Goal: Information Seeking & Learning: Find specific fact

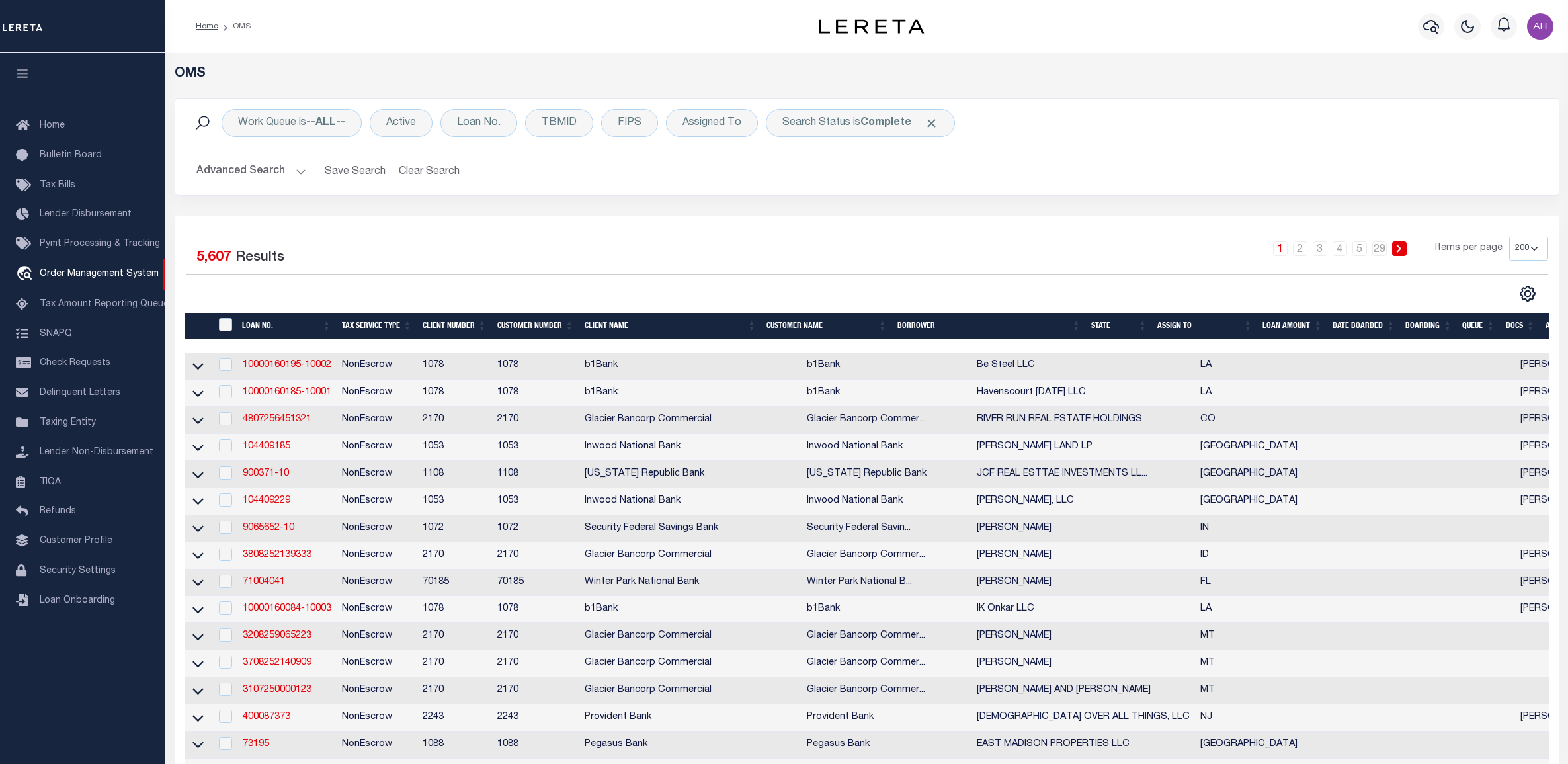
select select "200"
click at [253, 185] on div "Advanced Search Save Search Clear Search tblSearchTopScreen_dynamictable_____De…" at bounding box center [867, 172] width 1384 height 47
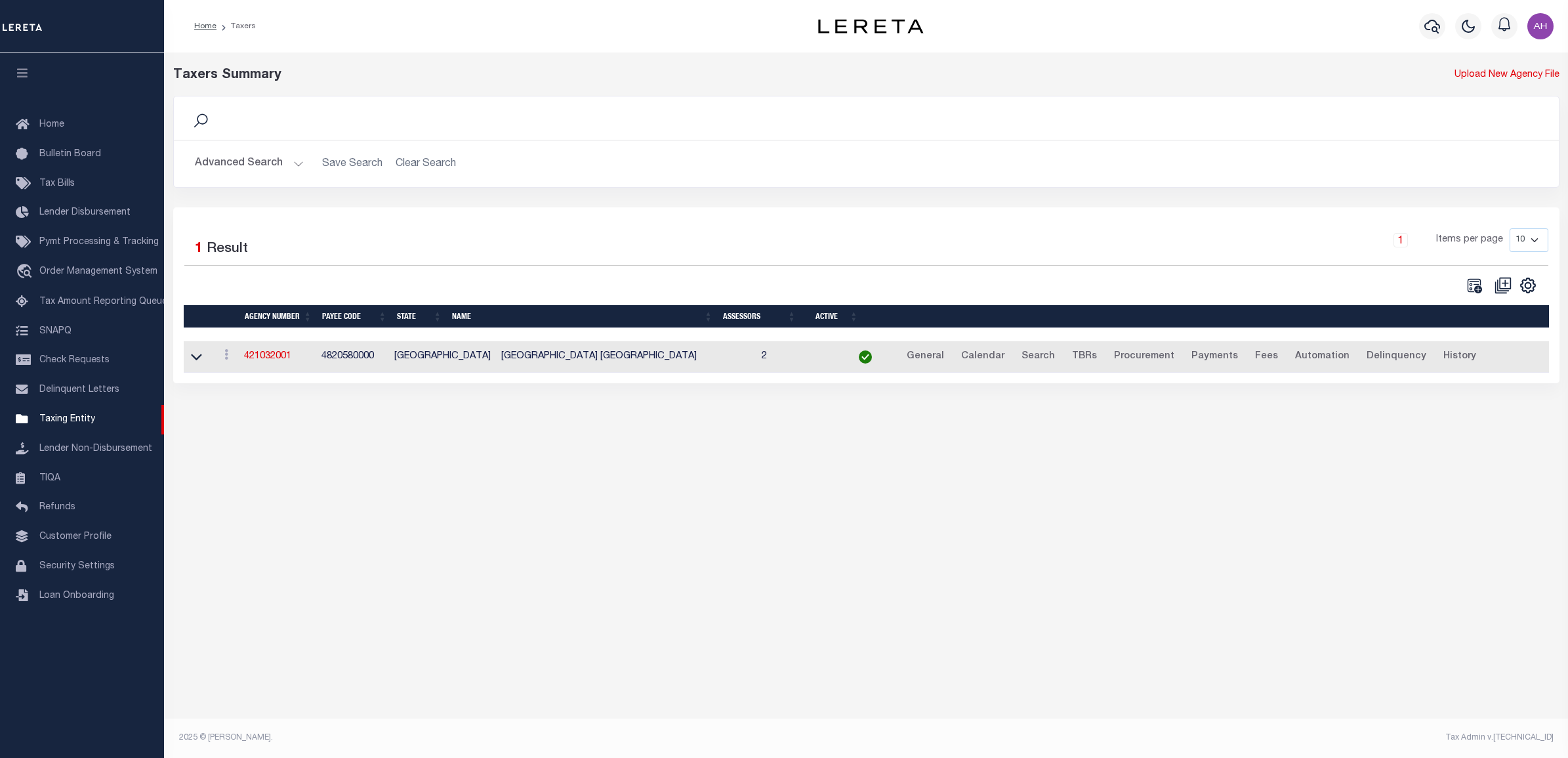
select select
click at [265, 161] on button "Advanced Search" at bounding box center [249, 164] width 109 height 26
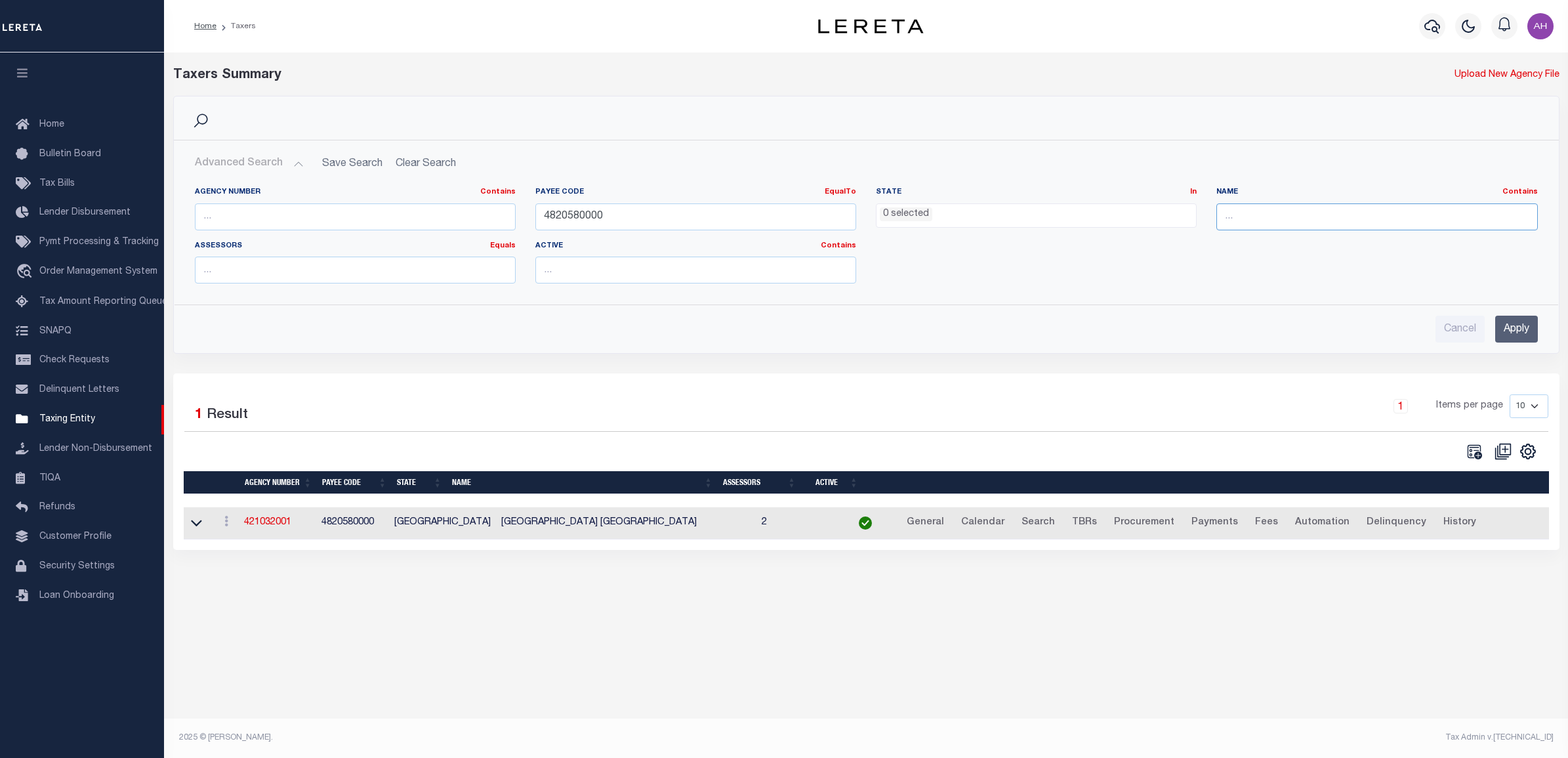
click at [1274, 217] on input "text" at bounding box center [1377, 217] width 321 height 27
type input "Jefferson"
click at [1020, 217] on ul "0 selected" at bounding box center [1036, 213] width 320 height 18
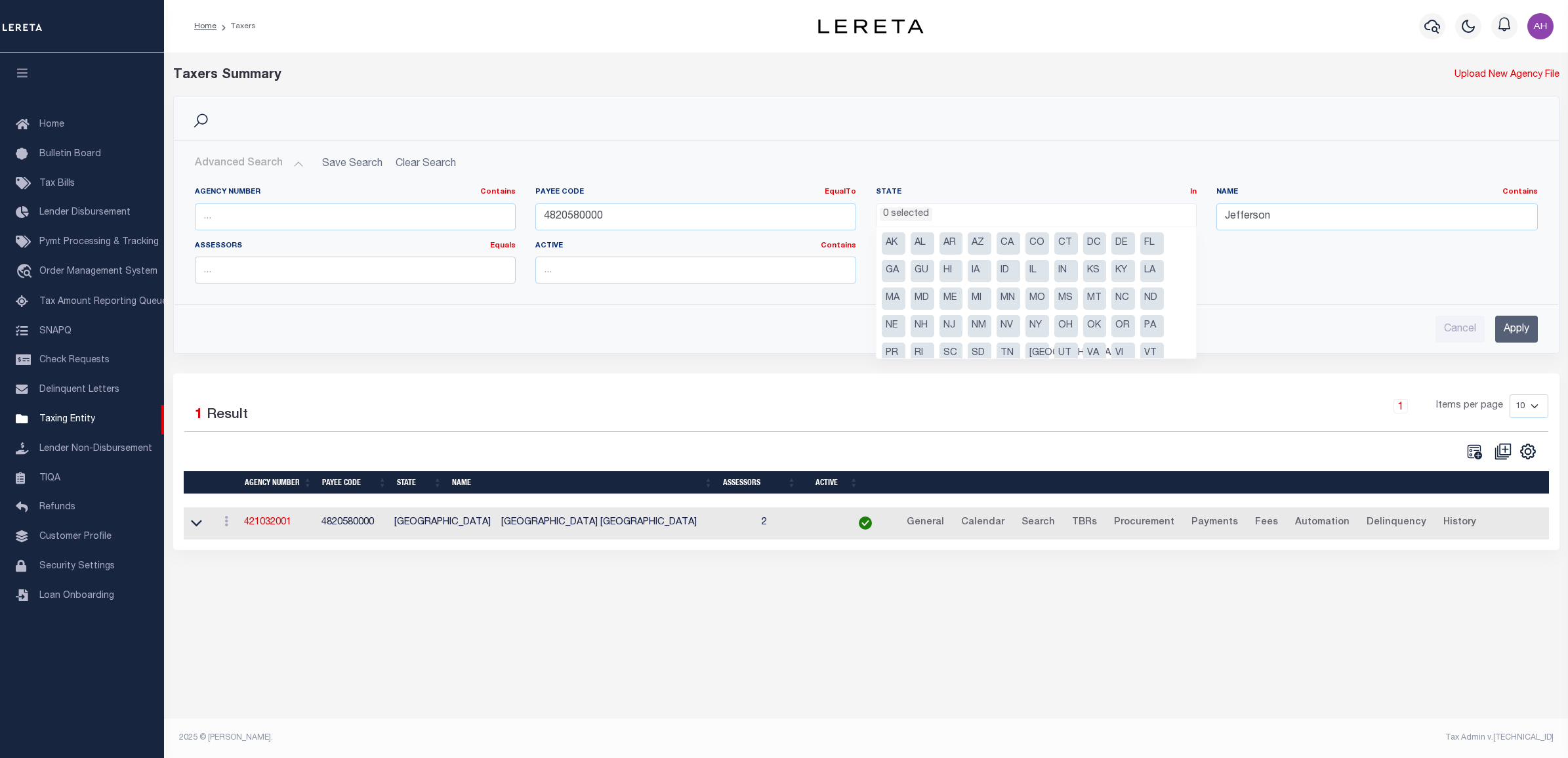
click at [928, 244] on li "AL" at bounding box center [922, 244] width 24 height 22
select select "AL"
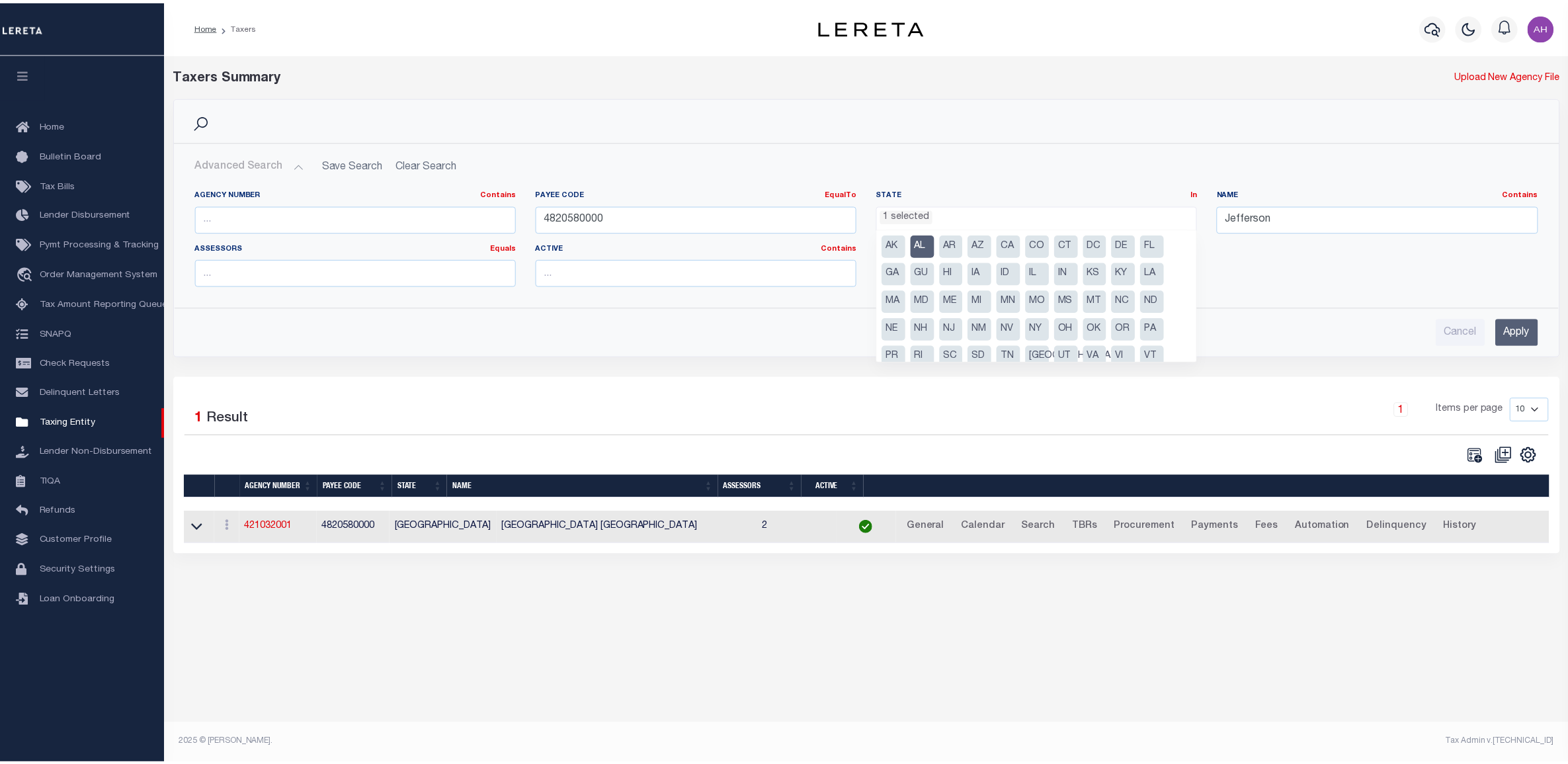
scroll to position [11, 0]
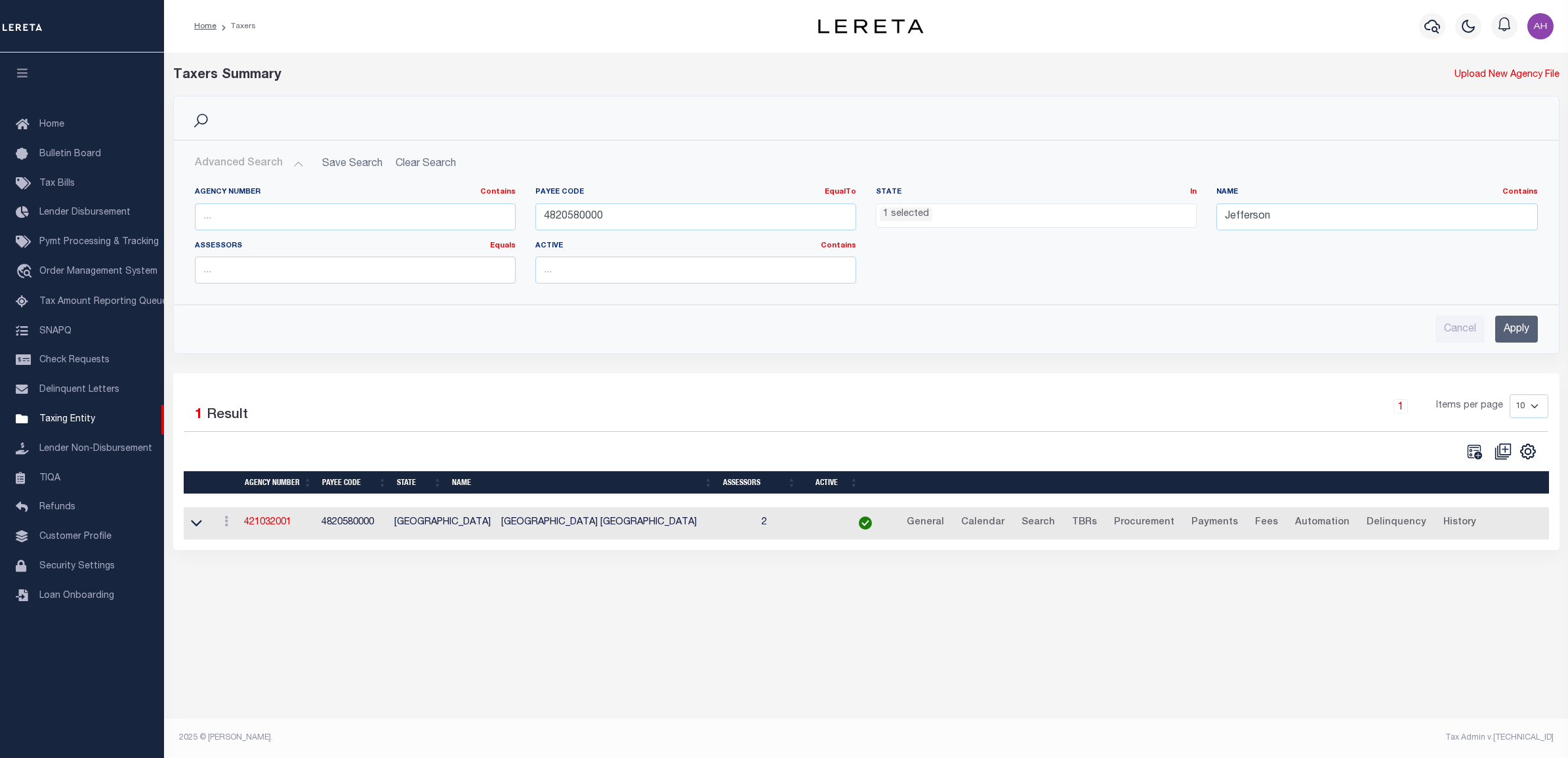
click at [1538, 328] on div "Cancel Apply" at bounding box center [866, 324] width 1364 height 38
click at [1518, 329] on input "Apply" at bounding box center [1516, 329] width 43 height 27
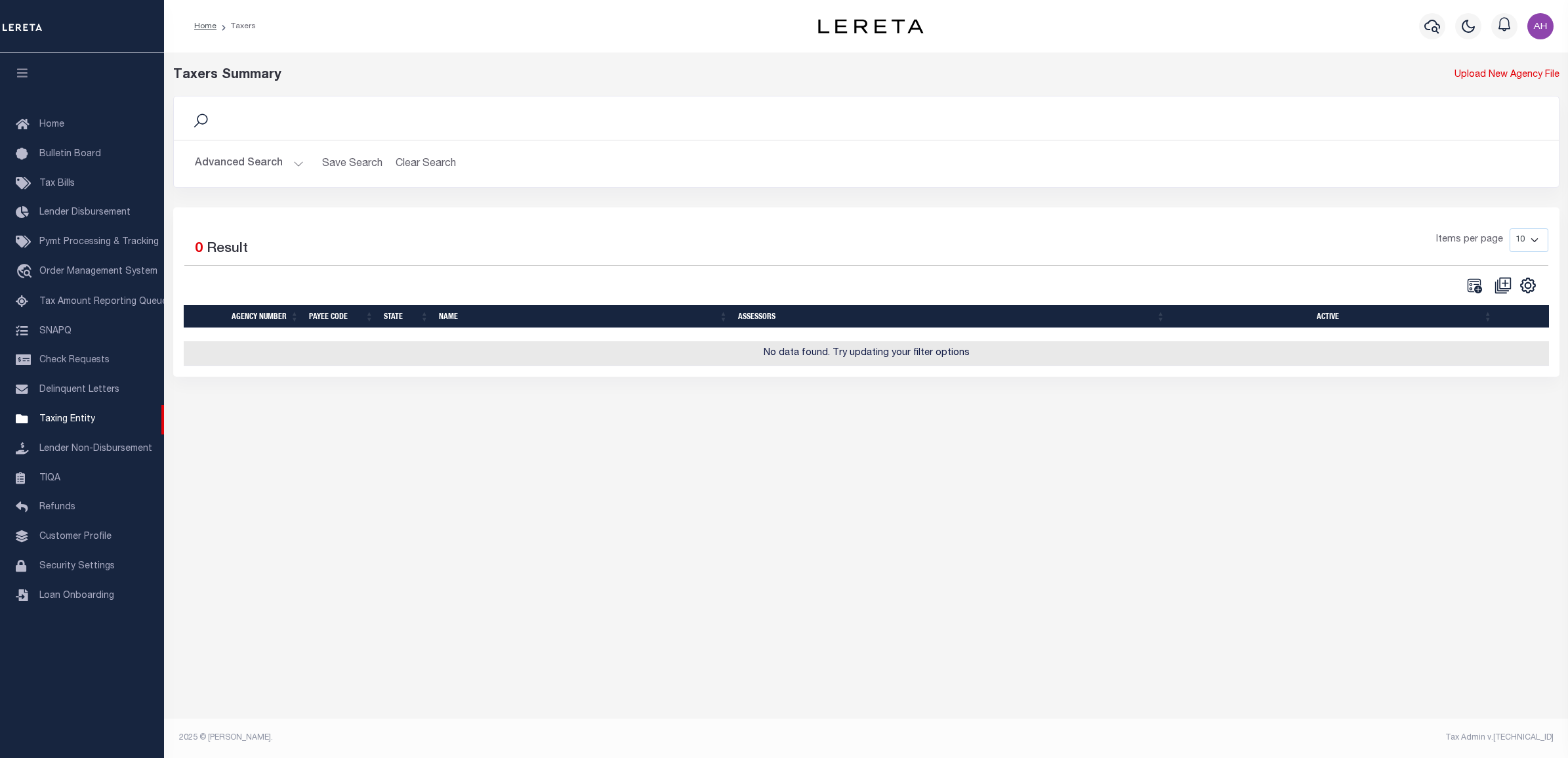
click at [255, 152] on button "Advanced Search" at bounding box center [249, 164] width 109 height 26
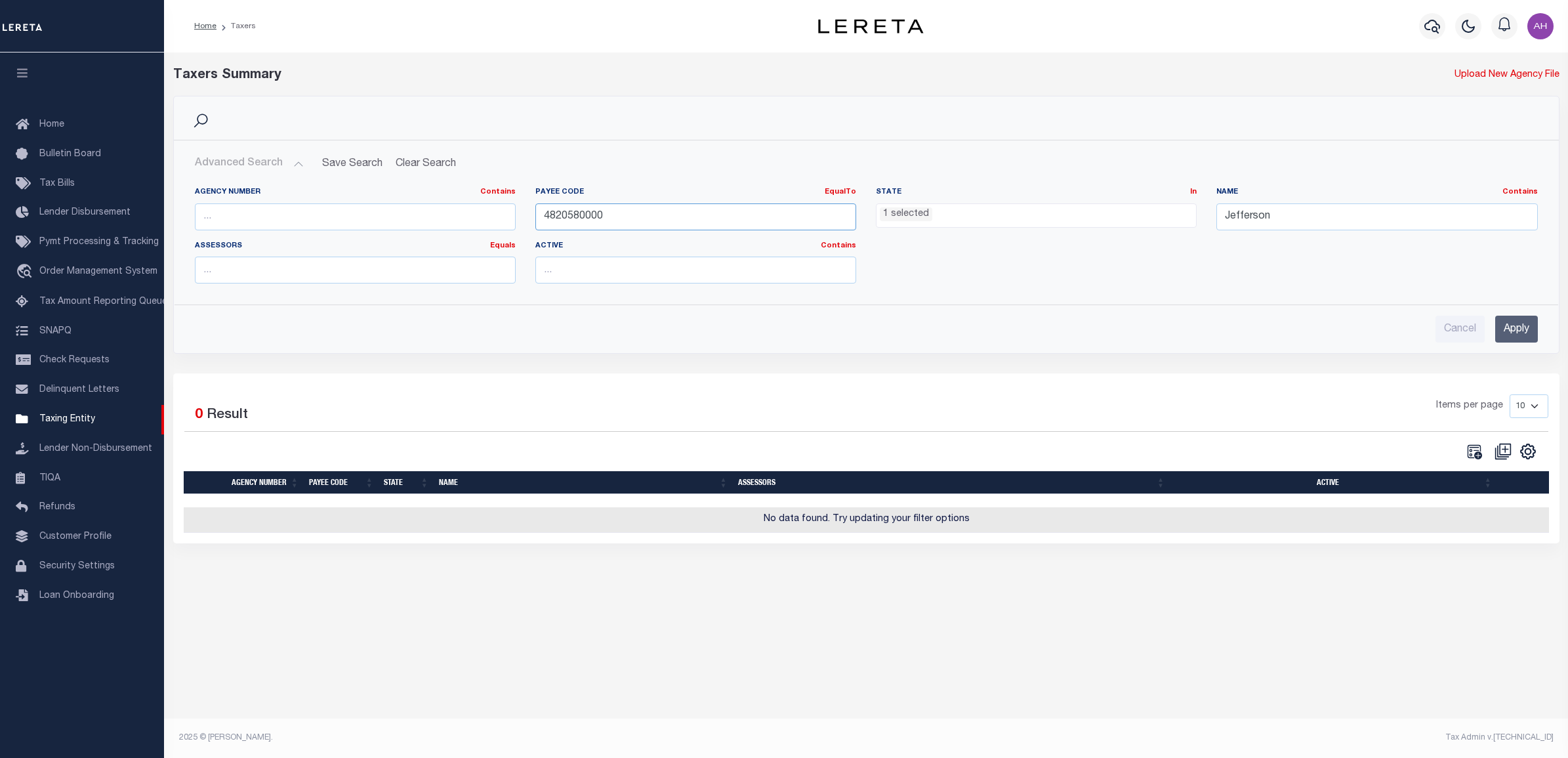
click at [622, 221] on input "4820580000" at bounding box center [696, 217] width 321 height 27
click at [558, 212] on input "4820580000" at bounding box center [696, 217] width 321 height 27
click at [1522, 335] on input "Apply" at bounding box center [1516, 329] width 43 height 27
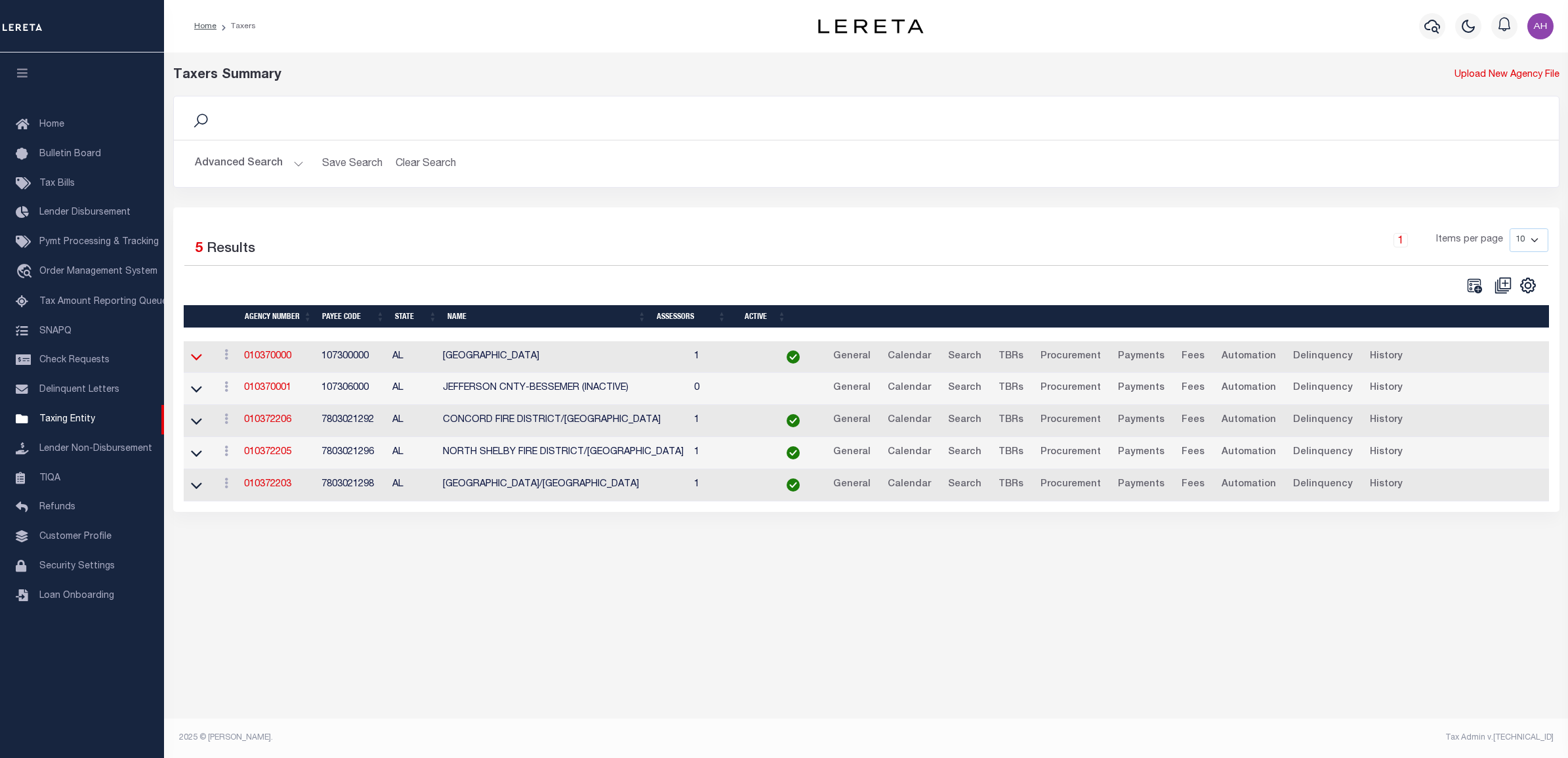
click at [191, 358] on icon at bounding box center [196, 357] width 11 height 14
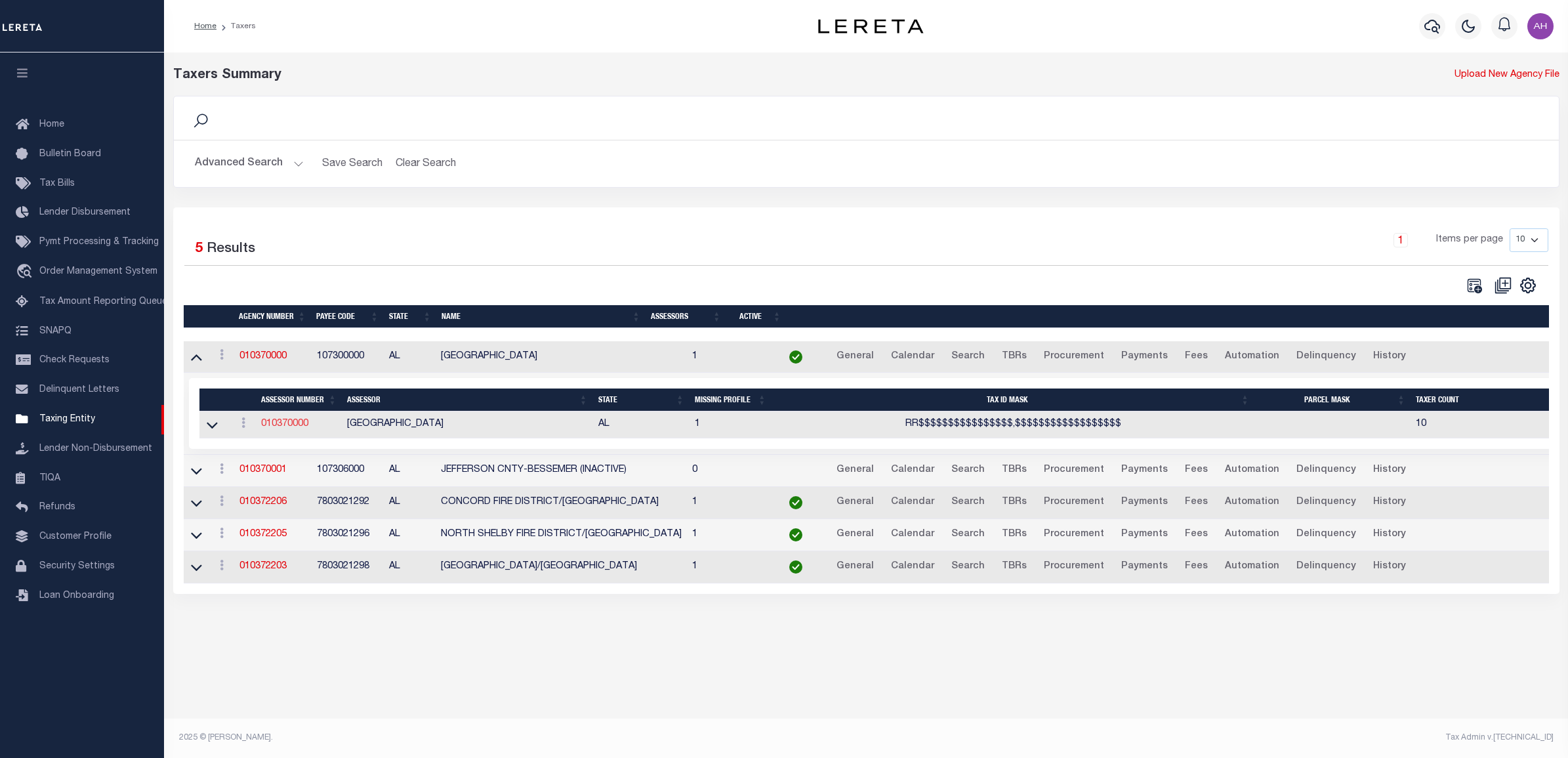
click at [283, 425] on link "010370000" at bounding box center [285, 424] width 48 height 9
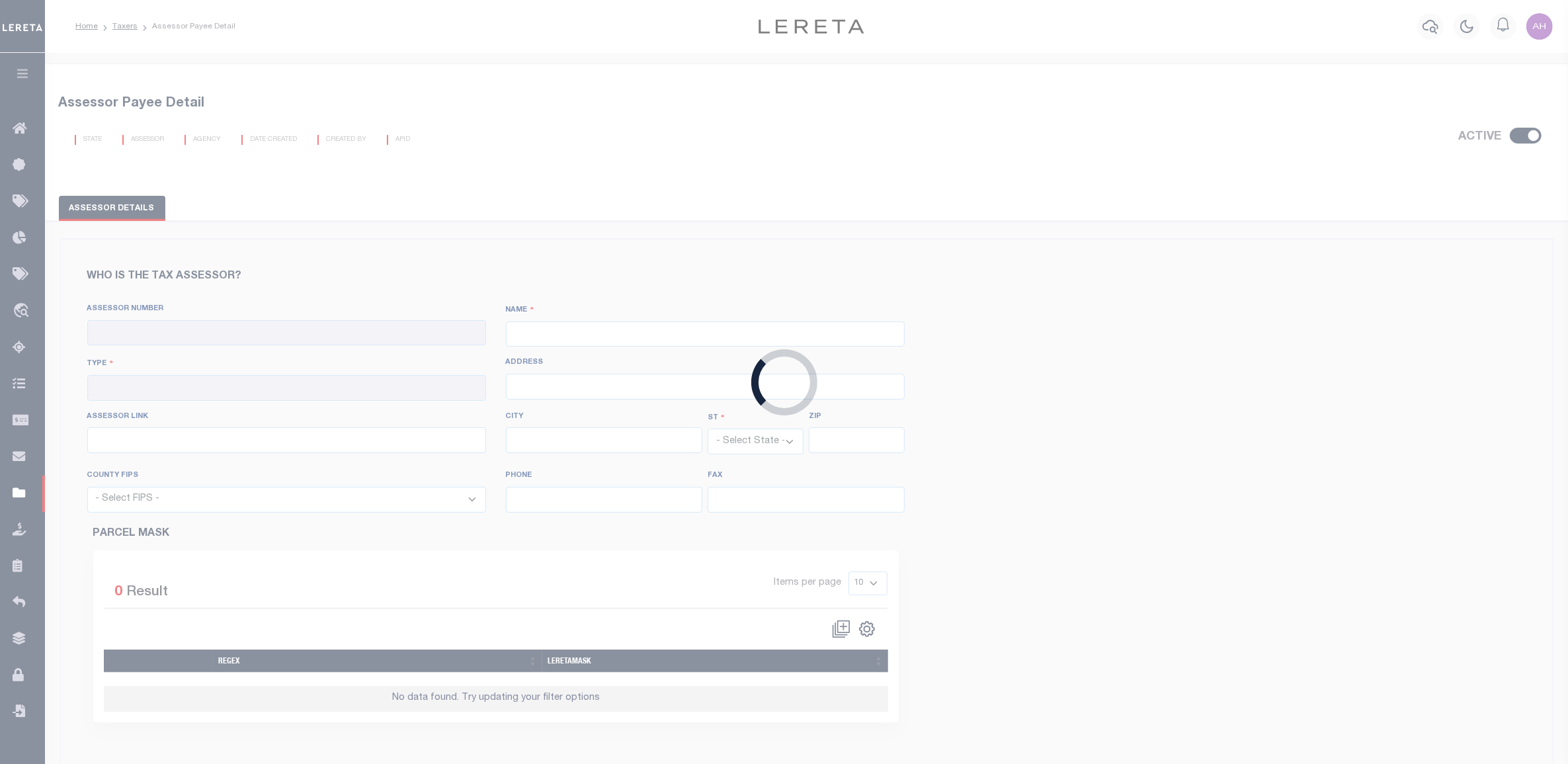
checkbox input "true"
type input "010370000"
type input "[GEOGRAPHIC_DATA]"
type input "00 - County"
type input "716 Richard Arrington Jr Blvd N"
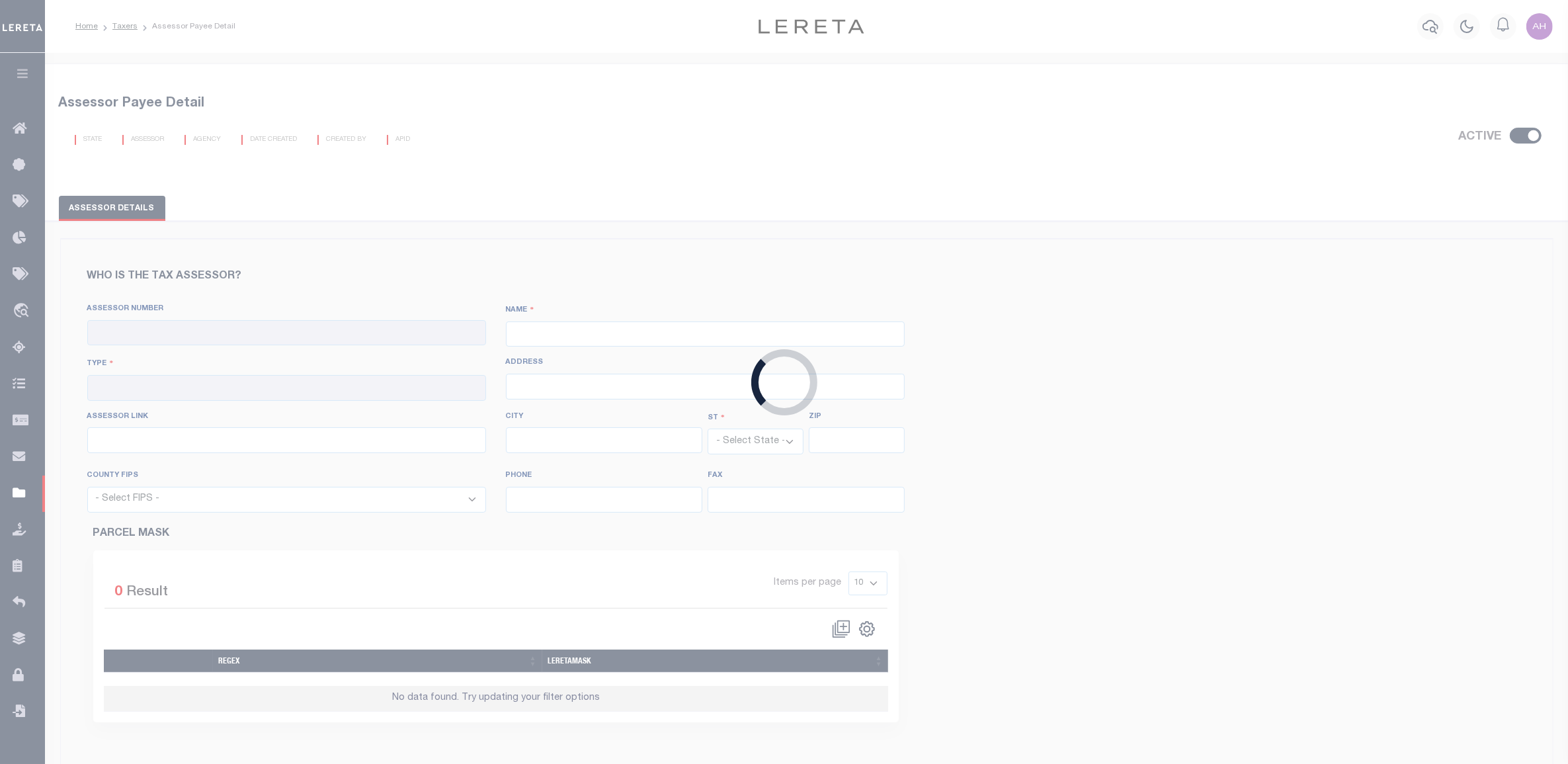
type input "http://eringcapture.jccal.org/caportal/CAPortal_MainPage.aspx"
type input "Birmingham"
select select "AL"
type input "35203"
select select "1073"
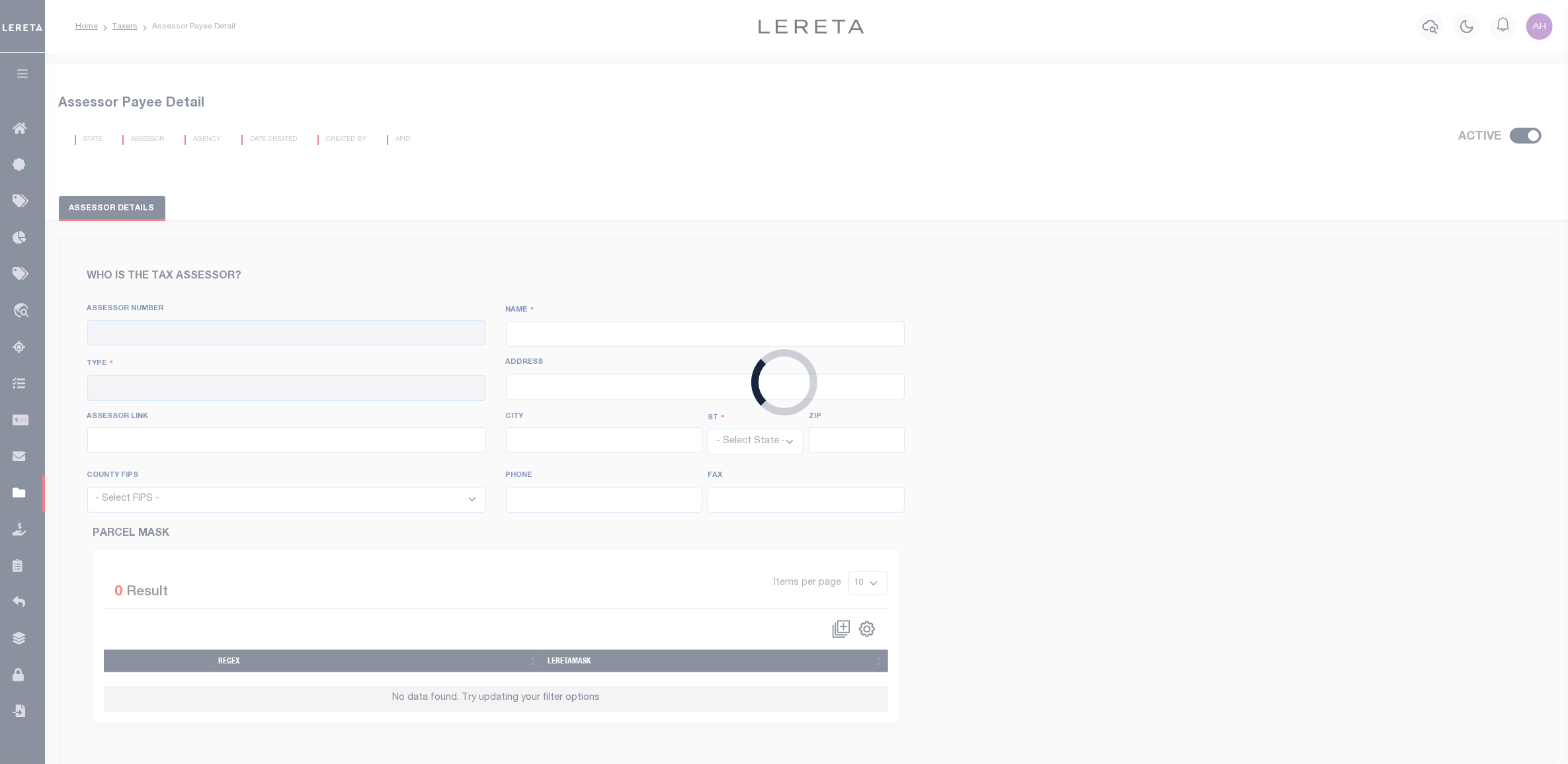
type input "205-325-5500"
type input "205-325-4884"
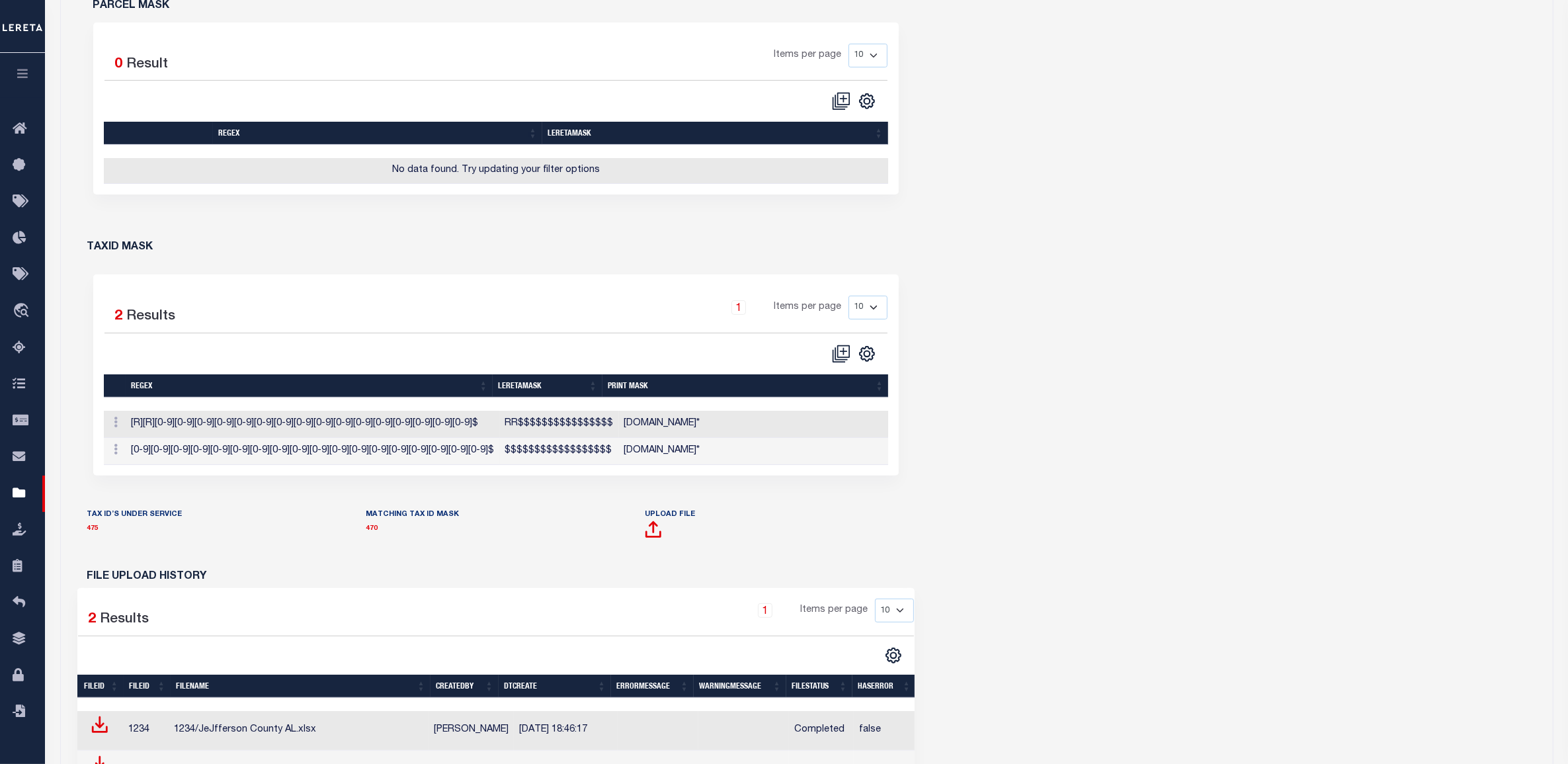
scroll to position [544, 0]
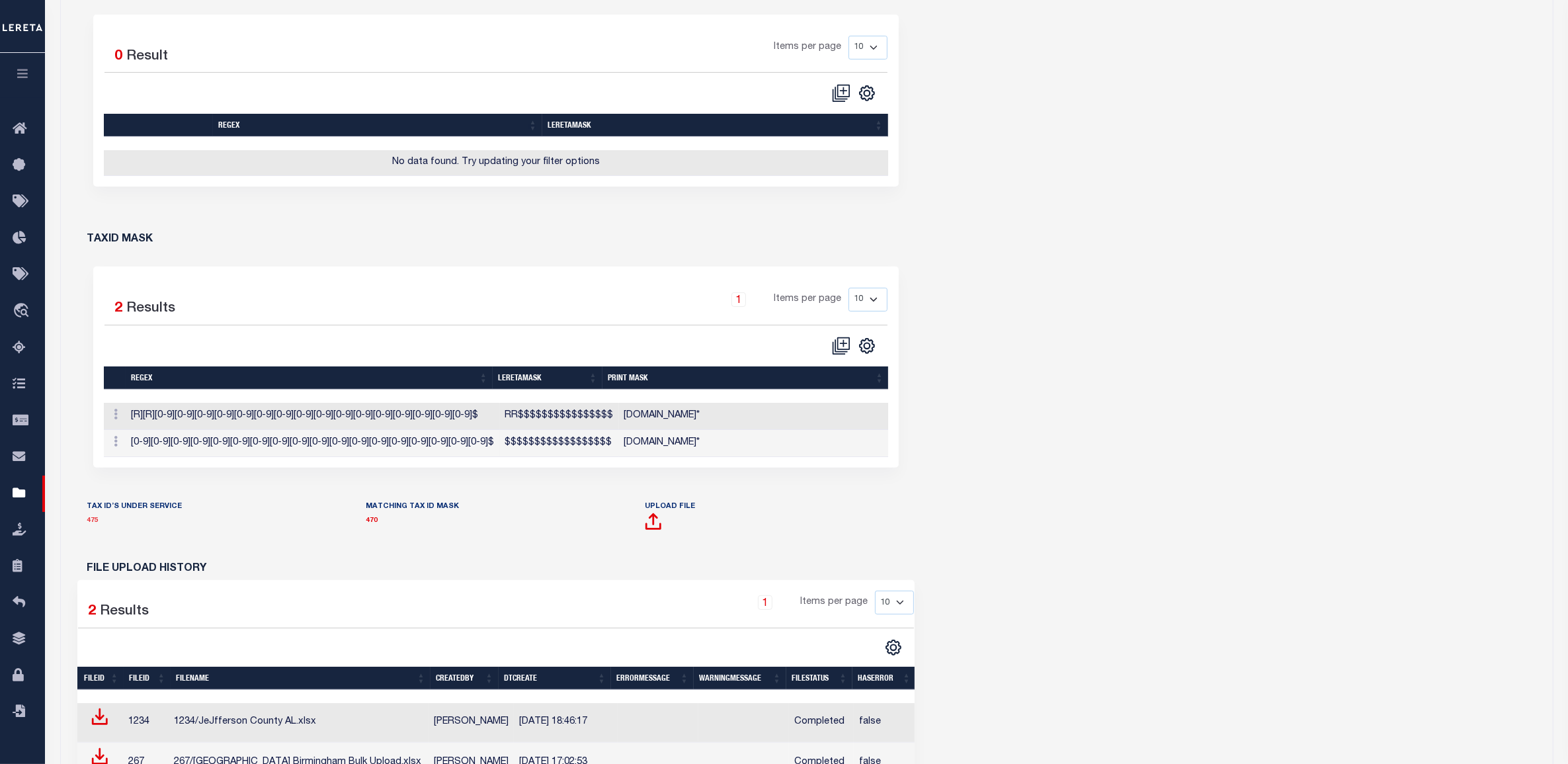
click at [93, 524] on link "475" at bounding box center [93, 520] width 12 height 7
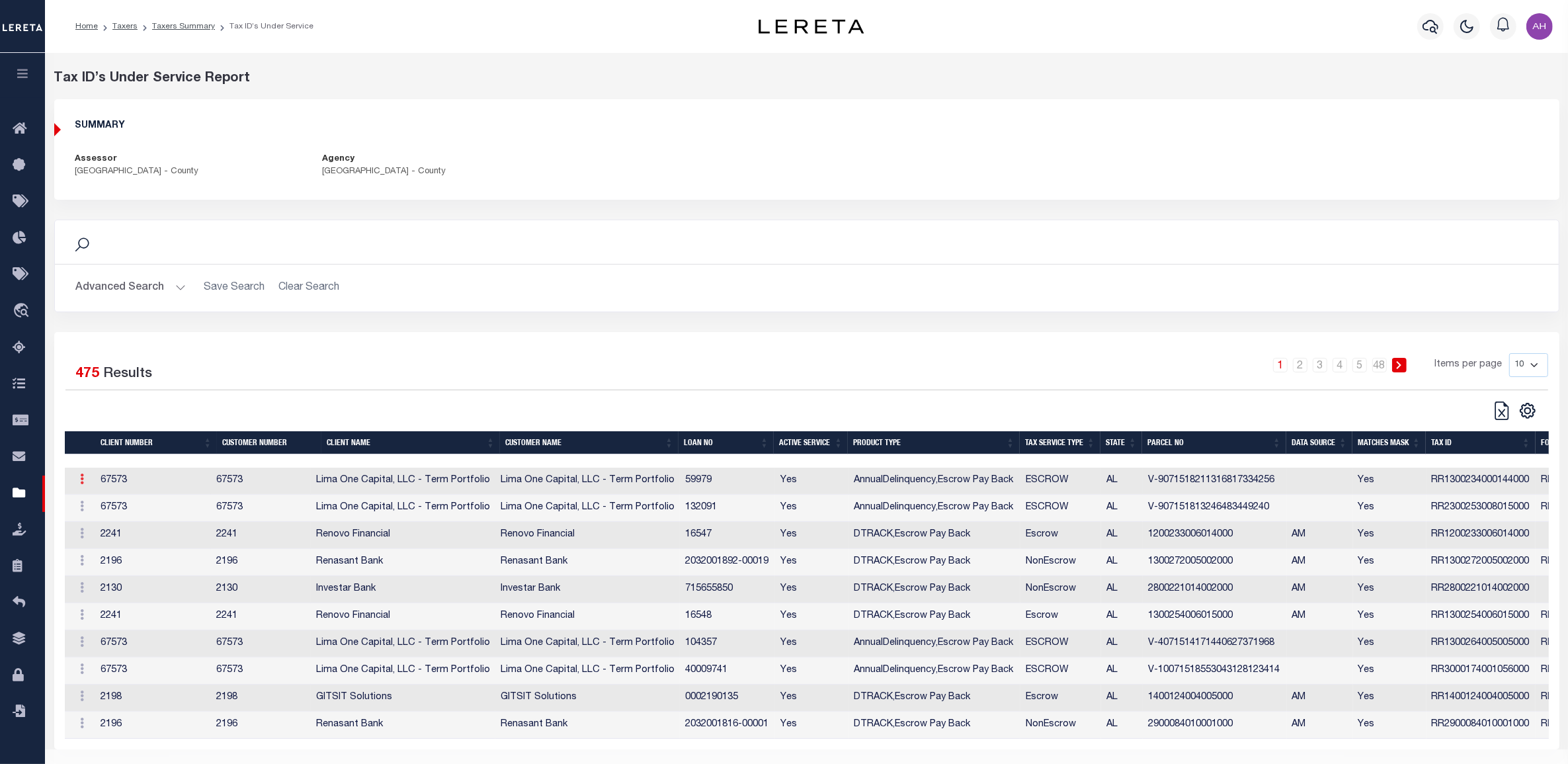
click at [77, 480] on link at bounding box center [81, 480] width 17 height 11
click at [502, 474] on td "Lima One Capital, LLC - Term Portfolio" at bounding box center [587, 480] width 184 height 27
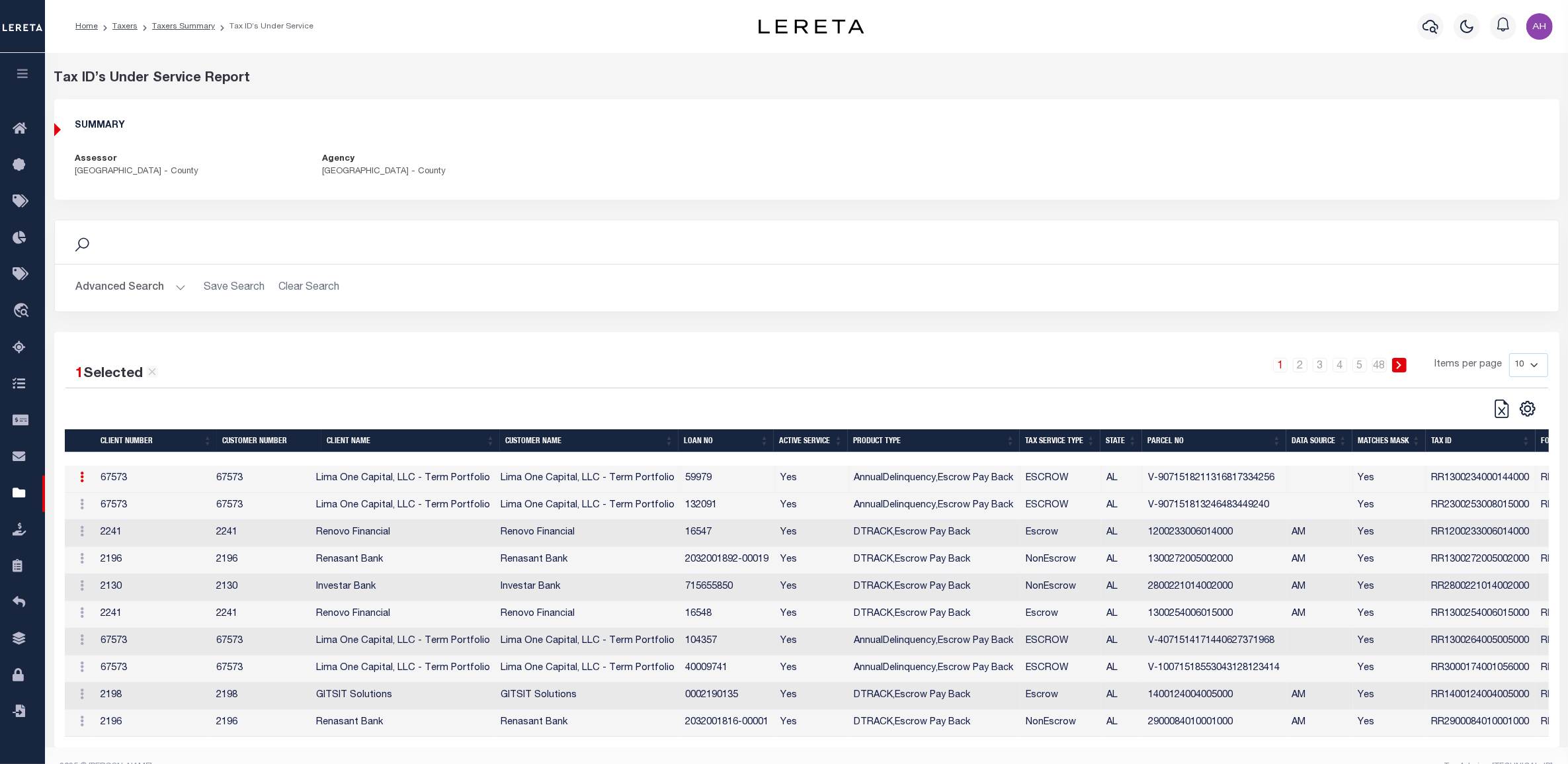
click at [939, 480] on td "AnnualDelinquency,Escrow Pay Back" at bounding box center [935, 478] width 172 height 27
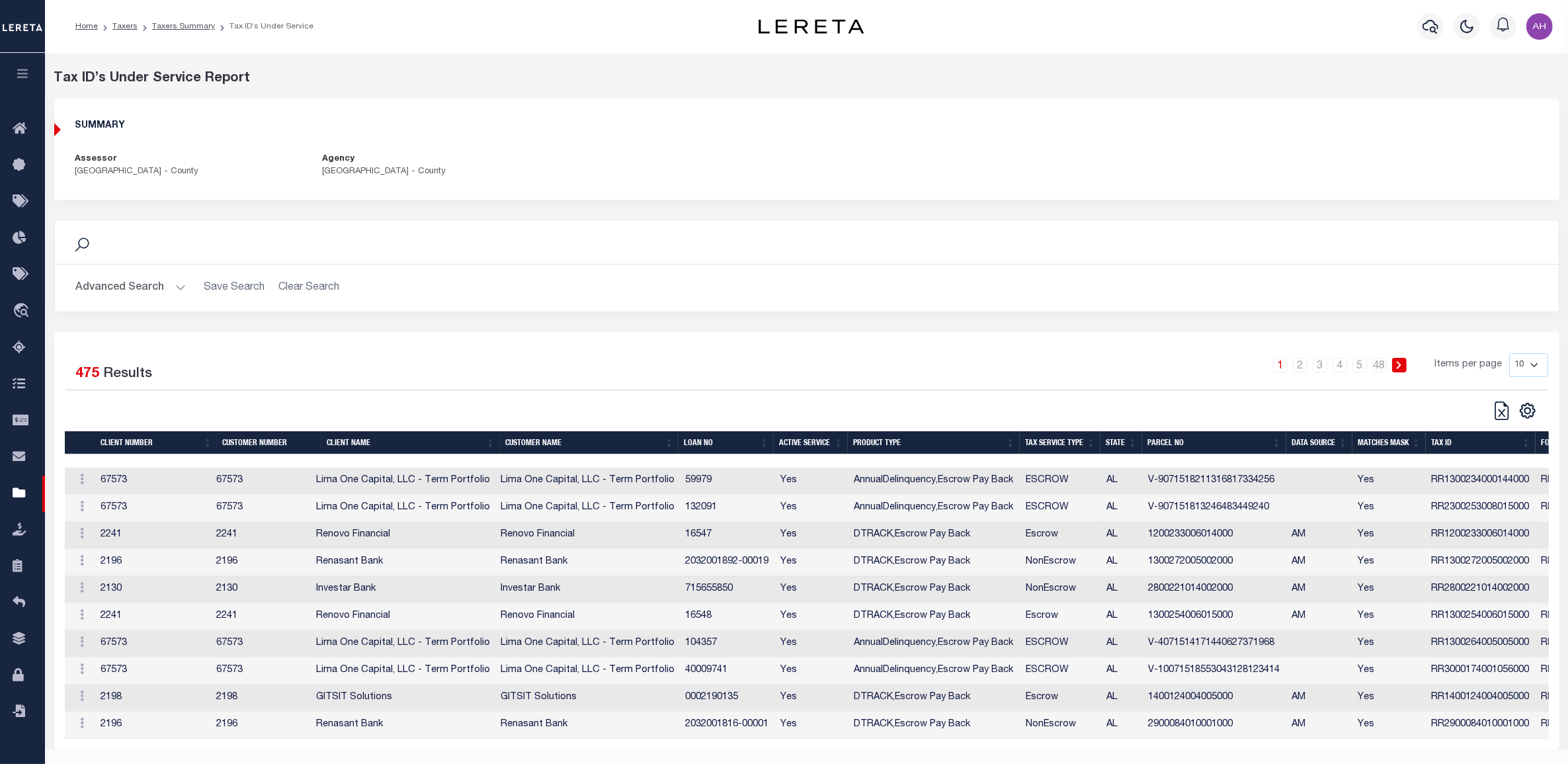
click at [693, 480] on td "59979" at bounding box center [727, 480] width 95 height 27
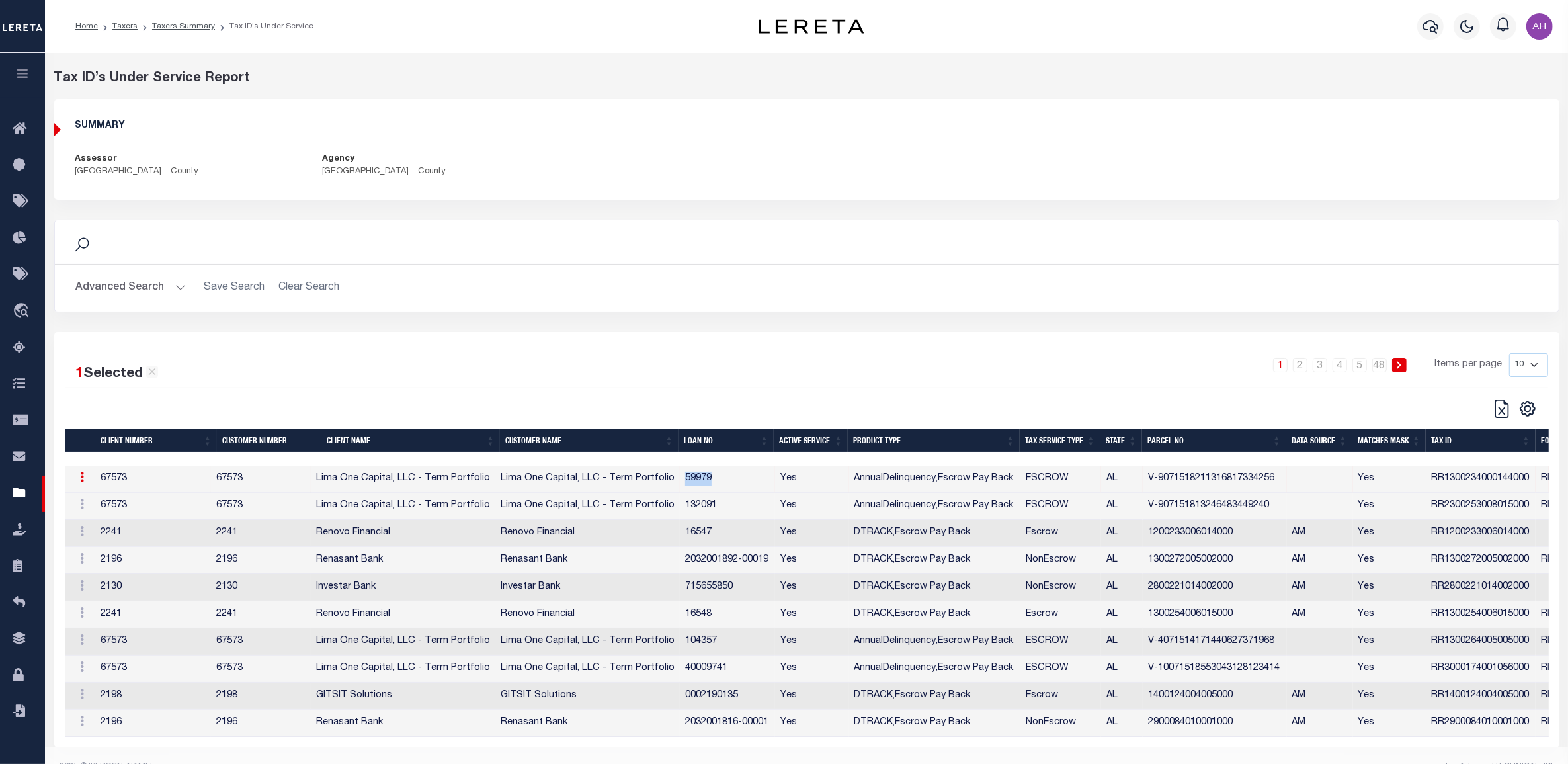
click at [693, 480] on td "59979" at bounding box center [727, 478] width 95 height 27
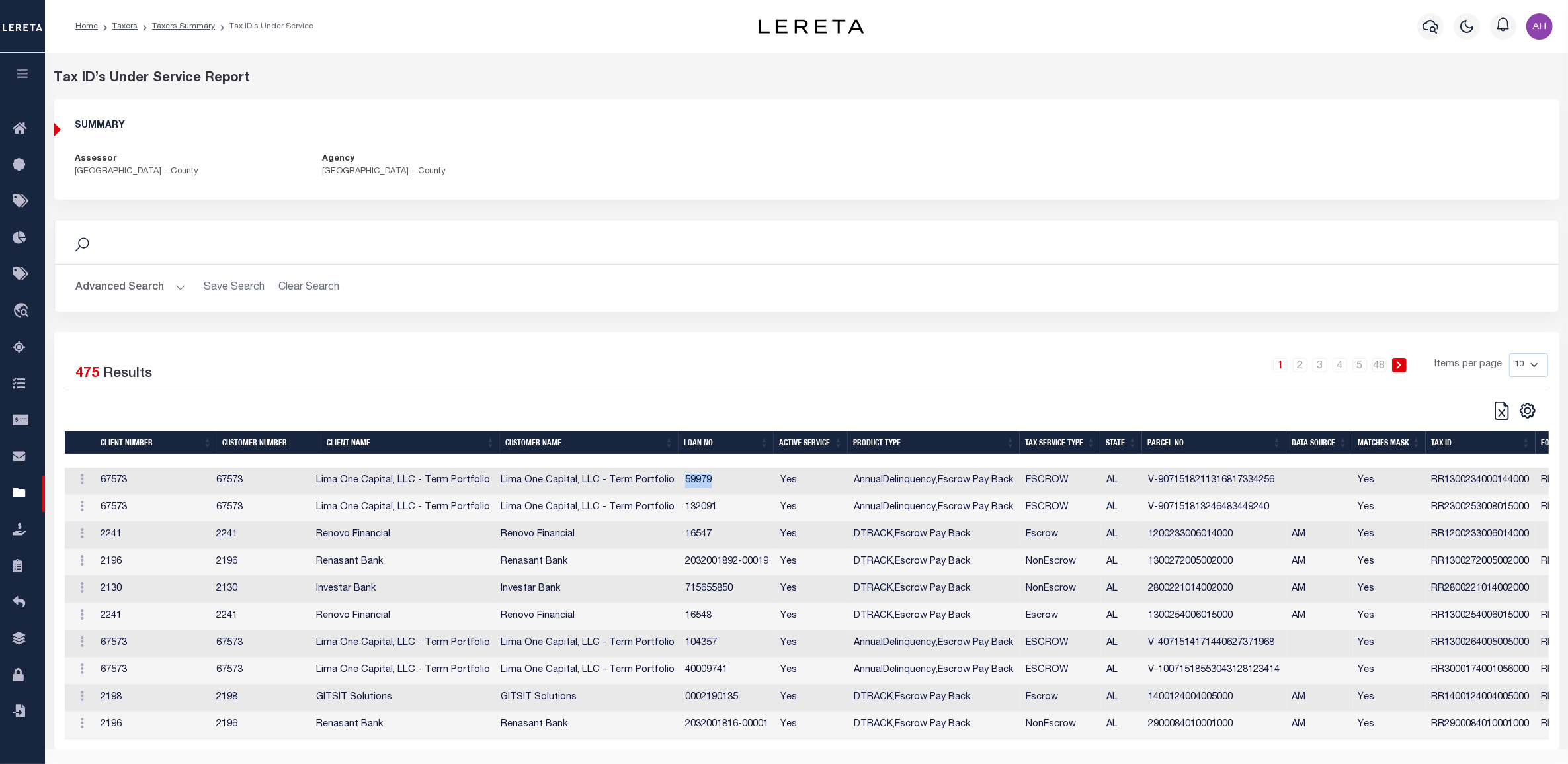
copy td "59979"
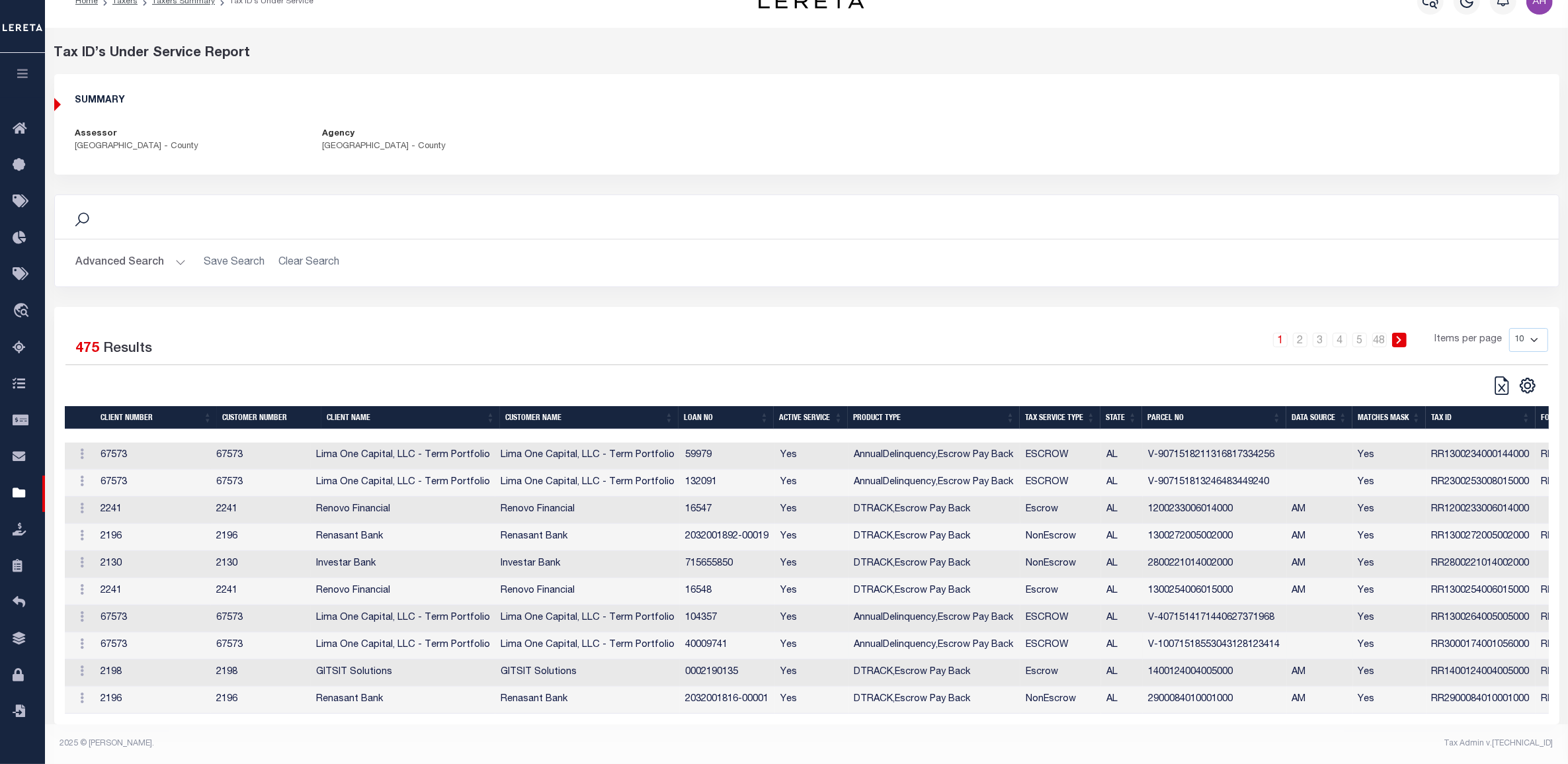
click at [704, 633] on td "40009741" at bounding box center [727, 646] width 95 height 27
copy td "40009741"
click at [712, 666] on td "0002190135" at bounding box center [727, 673] width 95 height 27
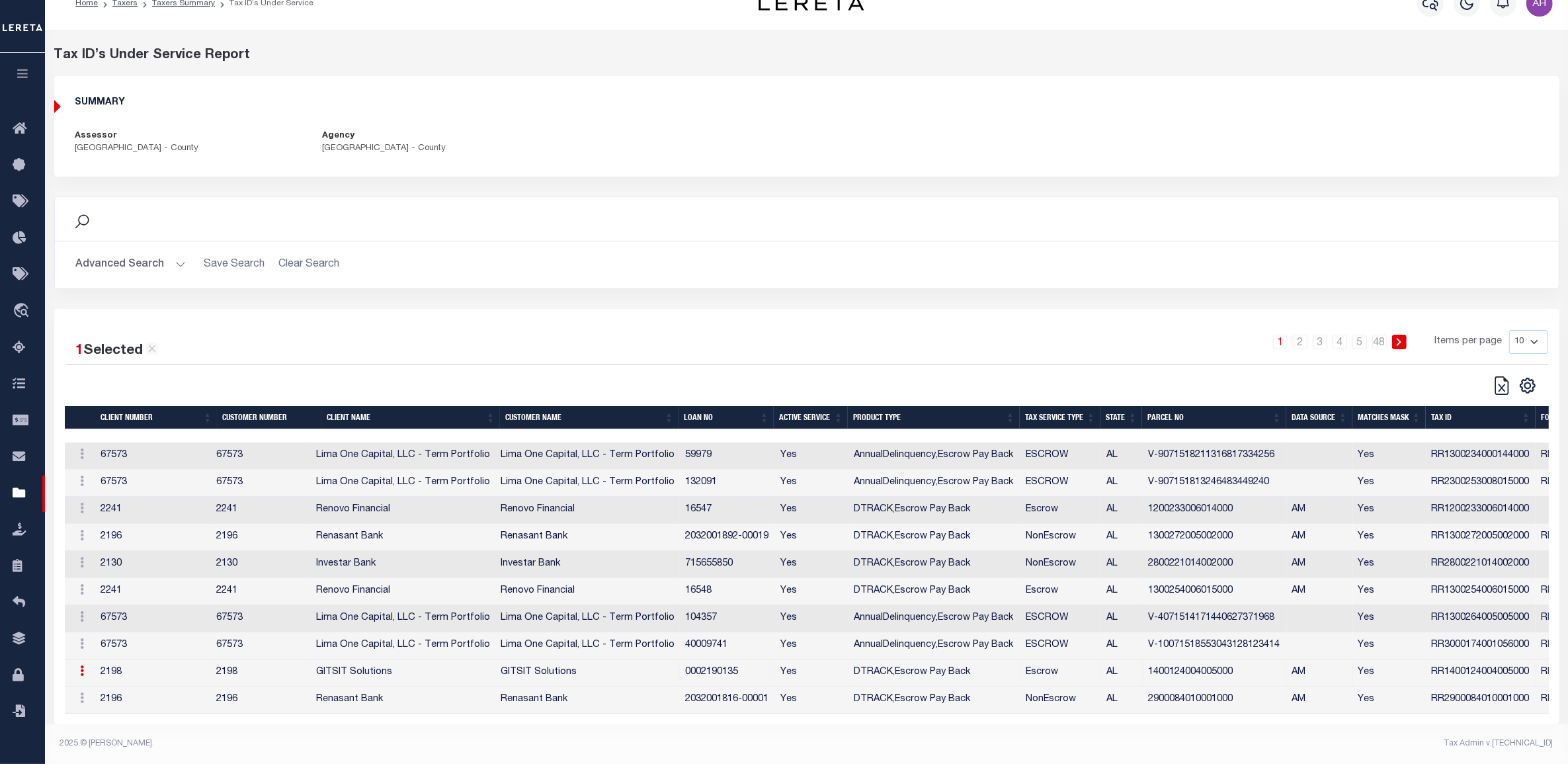
click at [712, 666] on td "0002190135" at bounding box center [727, 673] width 95 height 27
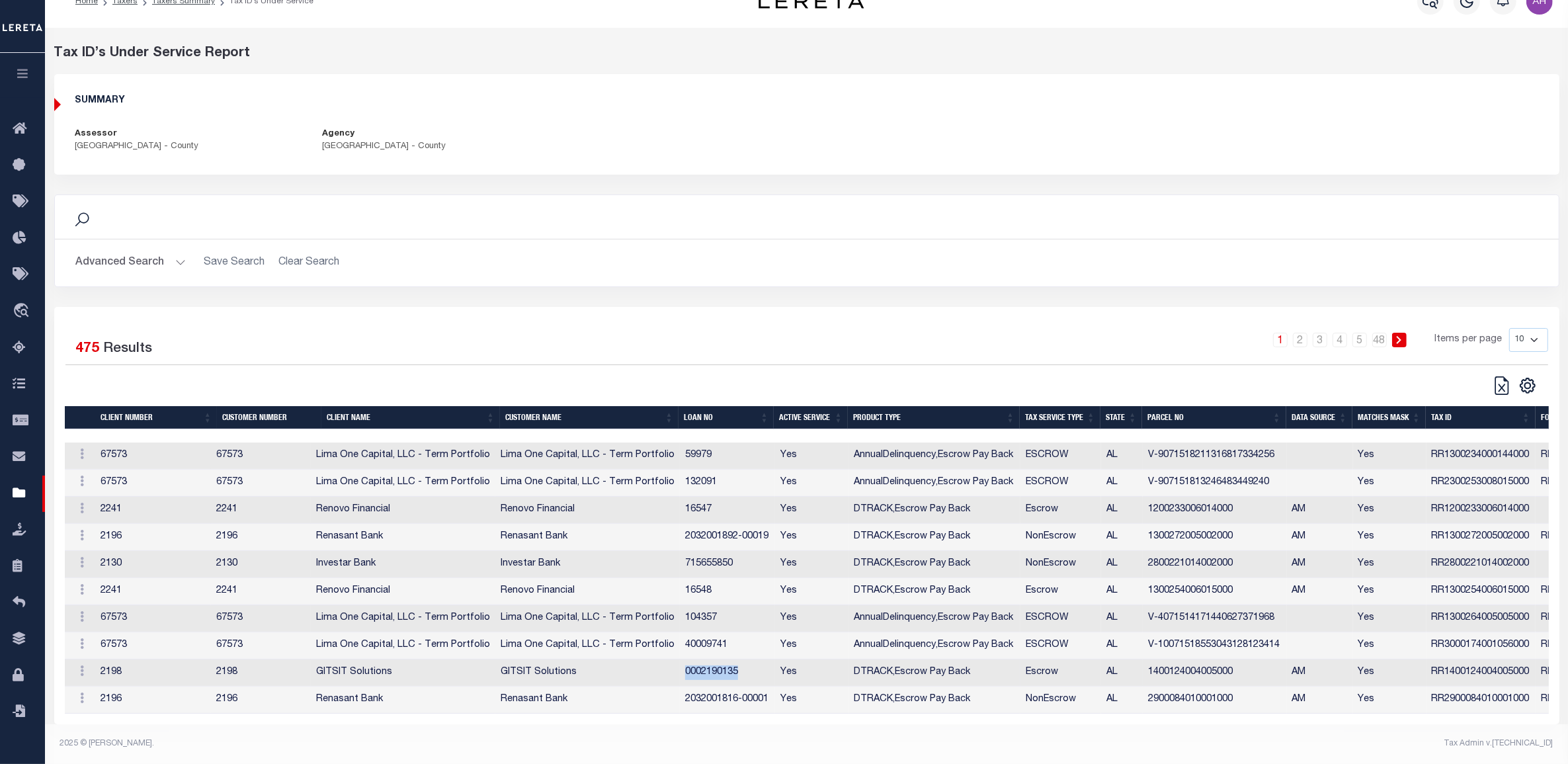
copy td "0002190135"
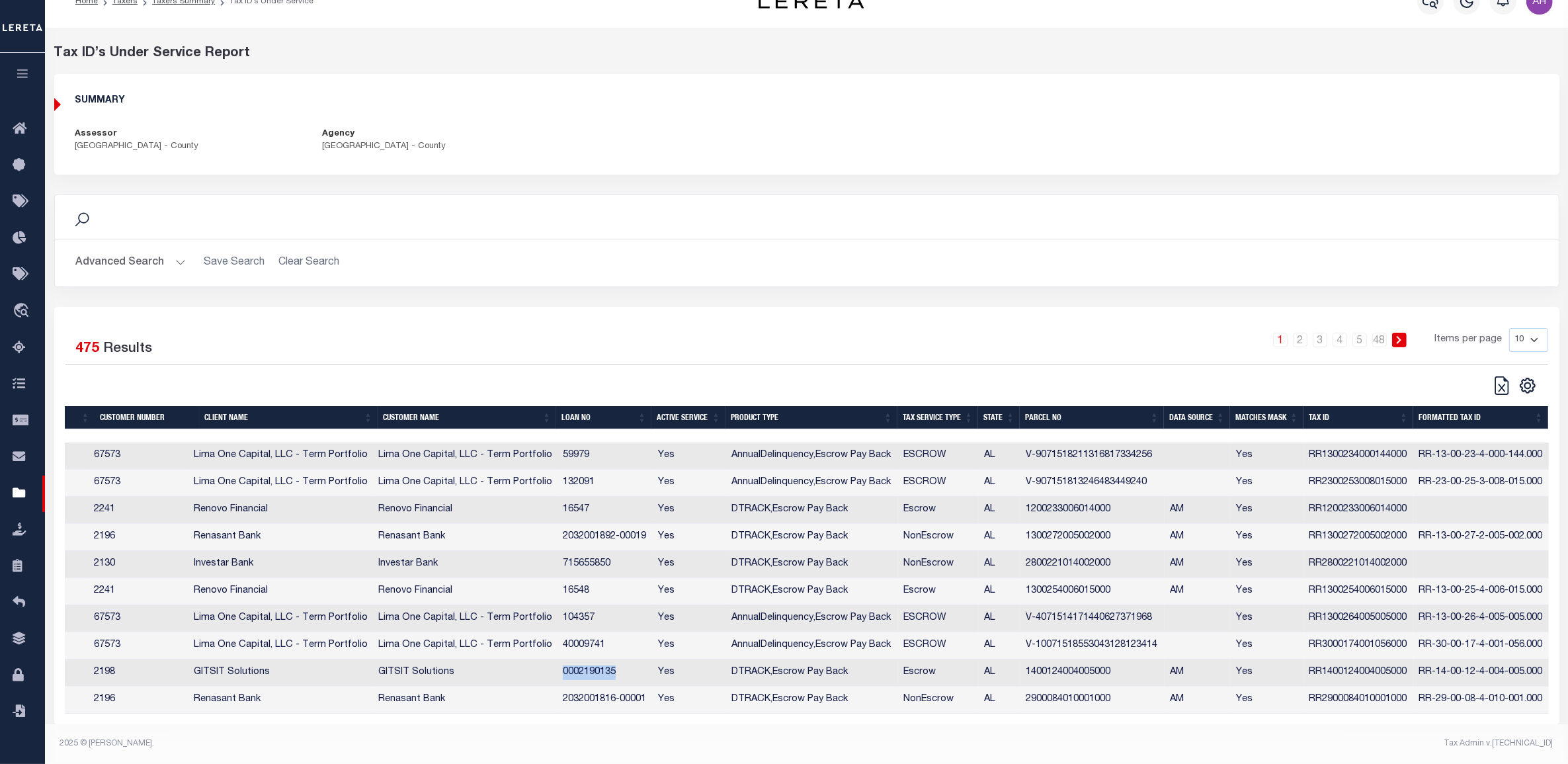
scroll to position [0, 0]
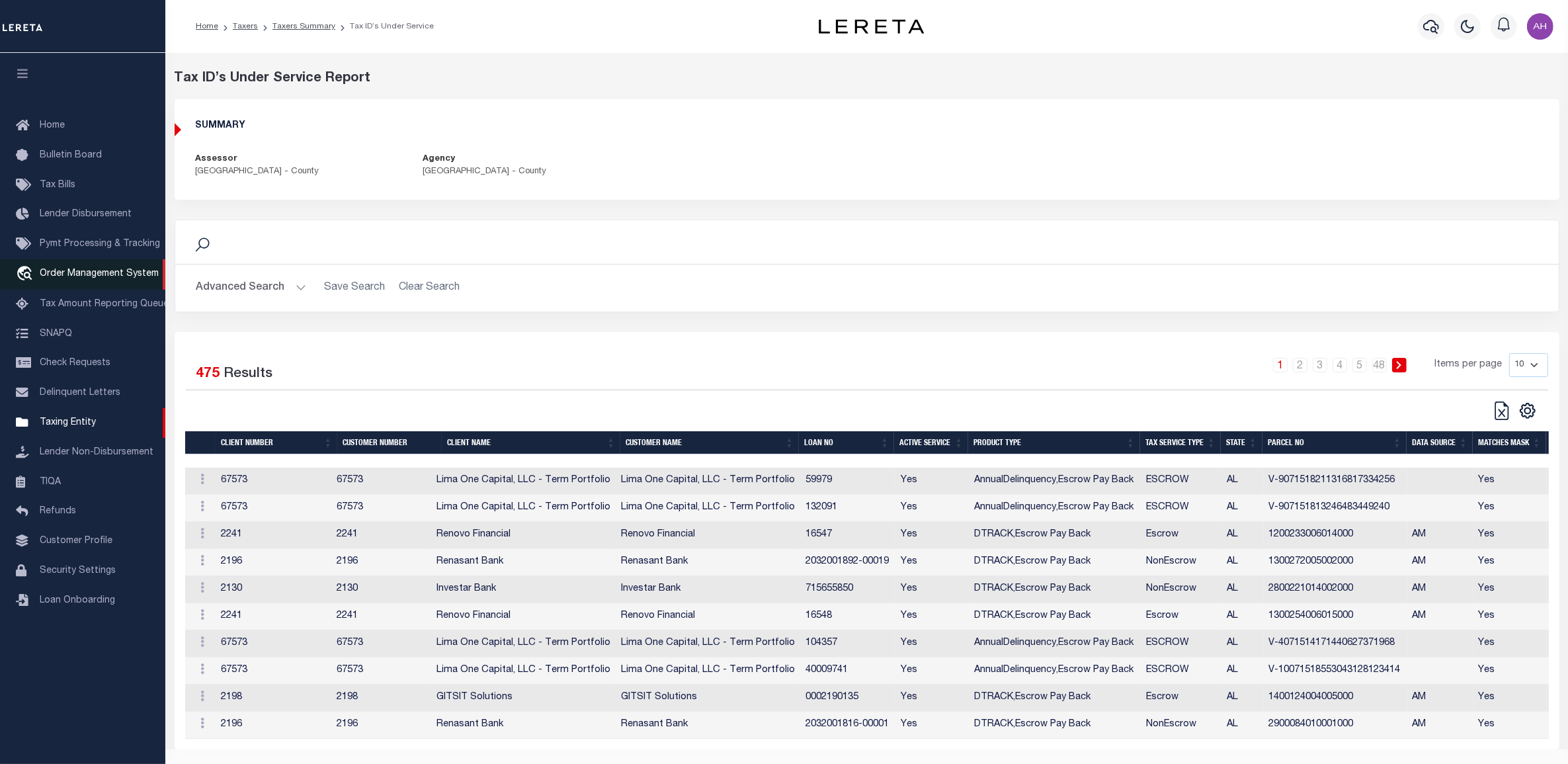
click at [87, 276] on span "Order Management System" at bounding box center [99, 274] width 119 height 9
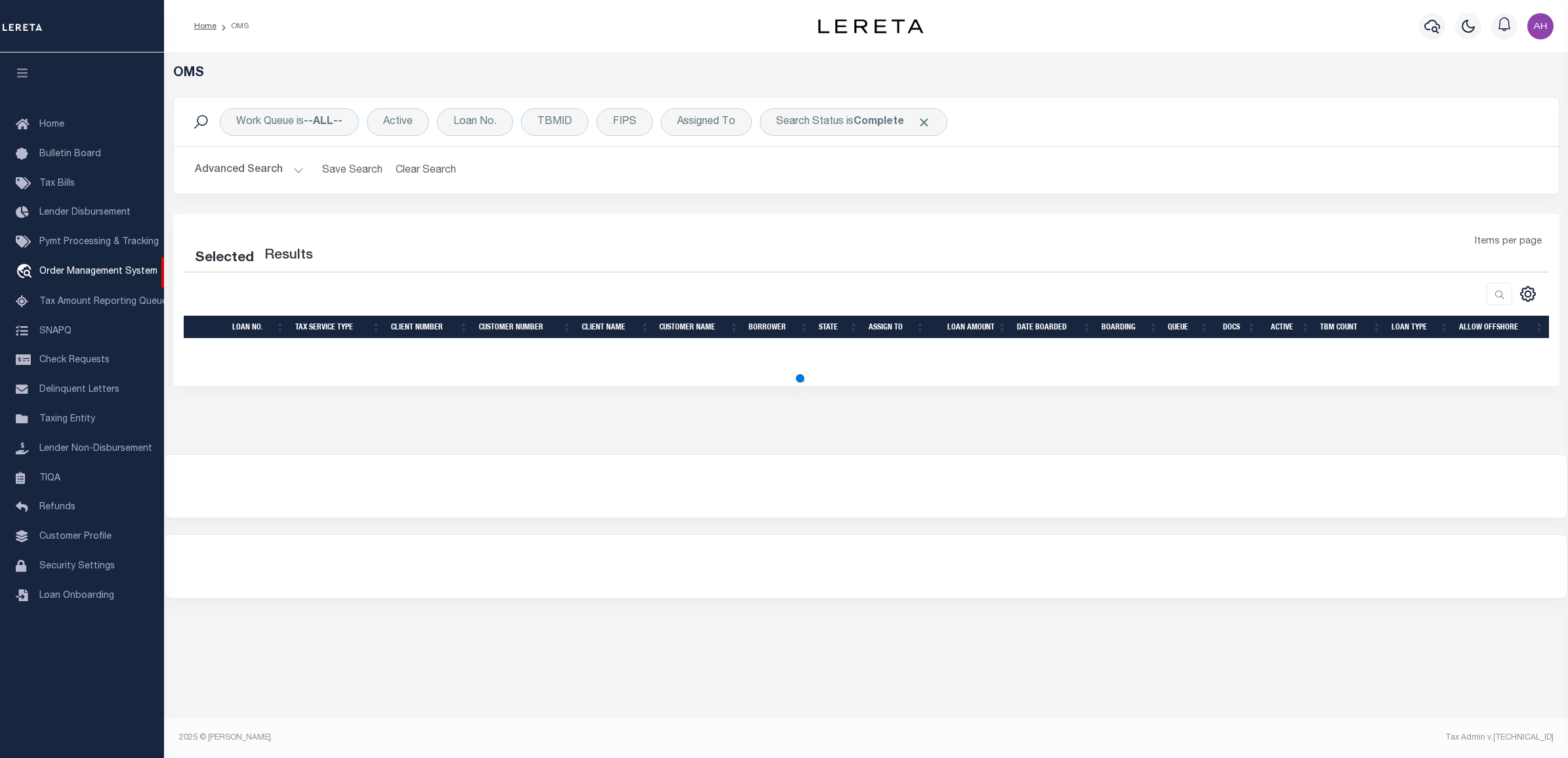
select select "200"
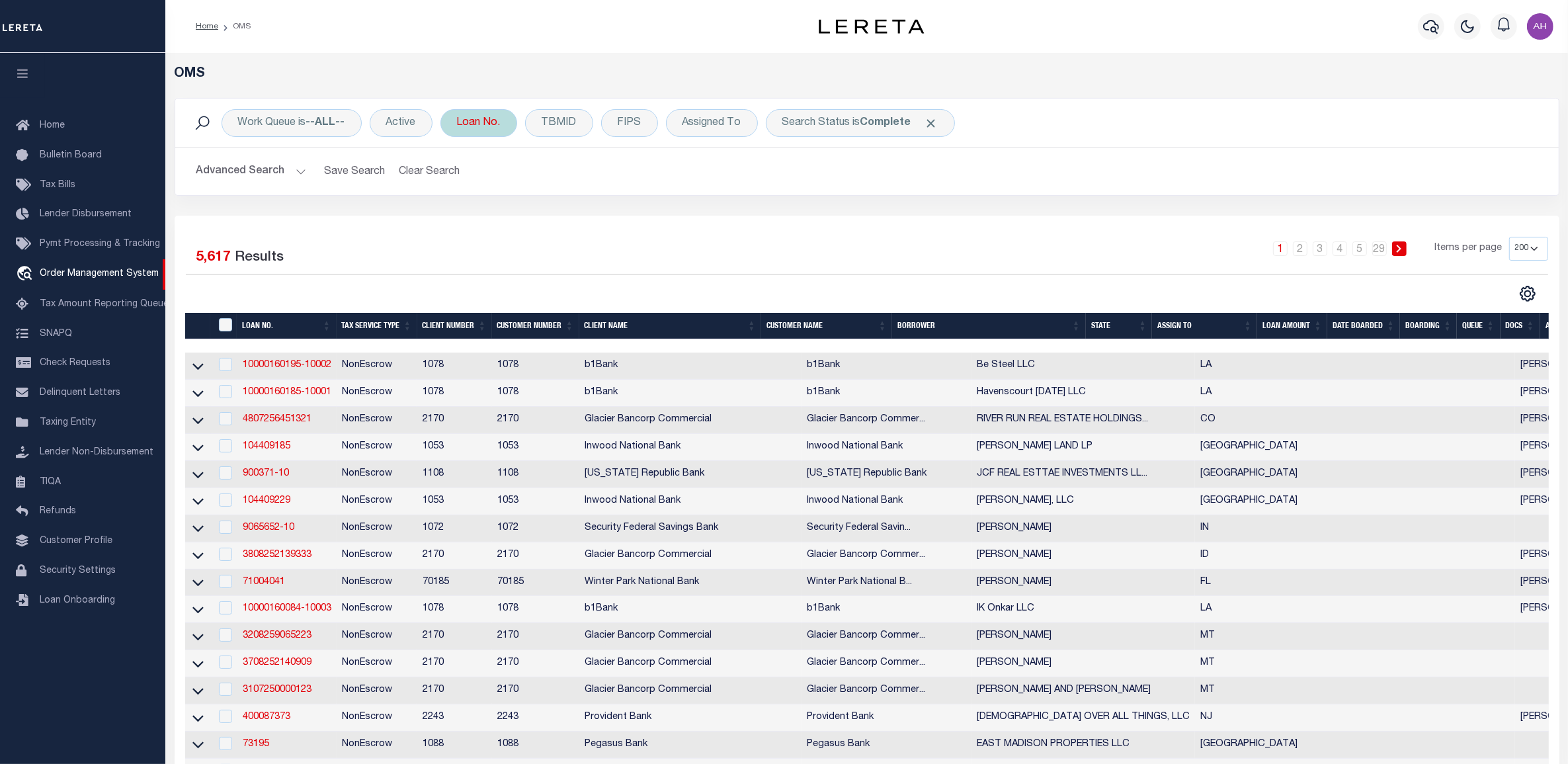
click at [481, 124] on div "Loan No." at bounding box center [479, 123] width 77 height 28
type input "0002190135"
click at [628, 206] on input "Apply" at bounding box center [632, 216] width 39 height 22
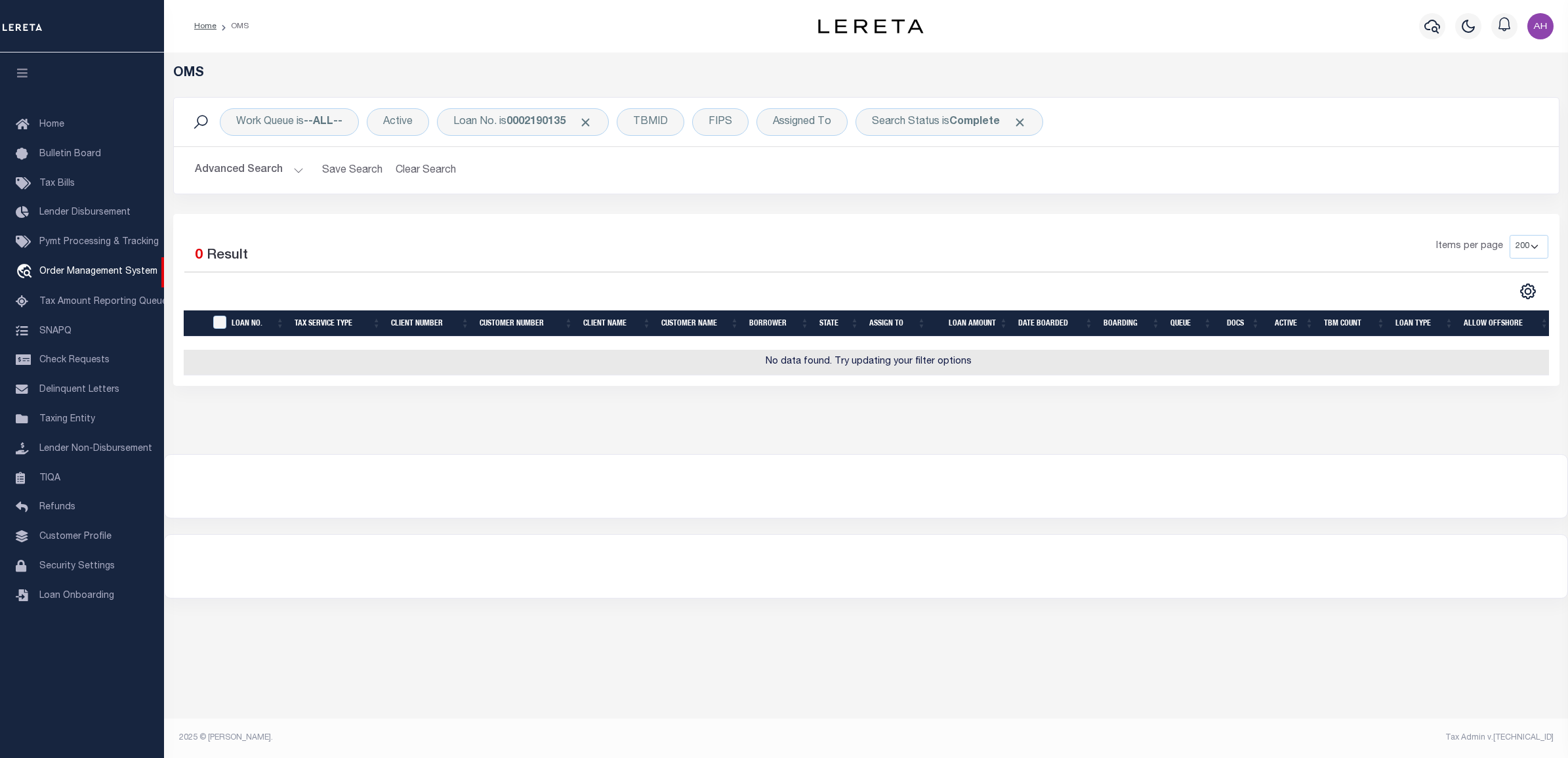
click at [261, 166] on button "Advanced Search" at bounding box center [249, 170] width 109 height 26
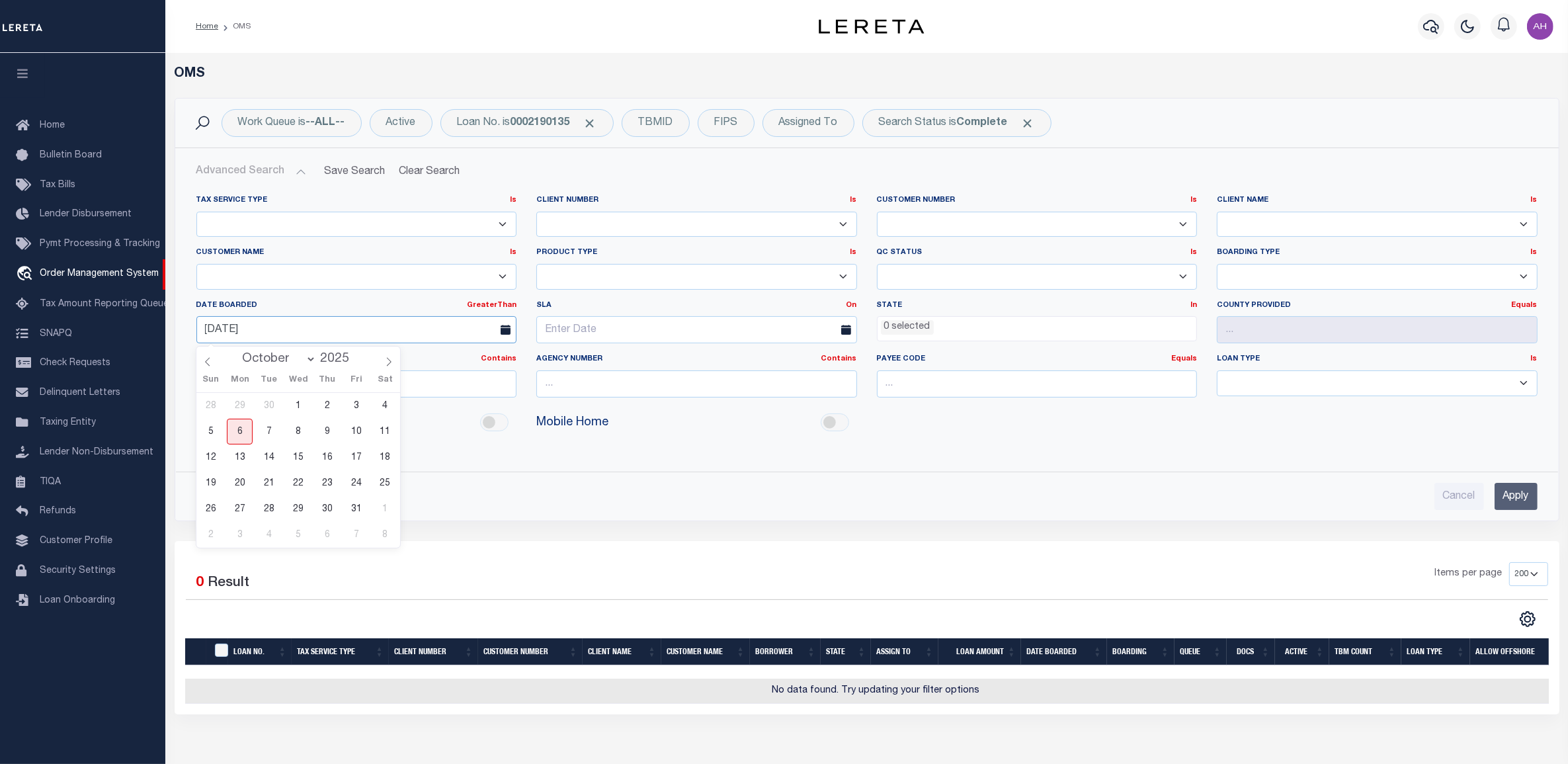
click at [246, 331] on input "09-01-2025" at bounding box center [357, 329] width 321 height 27
click at [1509, 486] on input "Apply" at bounding box center [1516, 496] width 43 height 27
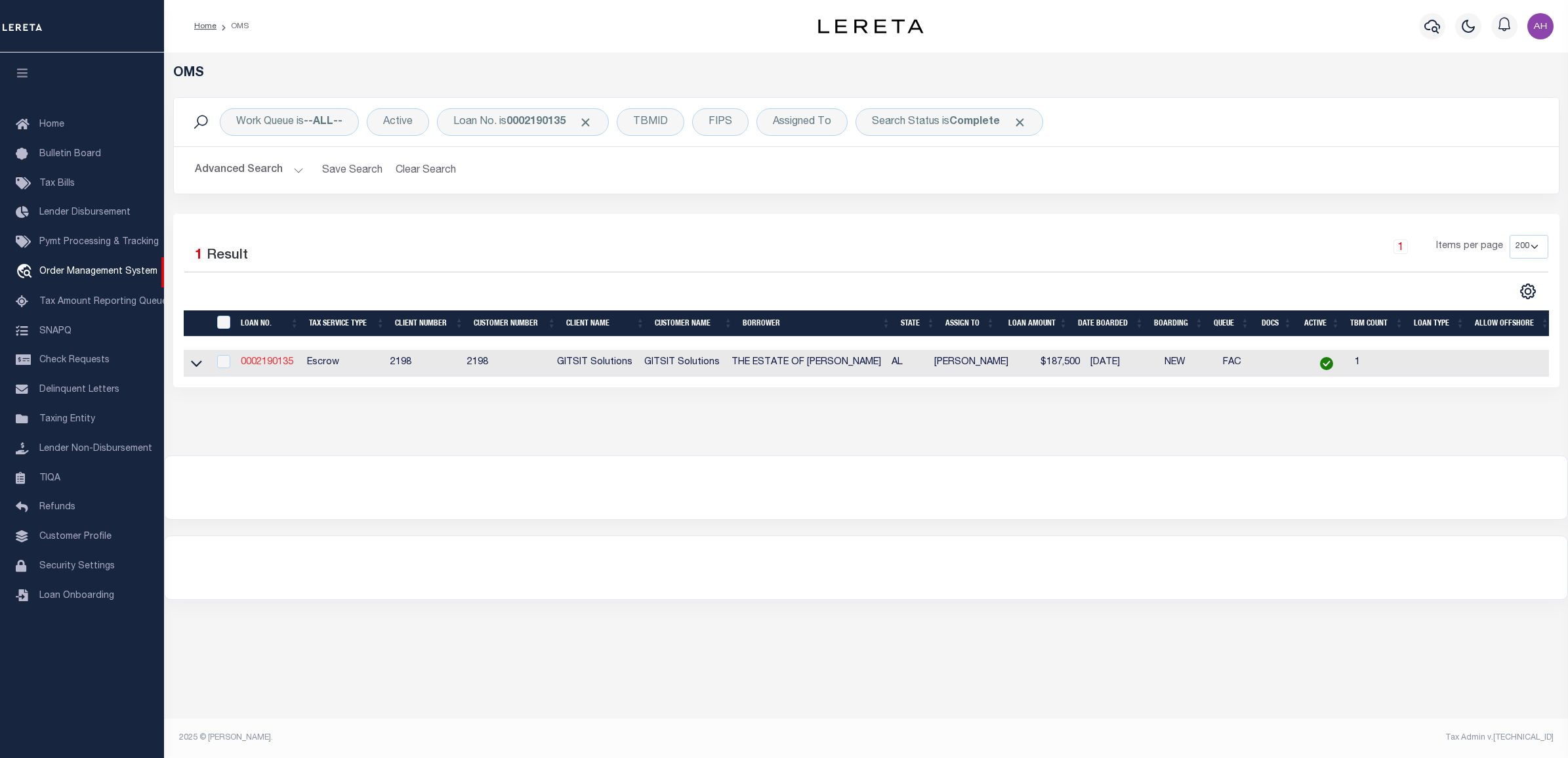
click at [274, 365] on link "0002190135" at bounding box center [267, 362] width 52 height 9
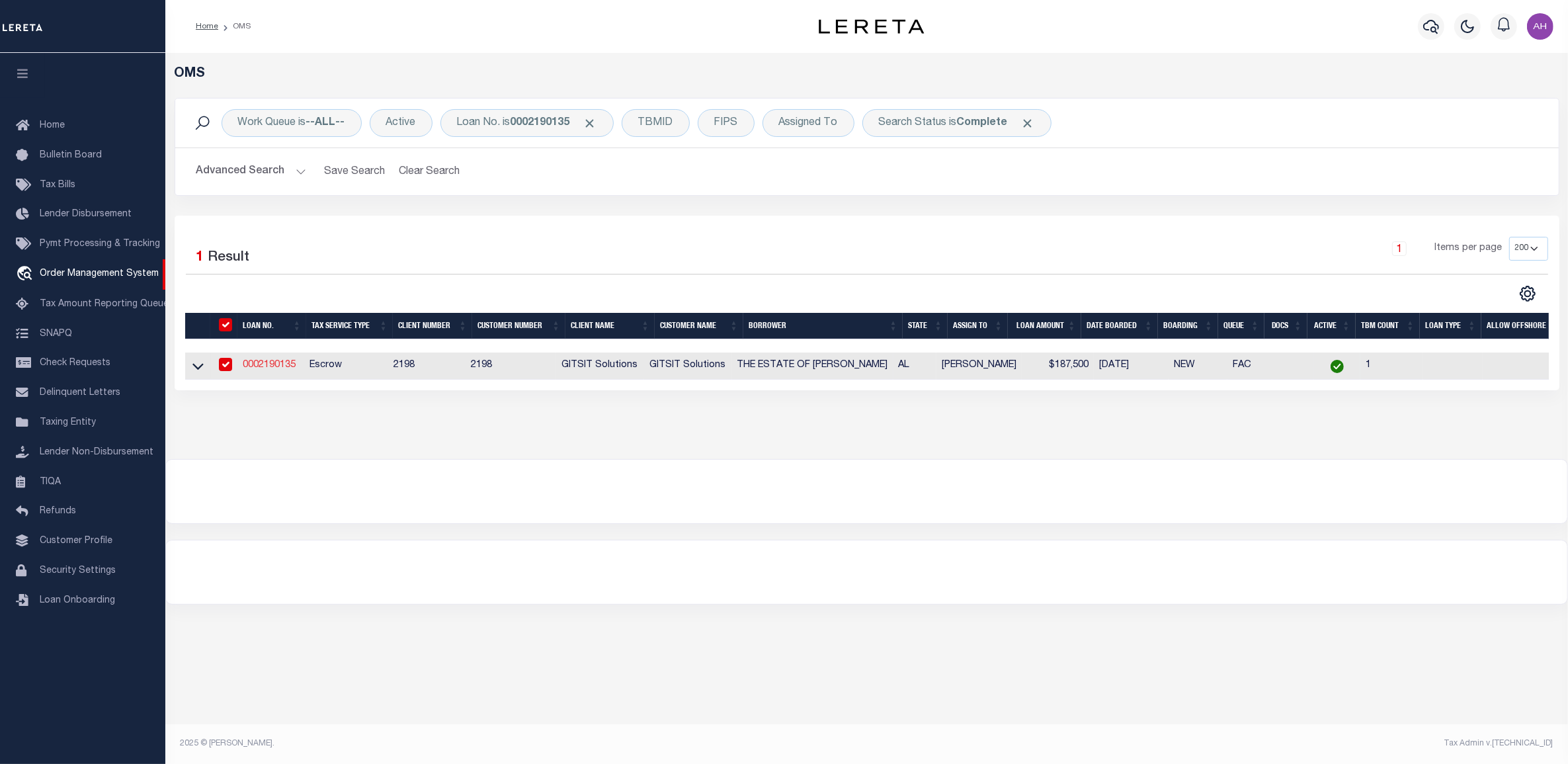
type input "0002190135"
type input "THE ESTATE OF BILLY D HOLT"
select select
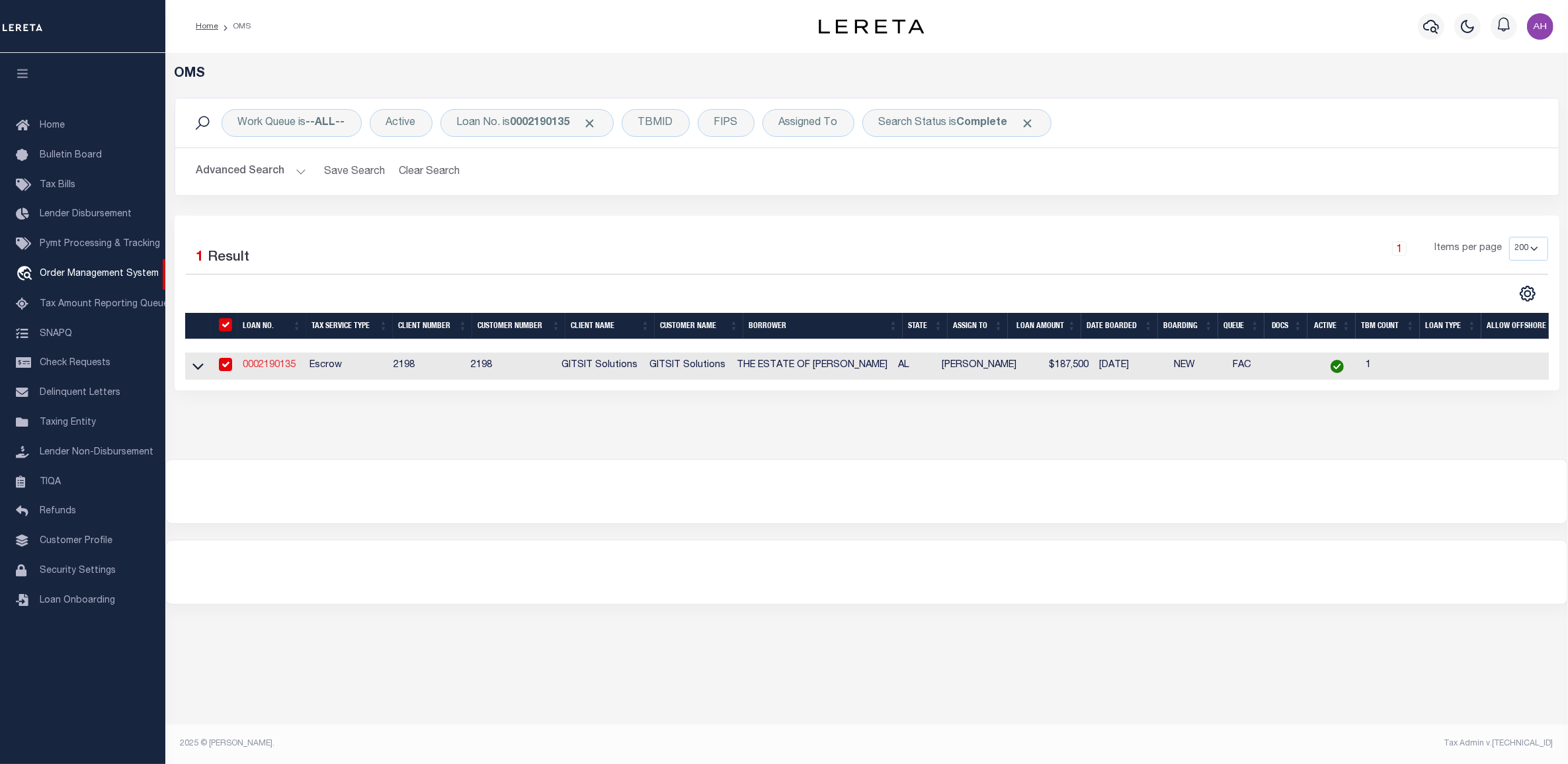
select select "Escrow"
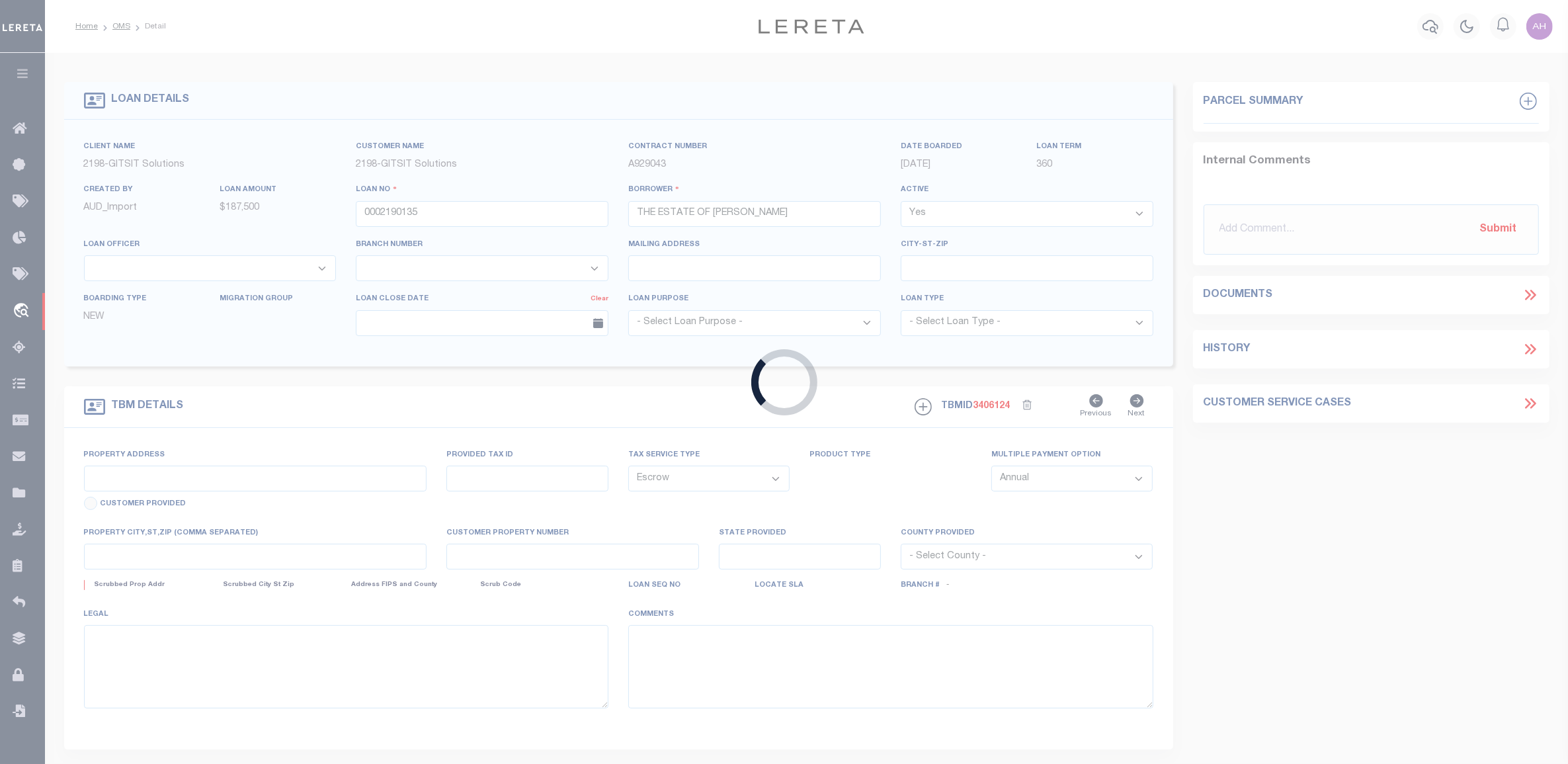
type input "408 ALBERT DR"
select select
type input "GARDENDALE AL 35071"
type input "AL"
select select
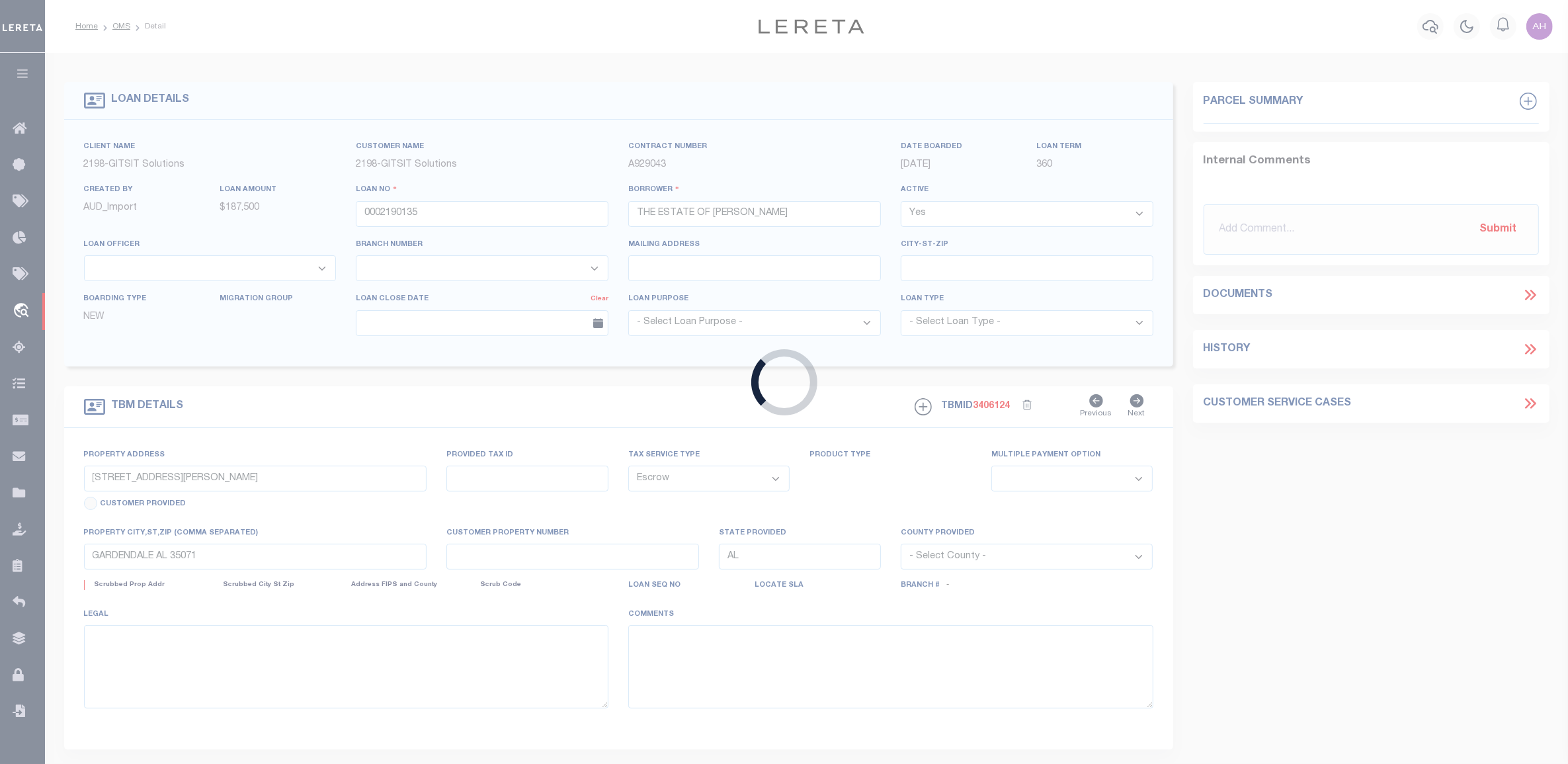
type textarea "REO 4.29.2025 Rehab"
select select "16881"
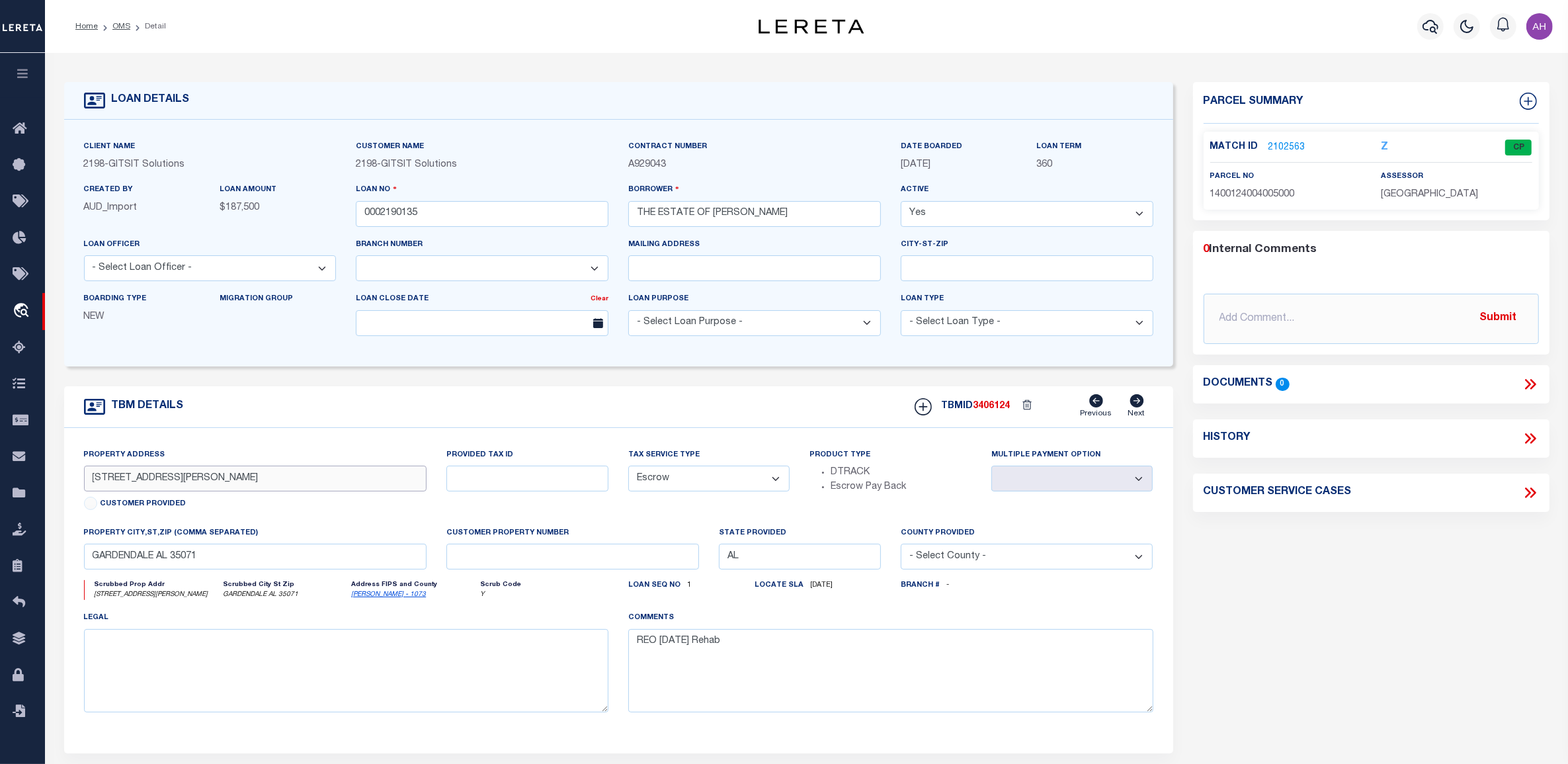
drag, startPoint x: 186, startPoint y: 486, endPoint x: 64, endPoint y: 477, distance: 122.3
click at [64, 477] on div "Property Address 408 ALBERT DR Customer Provided Provided Tax ID Tax Service Ty…" at bounding box center [618, 590] width 1109 height 325
click at [162, 481] on input "408 ALBERT DR" at bounding box center [256, 478] width 343 height 26
click at [131, 483] on input "408 ALBERT DR" at bounding box center [256, 478] width 343 height 26
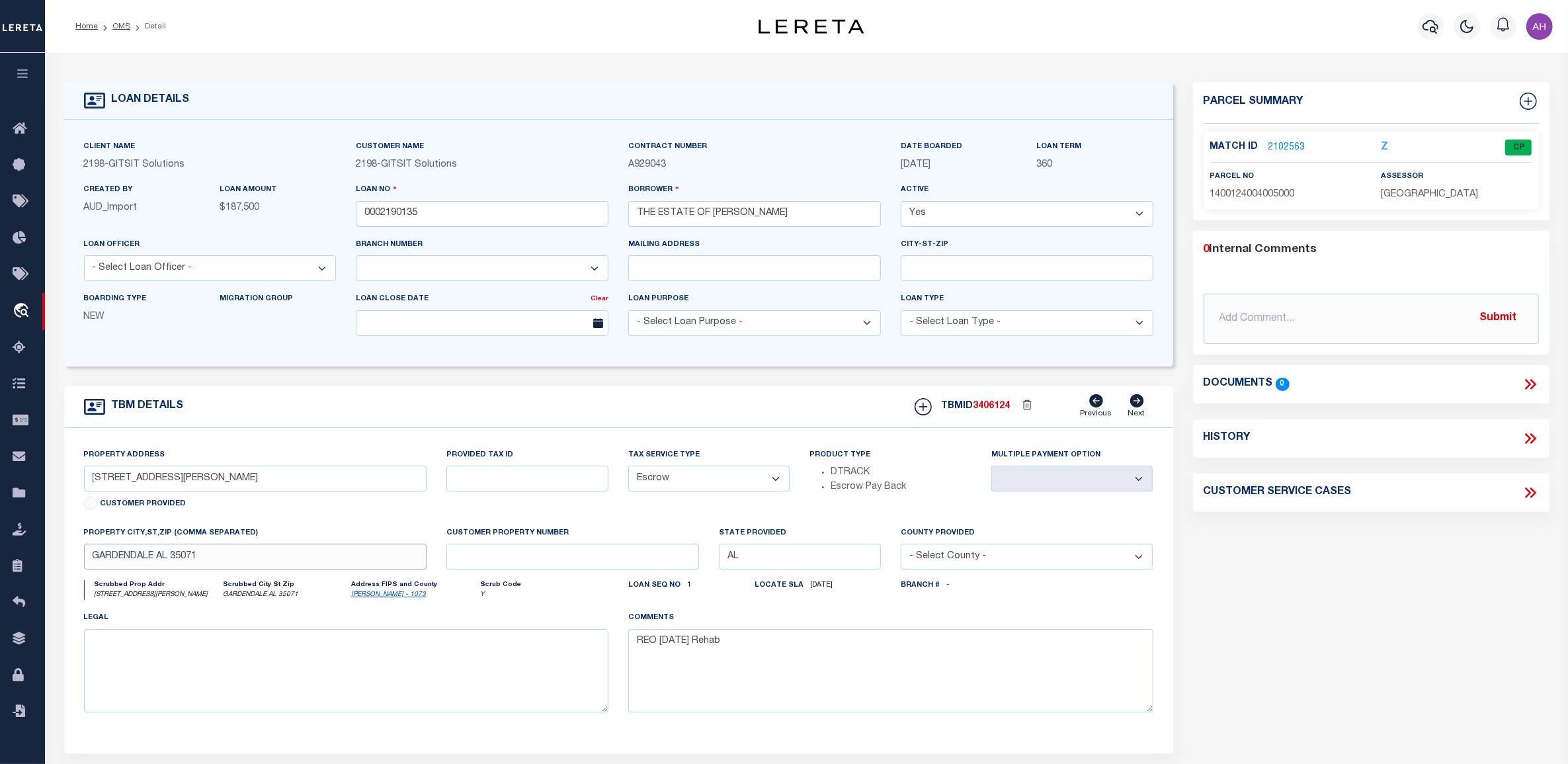
click at [132, 566] on input "GARDENDALE AL 35071" at bounding box center [256, 556] width 343 height 26
click at [185, 560] on input "GARDENDALE AL 35071" at bounding box center [256, 556] width 343 height 26
click at [427, 351] on div "Client Name 2198 - GITSIT Solutions Customer Name 2198 - GITSIT Solutions" at bounding box center [618, 243] width 1109 height 247
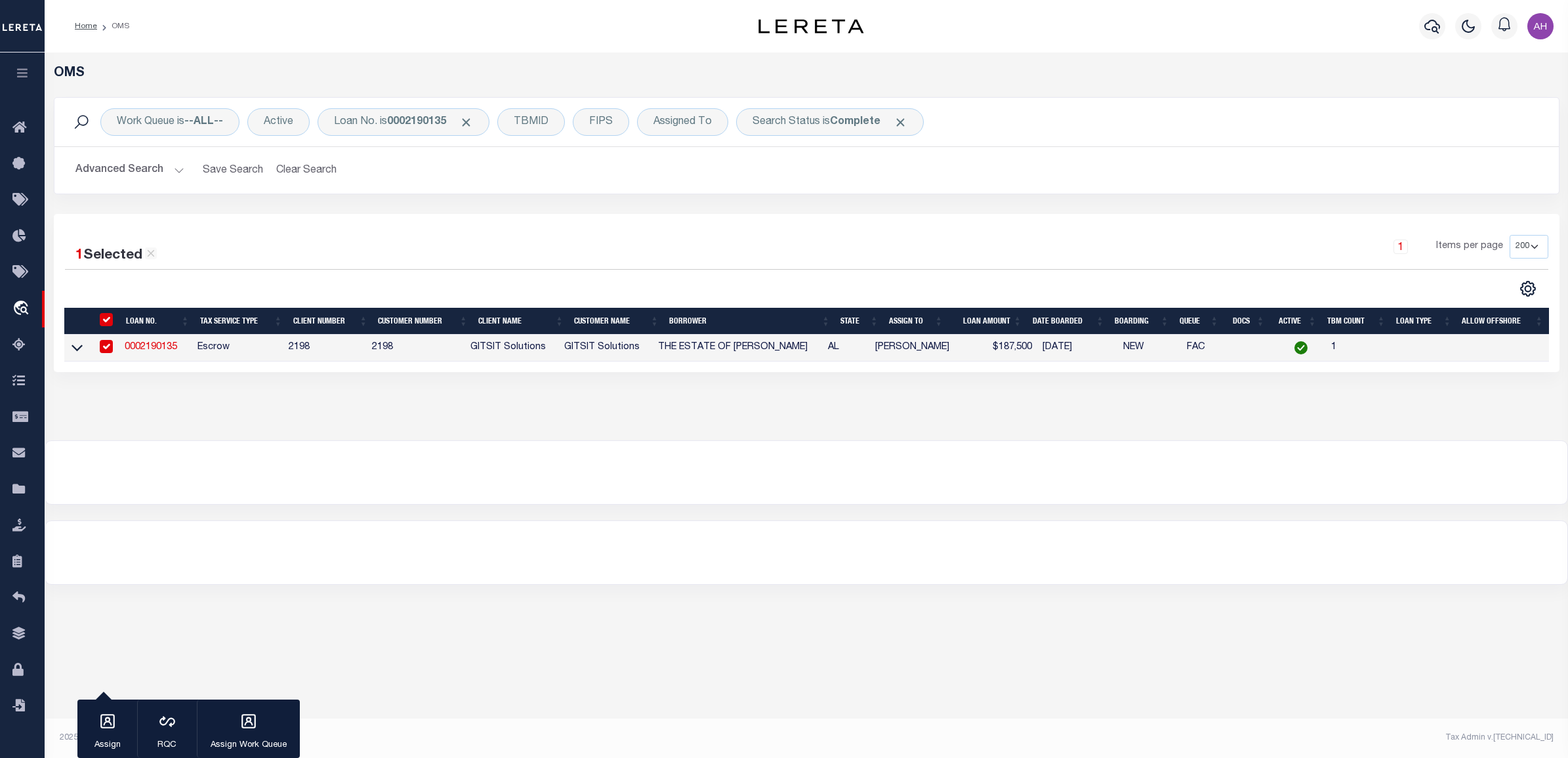
click at [150, 178] on button "Advanced Search" at bounding box center [129, 170] width 109 height 26
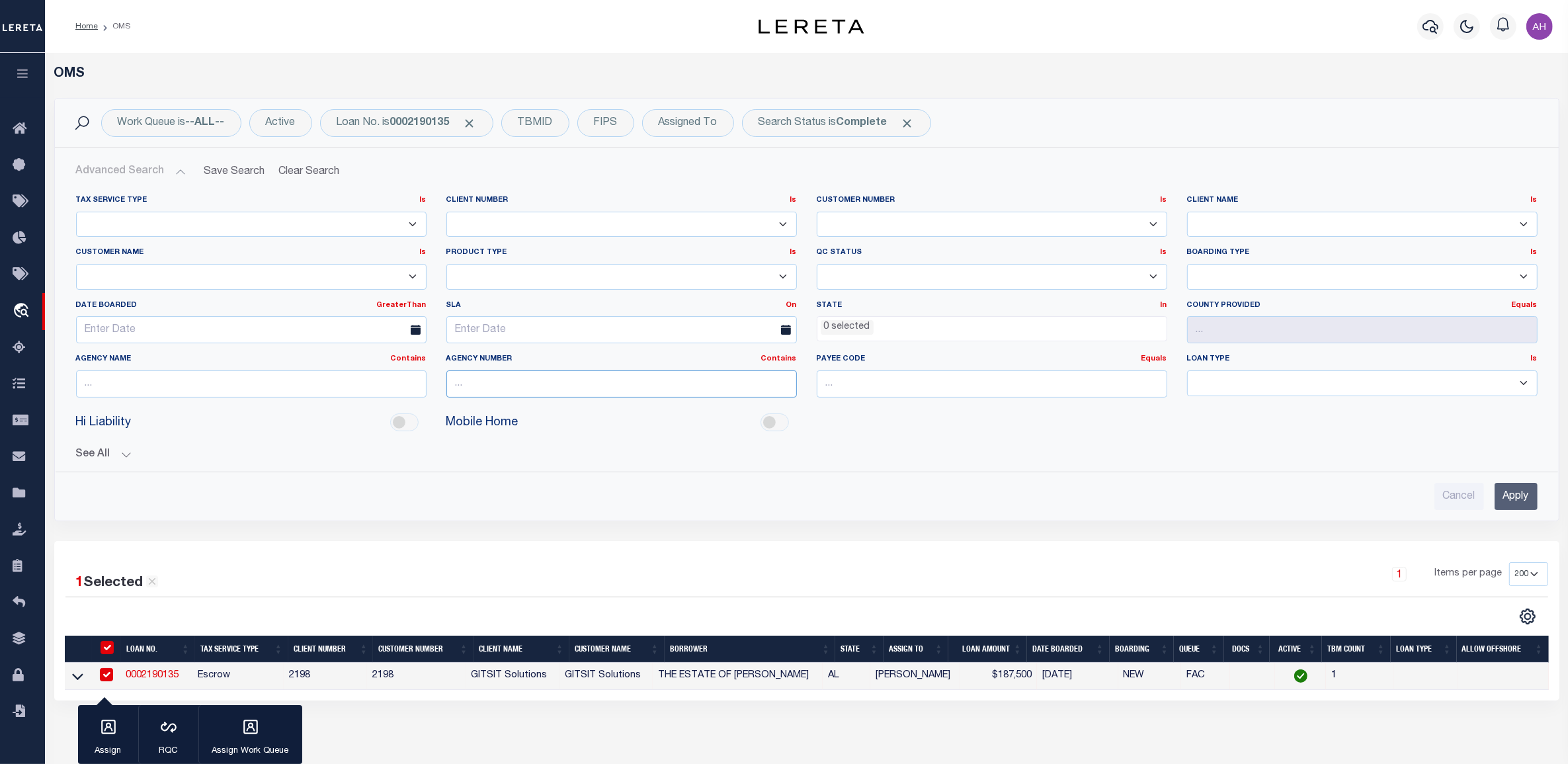
click at [493, 391] on input "text" at bounding box center [622, 383] width 351 height 27
paste input "010370000"
type input "010370000"
click at [1515, 497] on input "Apply" at bounding box center [1516, 496] width 43 height 27
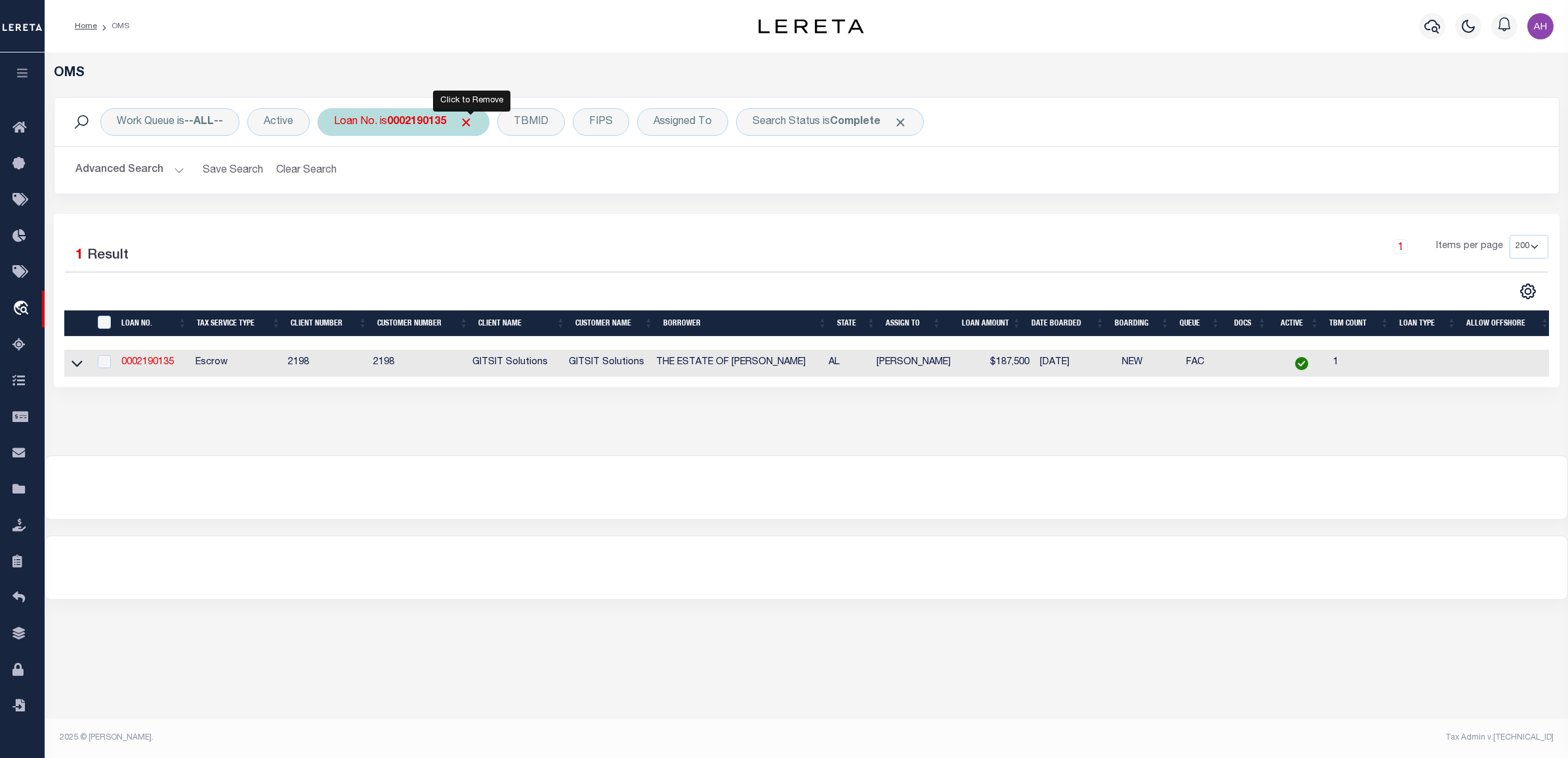
click at [469, 120] on span "Click to Remove" at bounding box center [466, 122] width 14 height 14
click at [154, 171] on button "Advanced Search" at bounding box center [129, 170] width 109 height 26
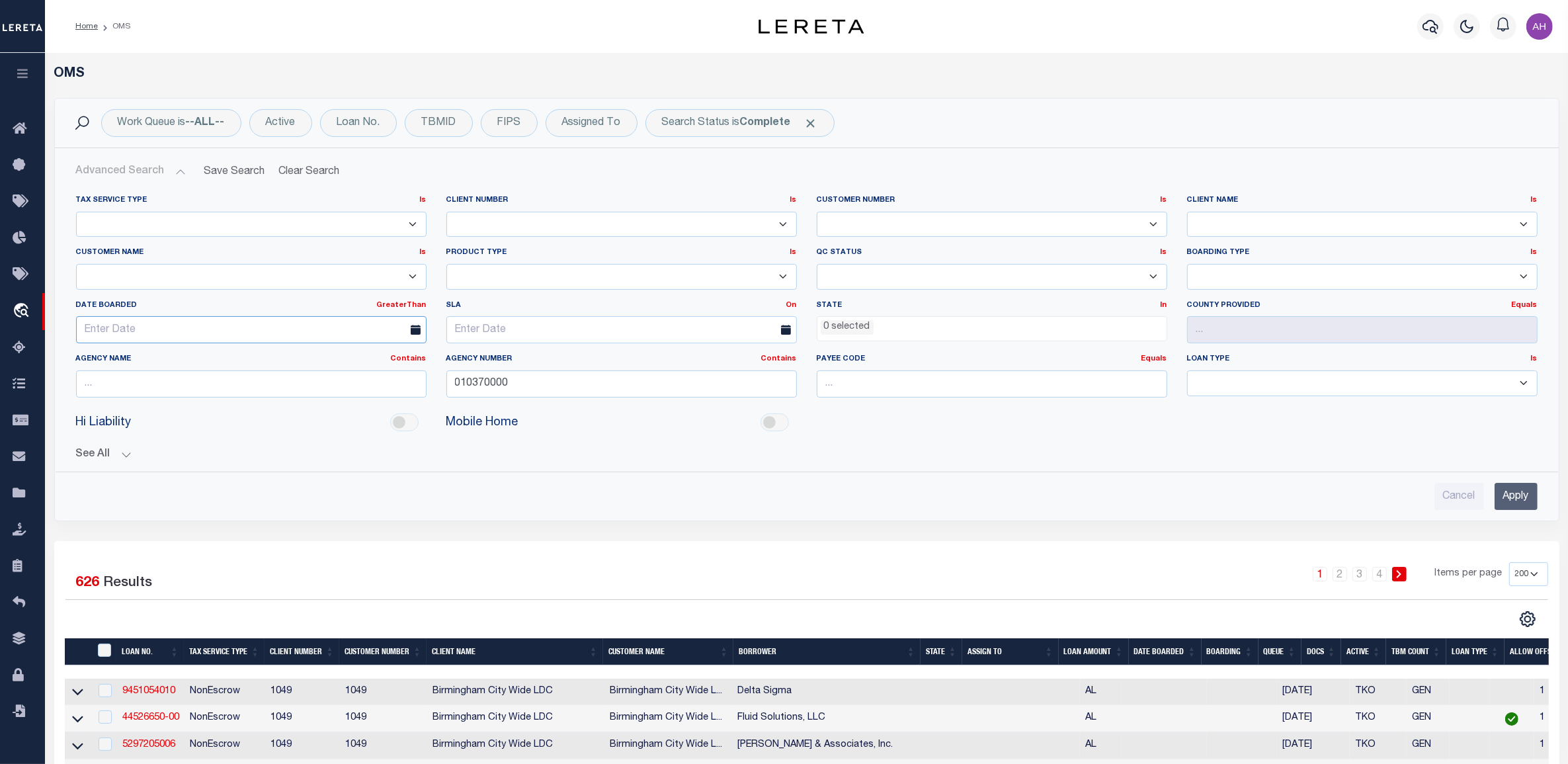
click at [266, 324] on input "text" at bounding box center [251, 329] width 351 height 27
click at [89, 365] on icon at bounding box center [87, 362] width 9 height 9
select select "8"
click at [118, 405] on span "1" at bounding box center [119, 405] width 26 height 26
type input "09-01-2025"
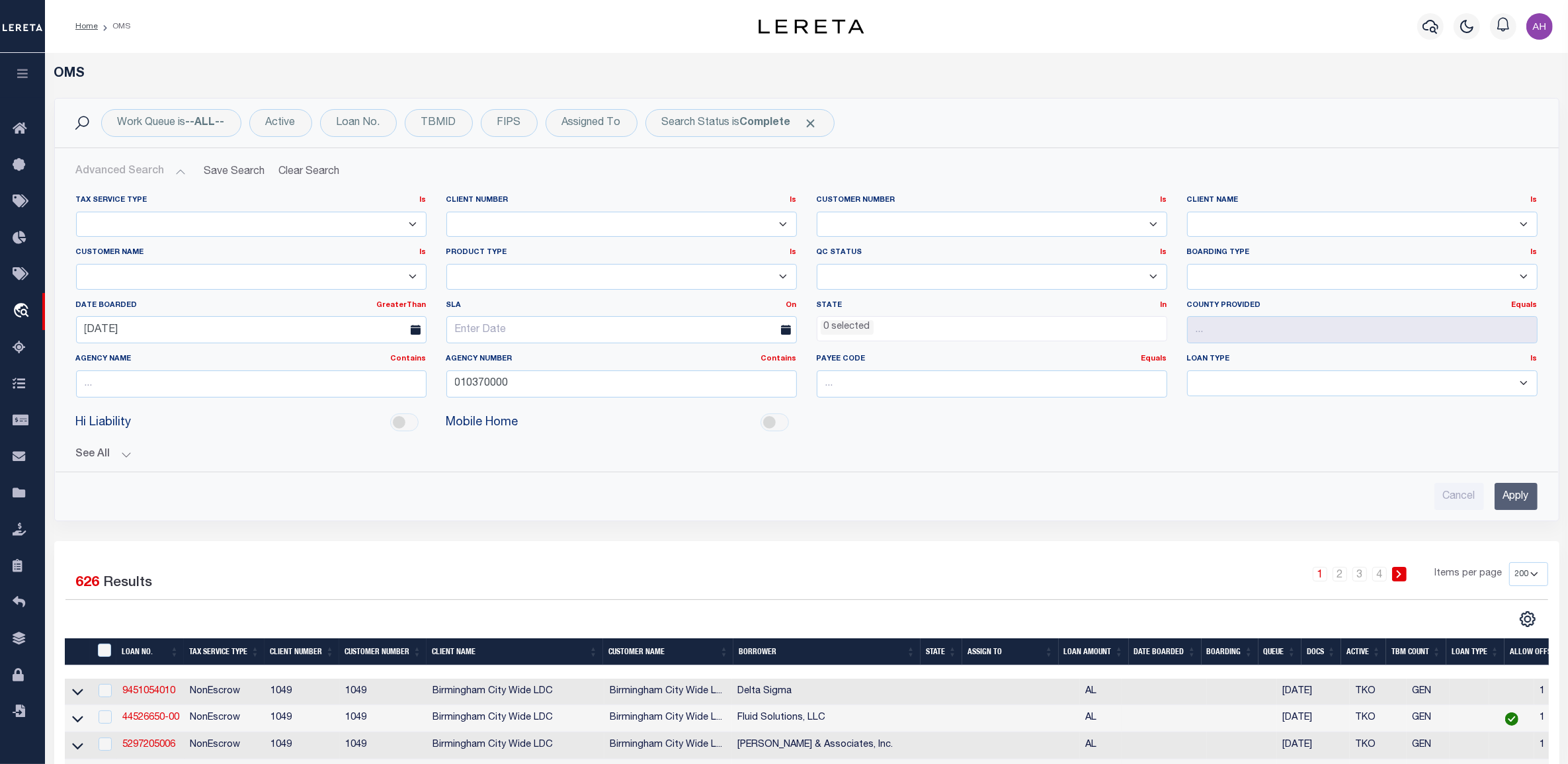
click at [1524, 490] on input "Apply" at bounding box center [1516, 496] width 43 height 27
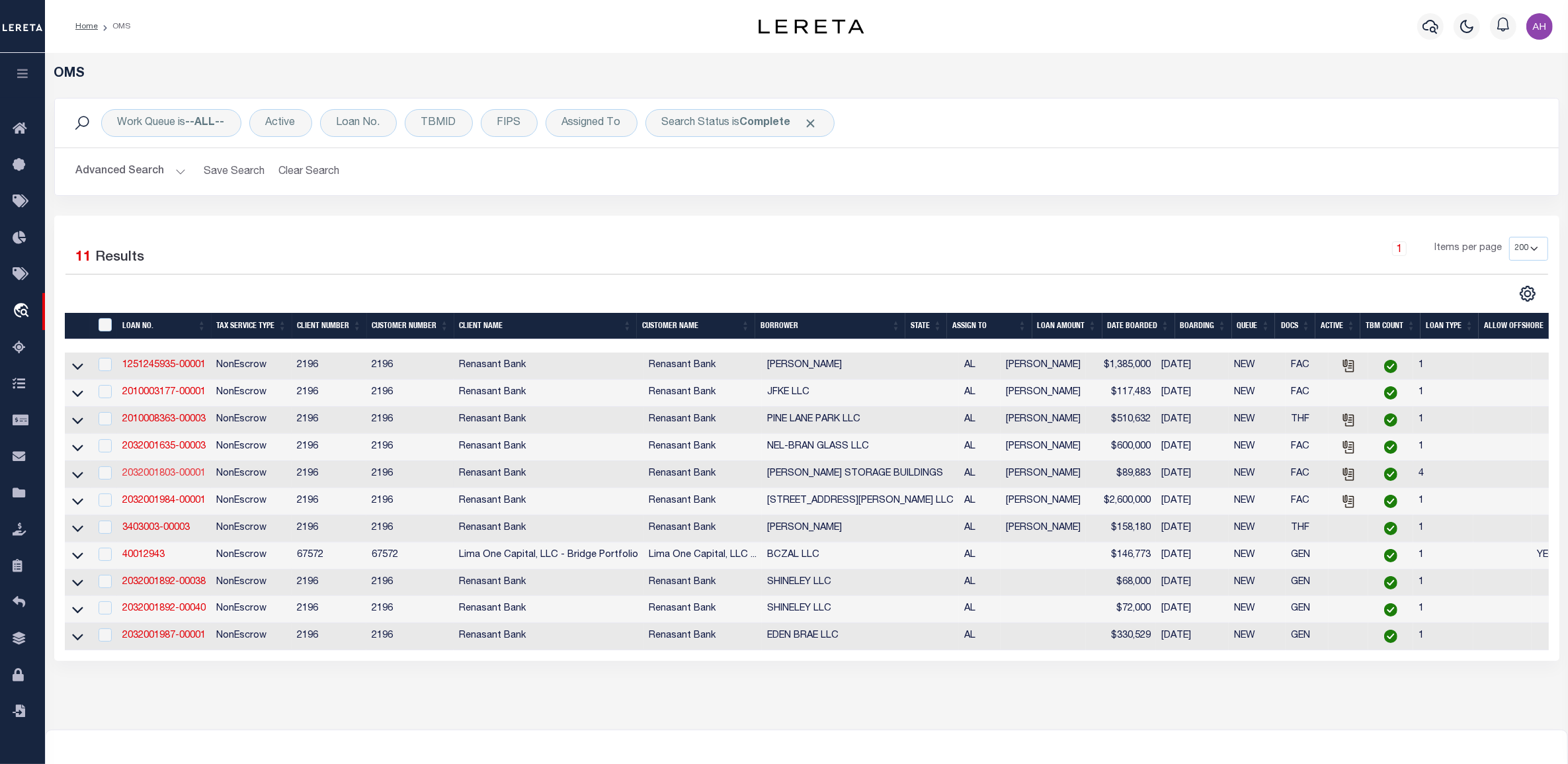
click at [167, 478] on link "2032001803-00001" at bounding box center [164, 473] width 83 height 9
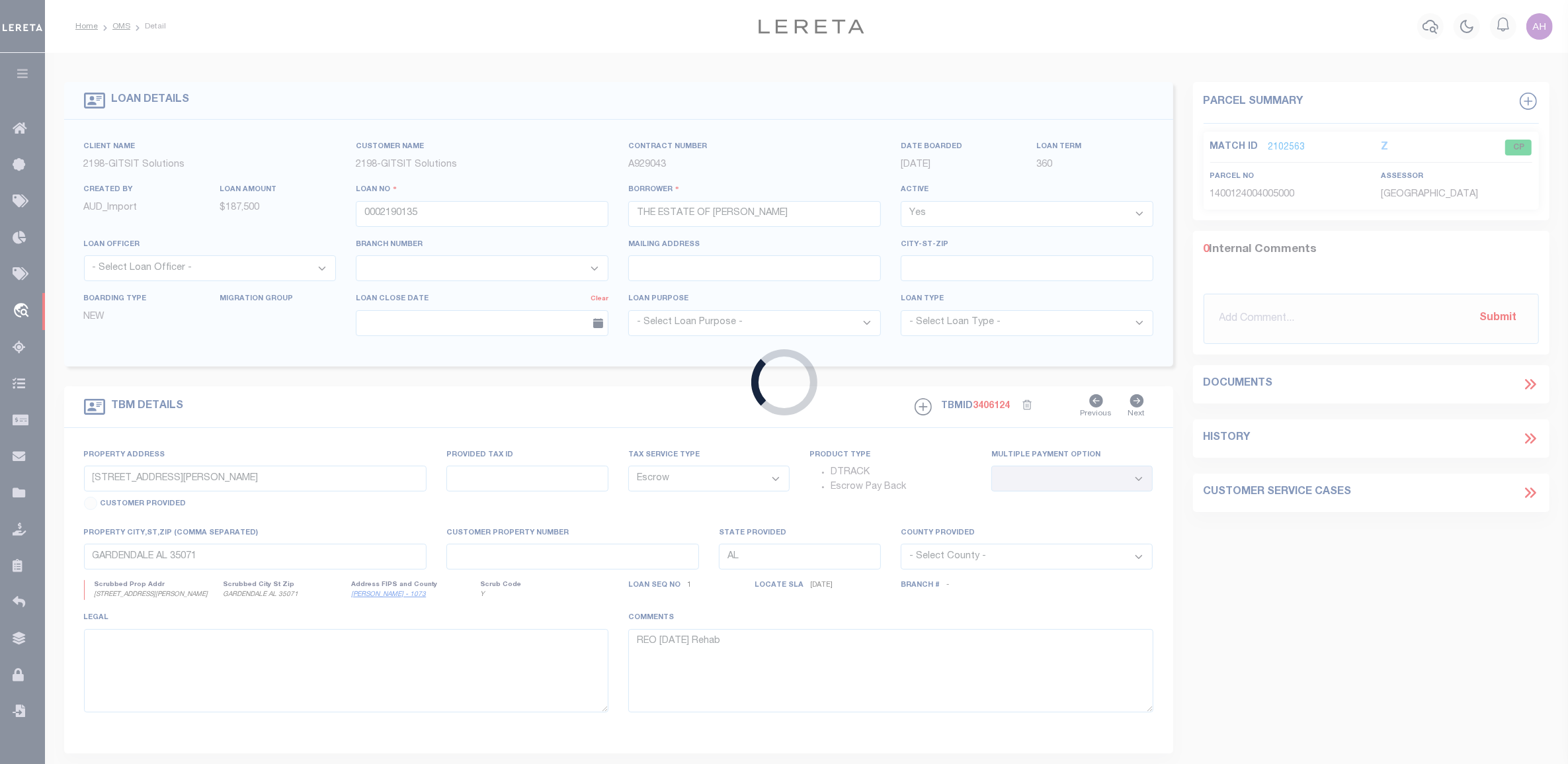
type input "2032001803-00001"
type input "ARCHER STORAGE BUILDINGS"
select select
select select "100"
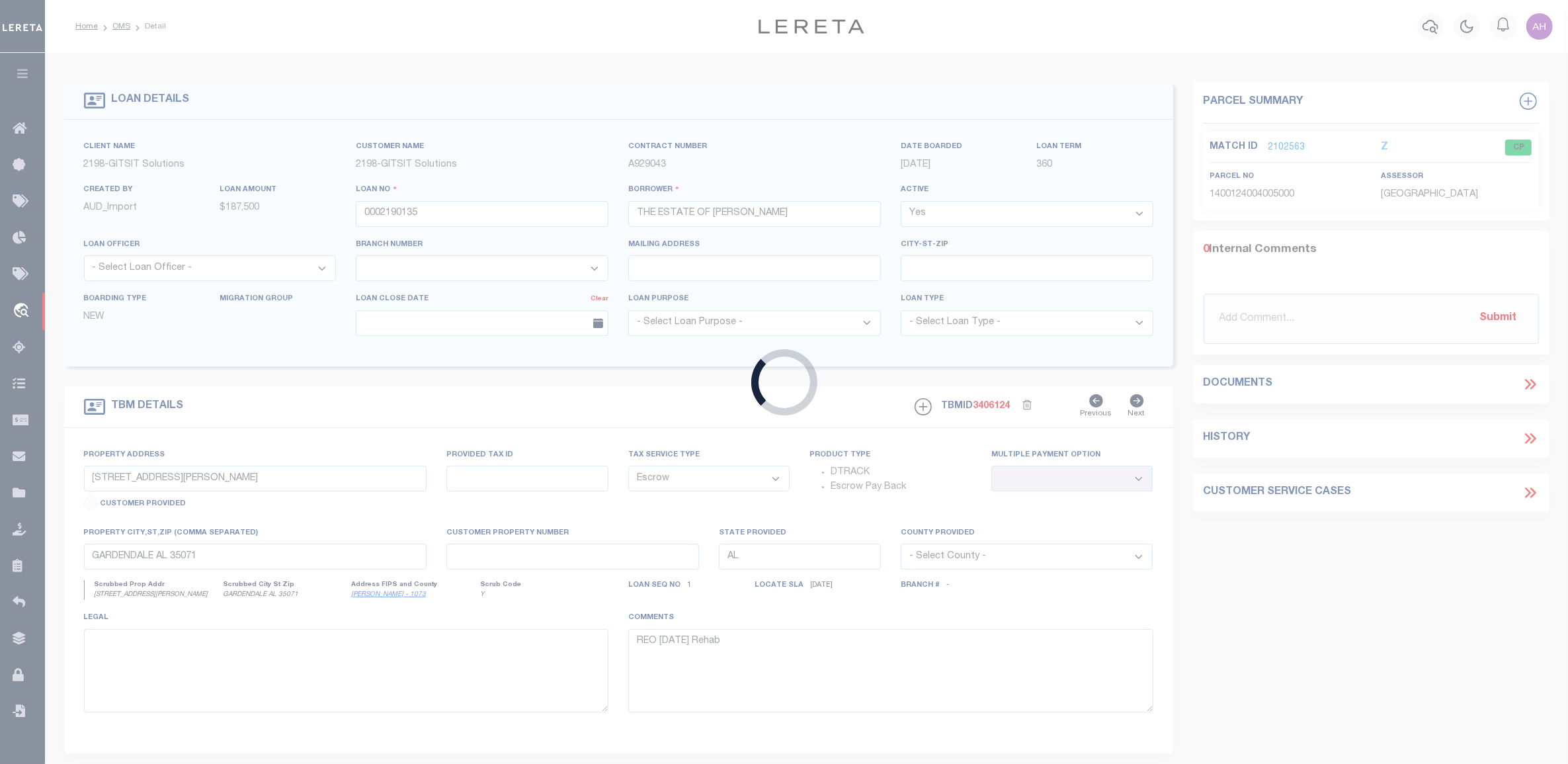
select select "NonEscrow"
select select "164191"
select select "5166"
type input "1069 SHADES CREST ROAD"
select select
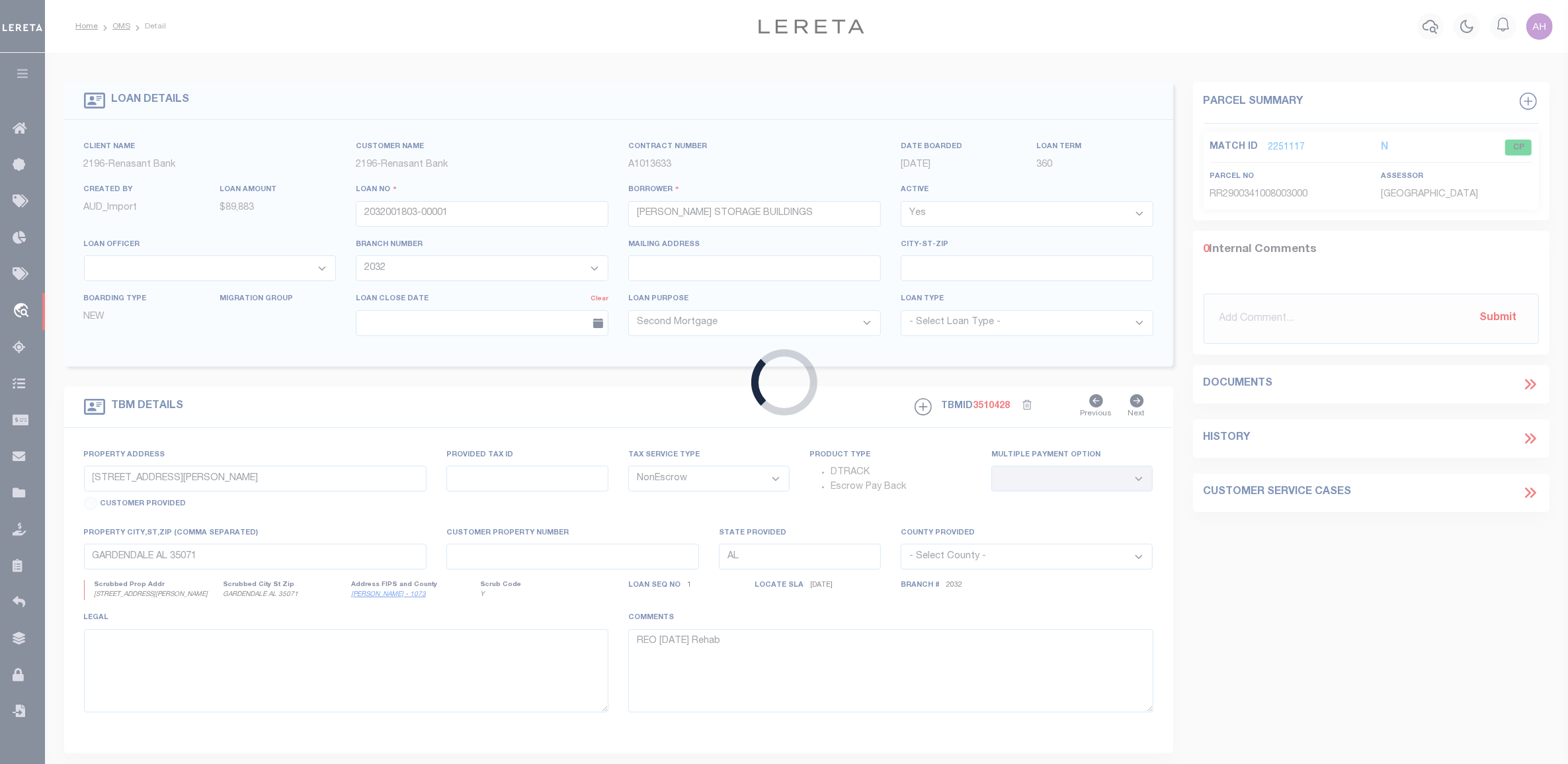
type input "BIRMINGHAM AL 35226"
select select
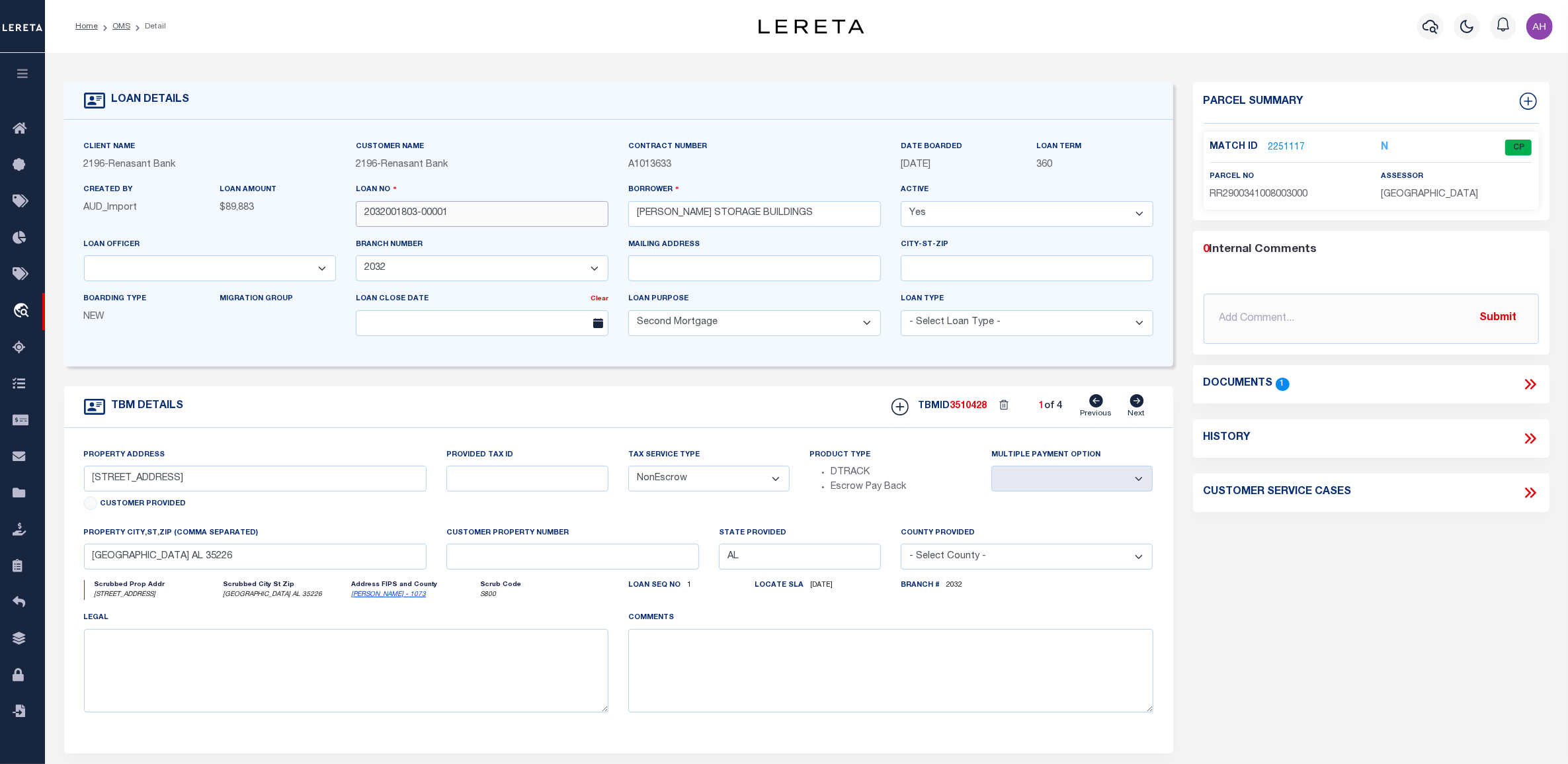
click at [437, 210] on input "2032001803-00001" at bounding box center [483, 214] width 253 height 26
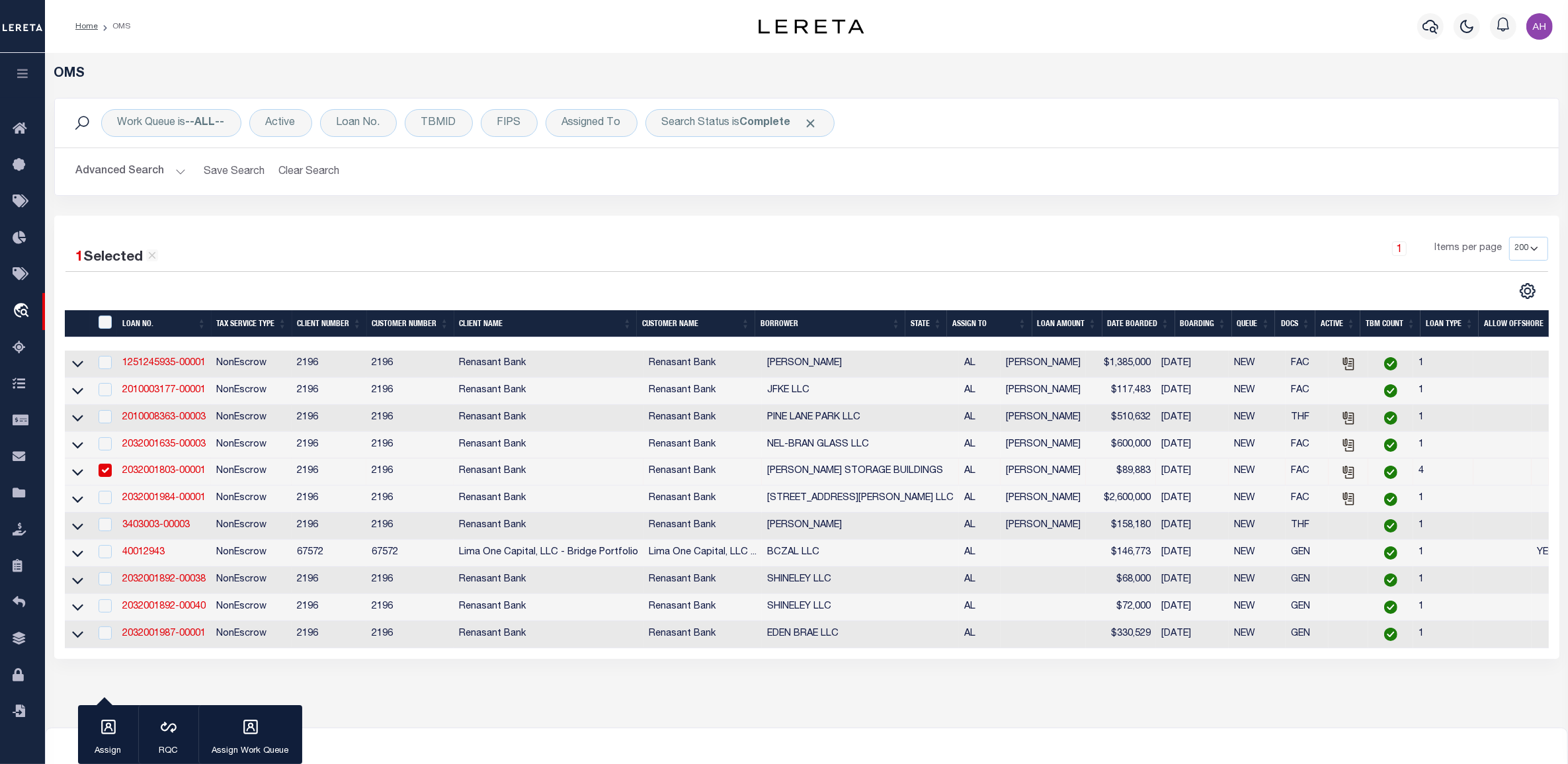
click at [188, 475] on link "2032001803-00001" at bounding box center [164, 471] width 83 height 9
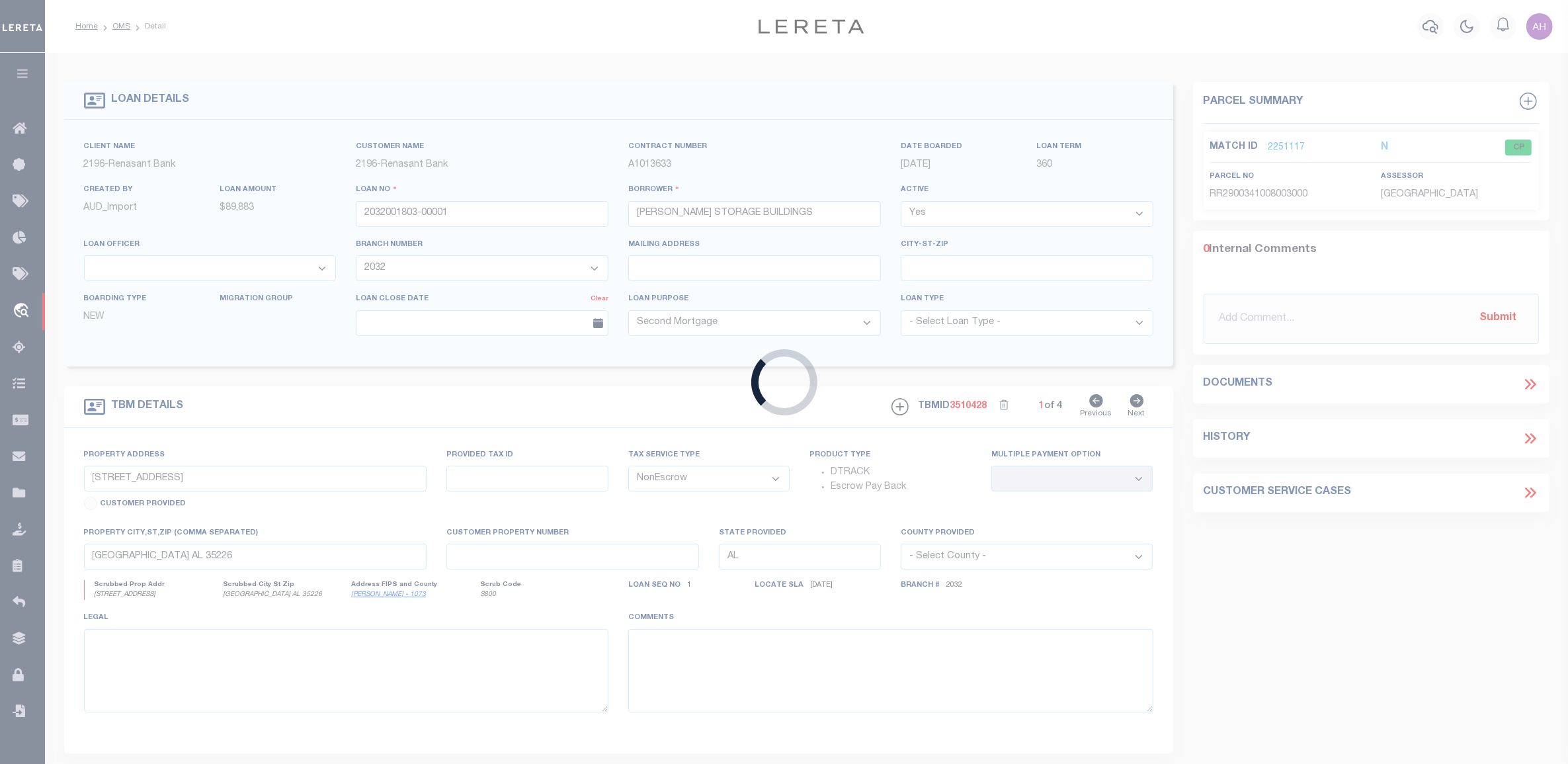
select select
select select "5166"
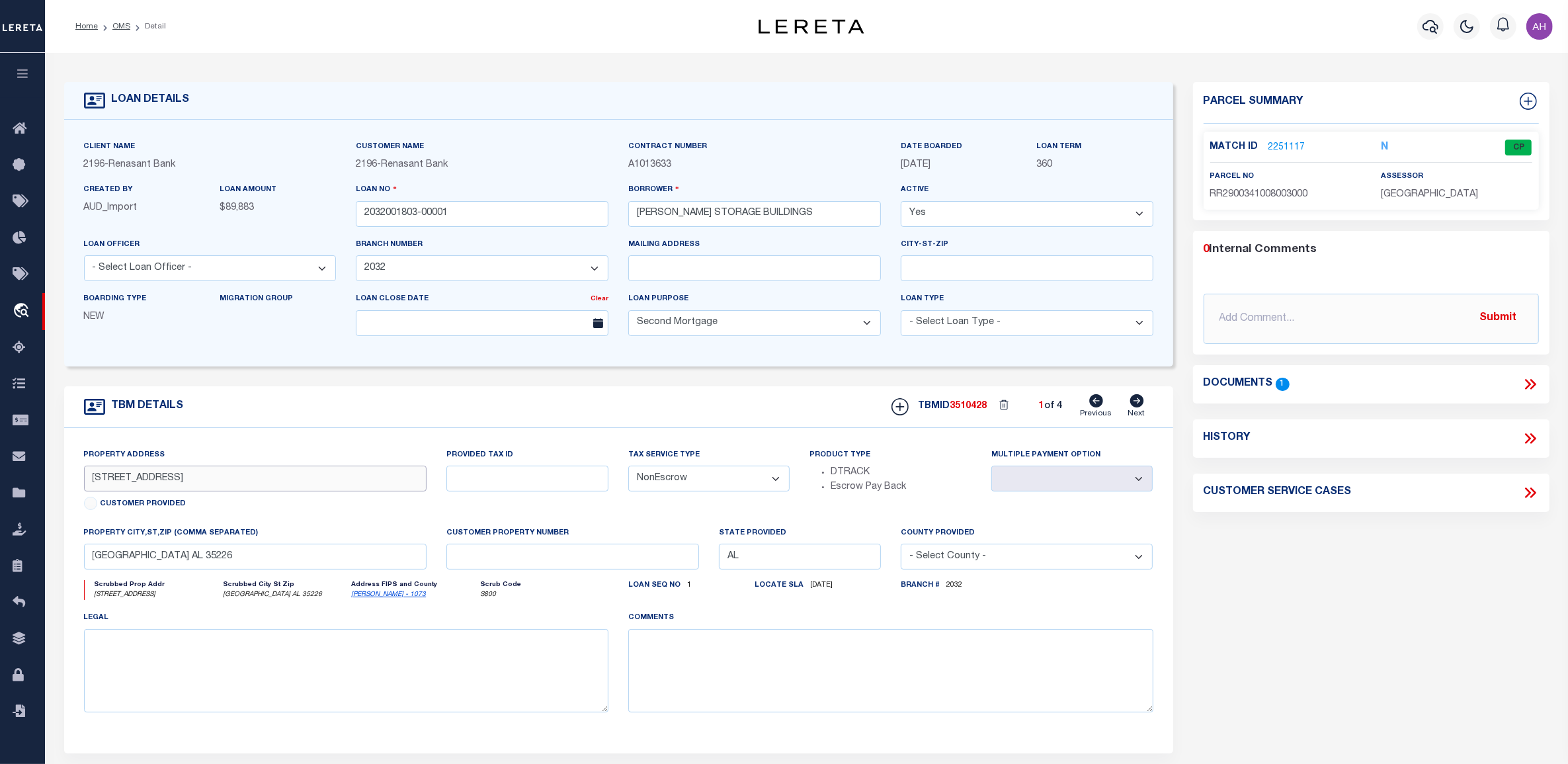
click at [104, 482] on input "1069 SHADES CREST ROAD" at bounding box center [256, 478] width 343 height 26
click at [180, 476] on input "1069 SHADES CREST ROAD" at bounding box center [256, 478] width 343 height 26
click at [106, 480] on input "1069 SHADES CREST ROAD" at bounding box center [256, 478] width 343 height 26
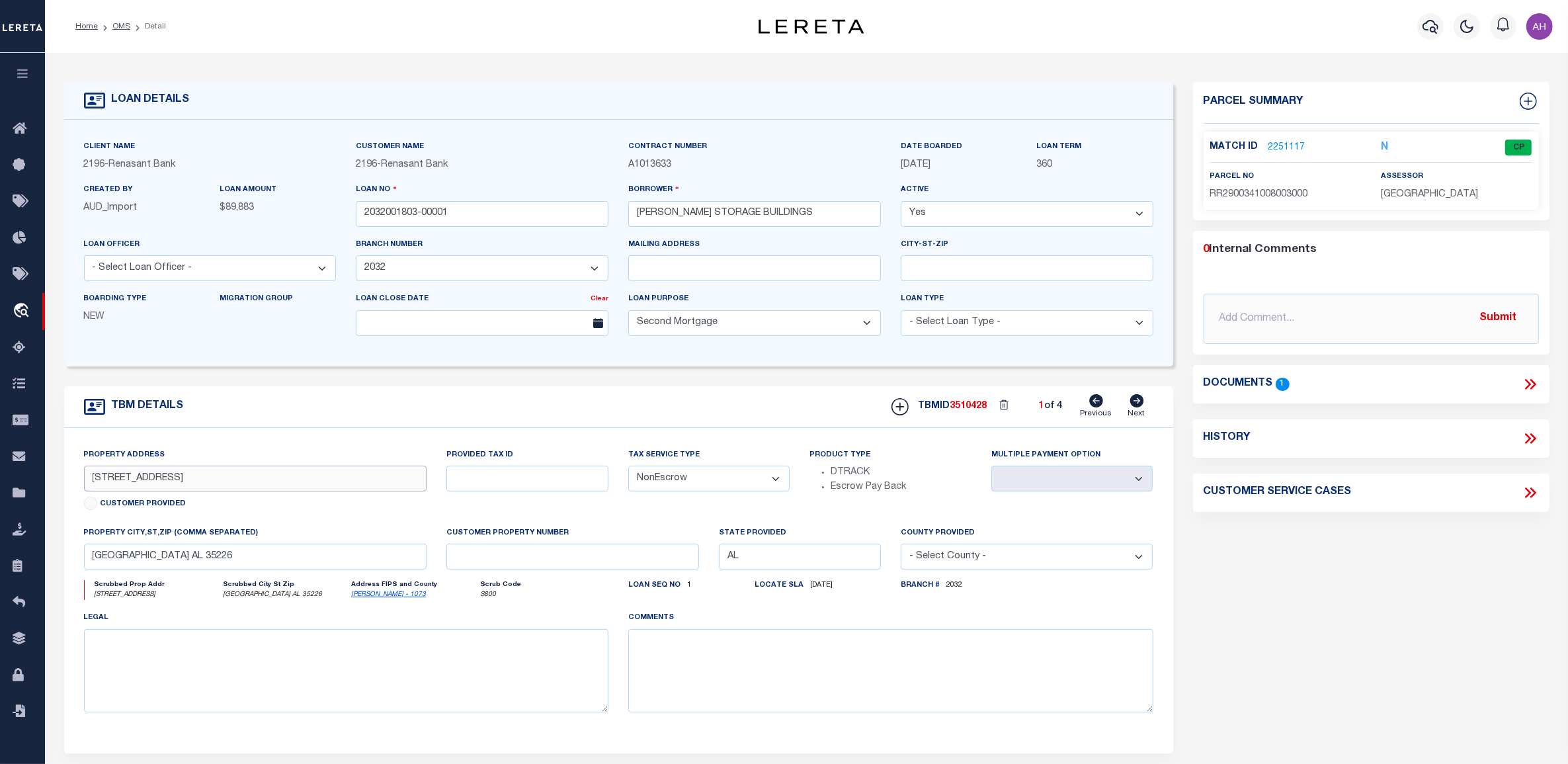
click at [106, 480] on input "1069 SHADES CREST ROAD" at bounding box center [256, 478] width 343 height 26
click at [126, 484] on input "1069 SHADES CREST ROAD" at bounding box center [256, 478] width 343 height 26
drag, startPoint x: 189, startPoint y: 480, endPoint x: 119, endPoint y: 481, distance: 70.0
click at [119, 481] on input "1069 SHADES CREST ROAD" at bounding box center [256, 478] width 343 height 26
click at [117, 557] on input "BIRMINGHAM AL 35226" at bounding box center [256, 556] width 343 height 26
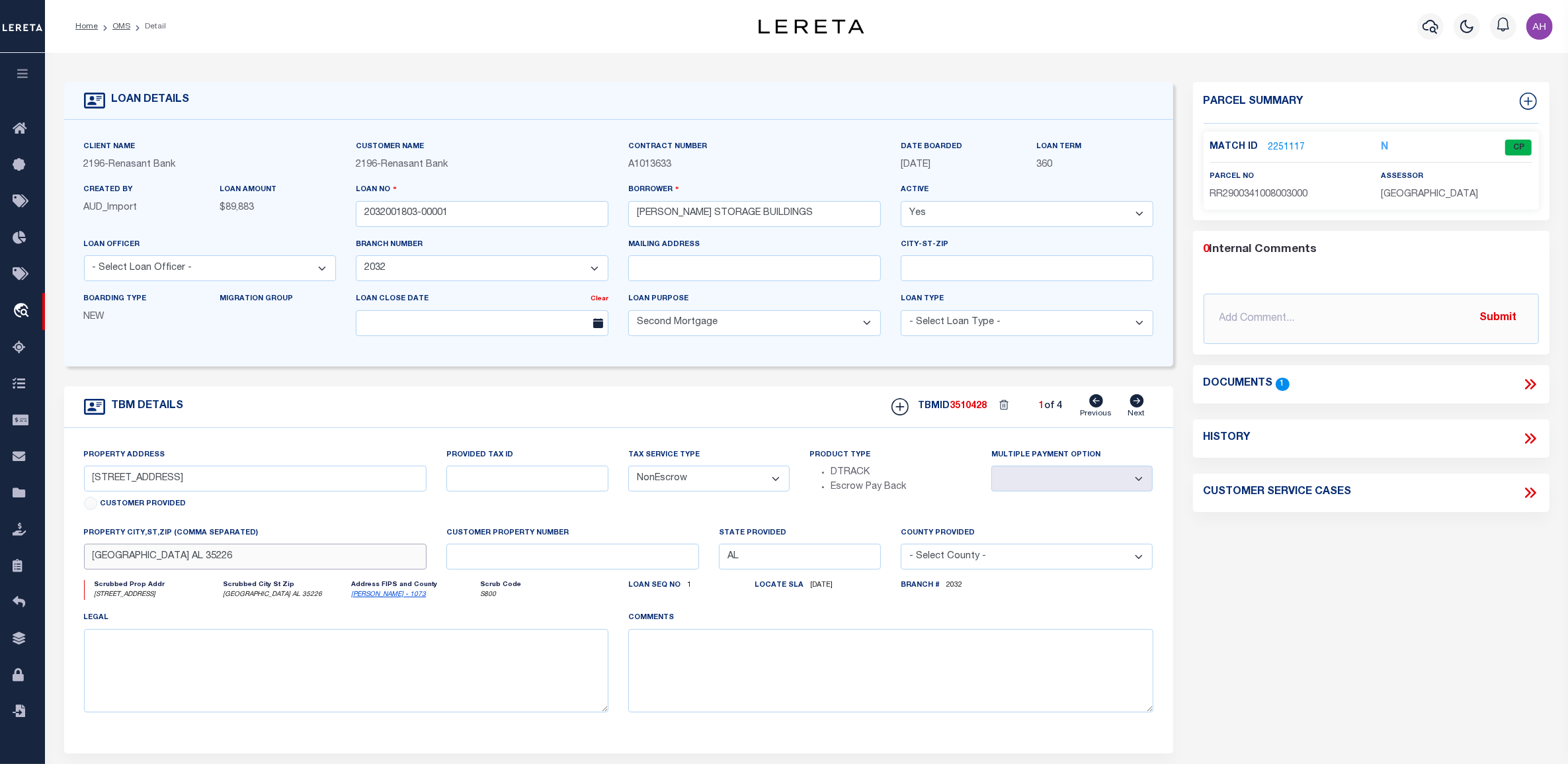
click at [117, 557] on input "BIRMINGHAM AL 35226" at bounding box center [256, 556] width 343 height 26
click at [188, 479] on input "1069 SHADES CREST ROAD" at bounding box center [256, 478] width 343 height 26
click at [160, 558] on input "BIRMINGHAM AL 35226" at bounding box center [256, 556] width 343 height 26
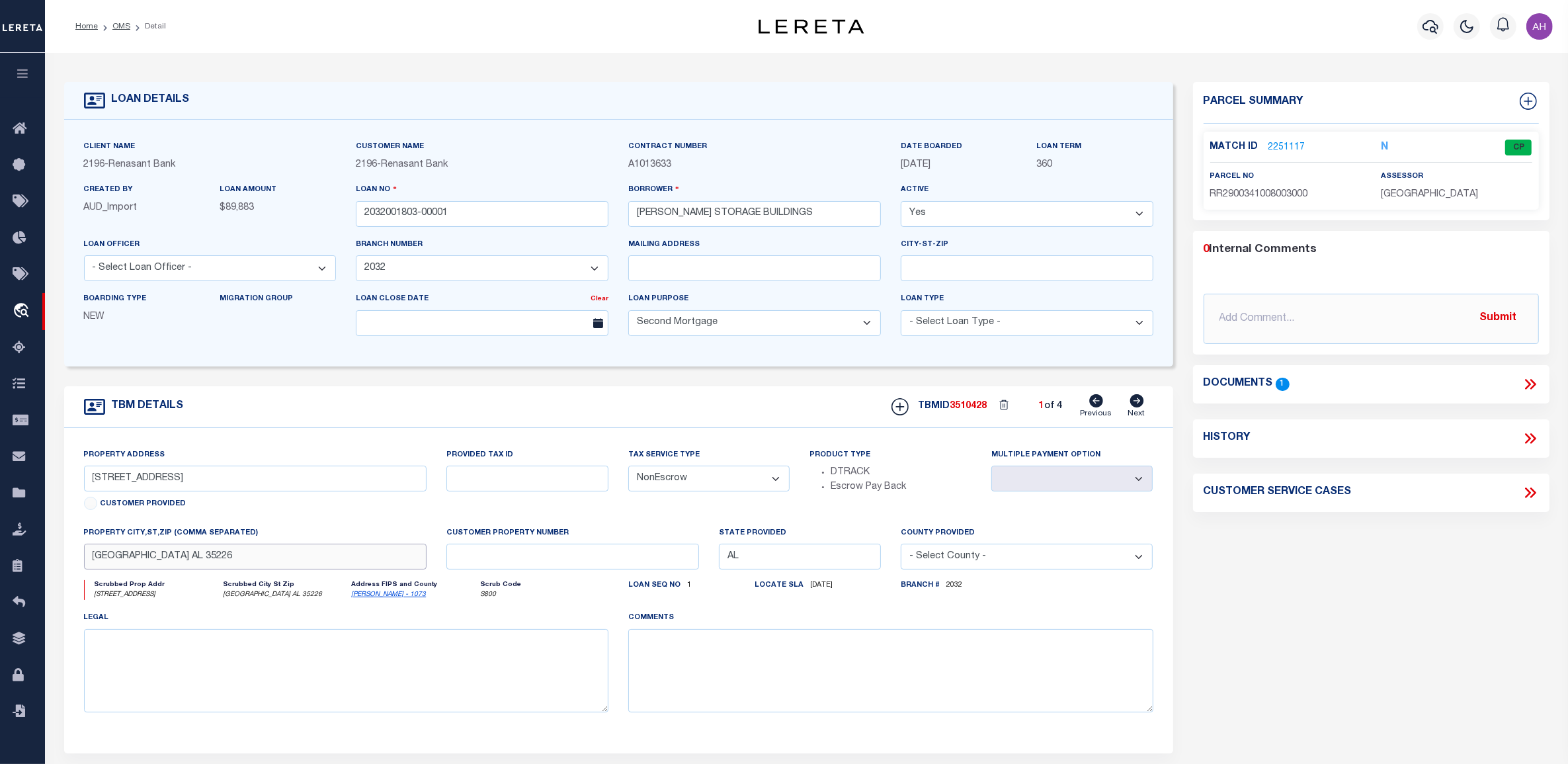
click at [160, 558] on input "BIRMINGHAM AL 35226" at bounding box center [256, 556] width 343 height 26
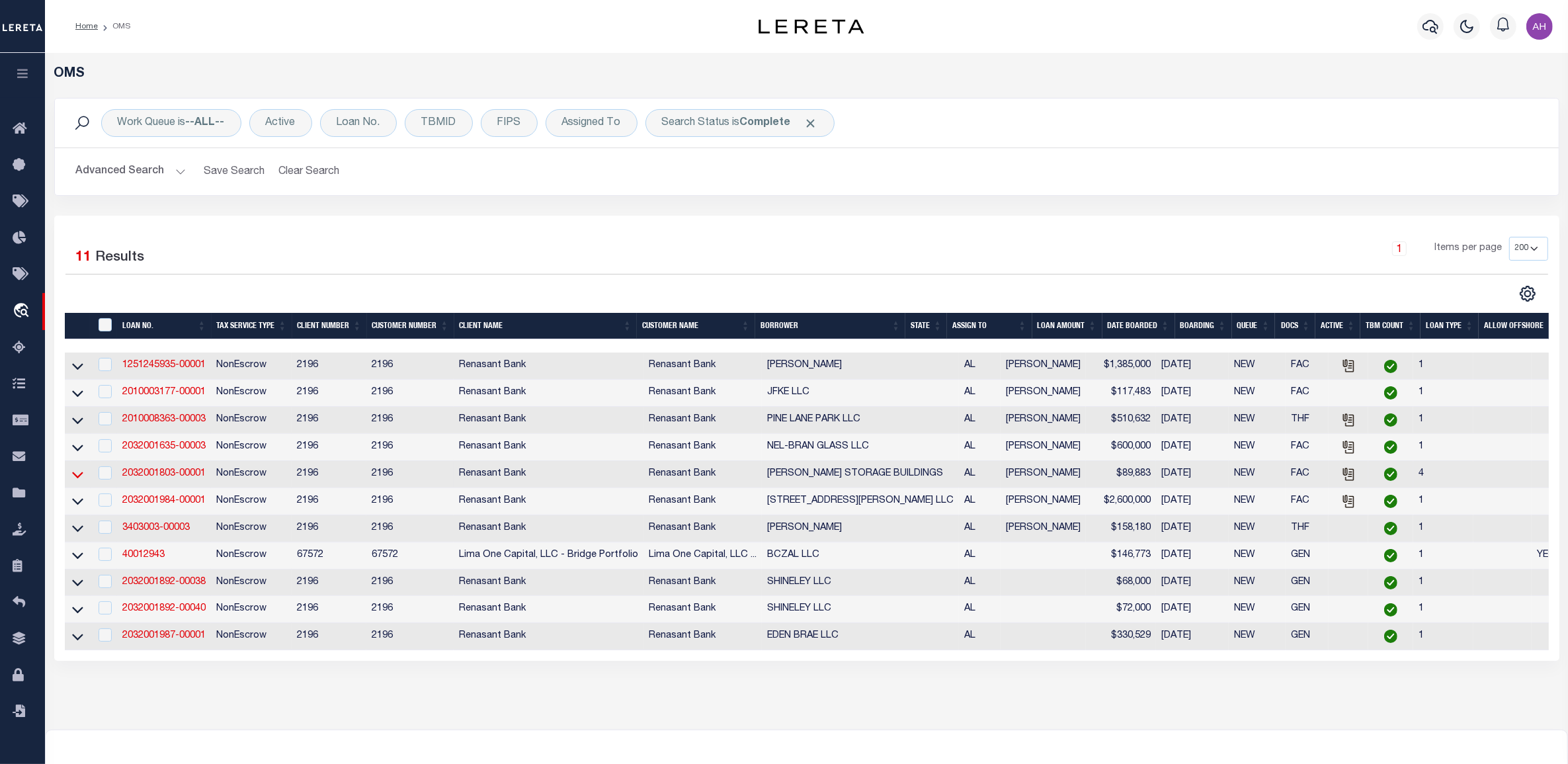
click at [79, 478] on icon at bounding box center [77, 475] width 11 height 7
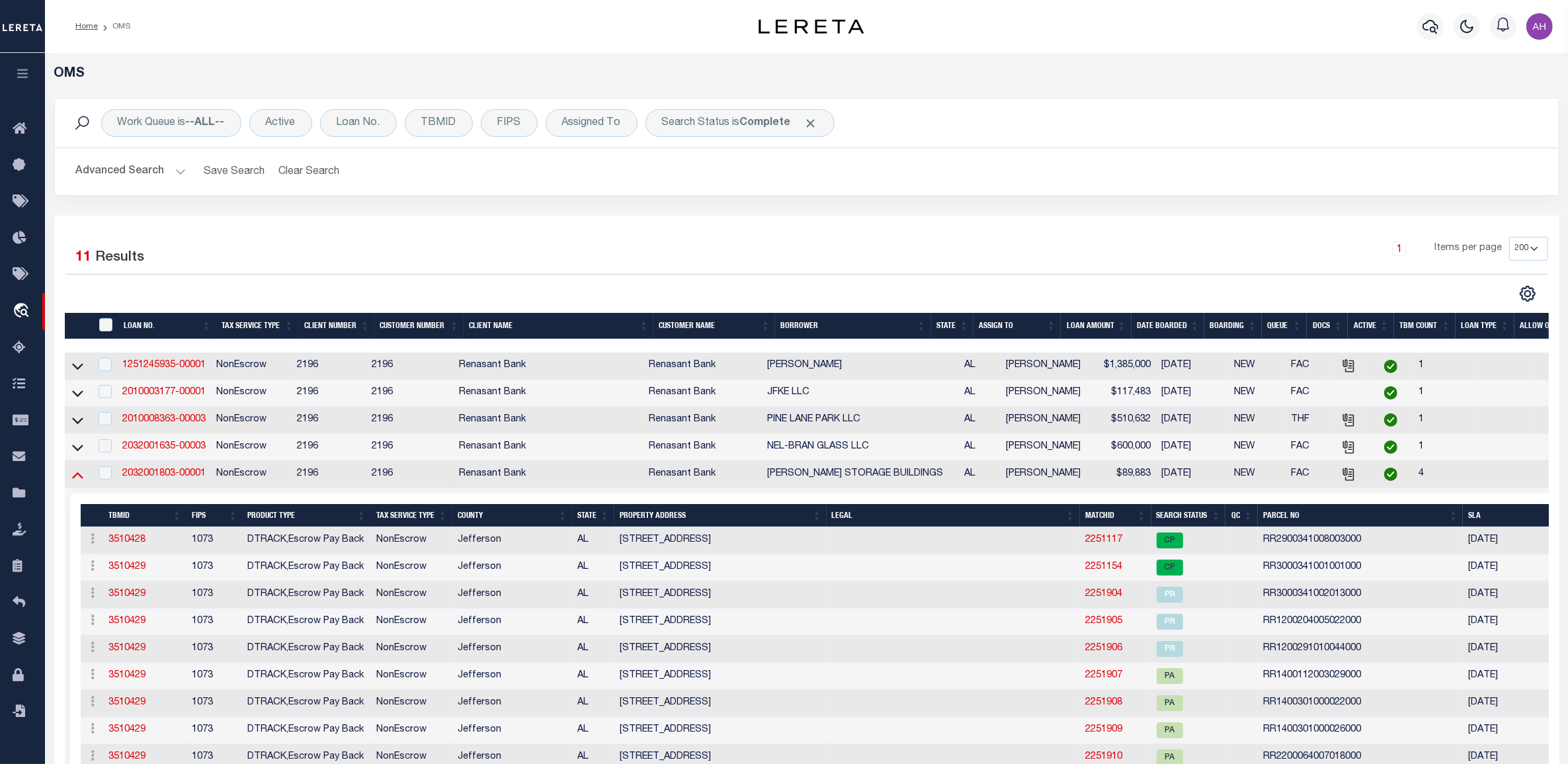
click at [77, 479] on icon at bounding box center [77, 474] width 11 height 14
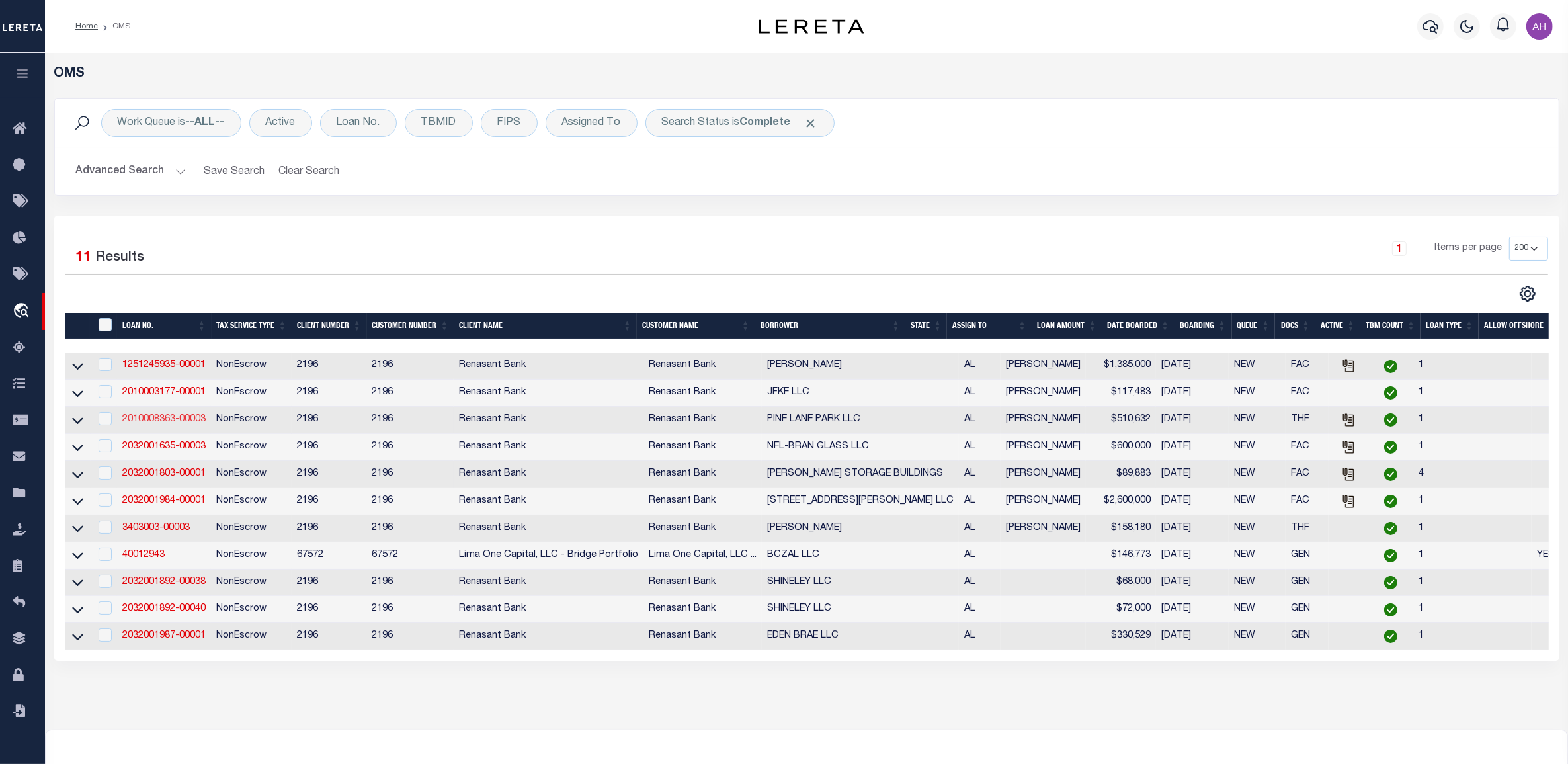
click at [132, 424] on link "2010008363-00003" at bounding box center [164, 419] width 83 height 9
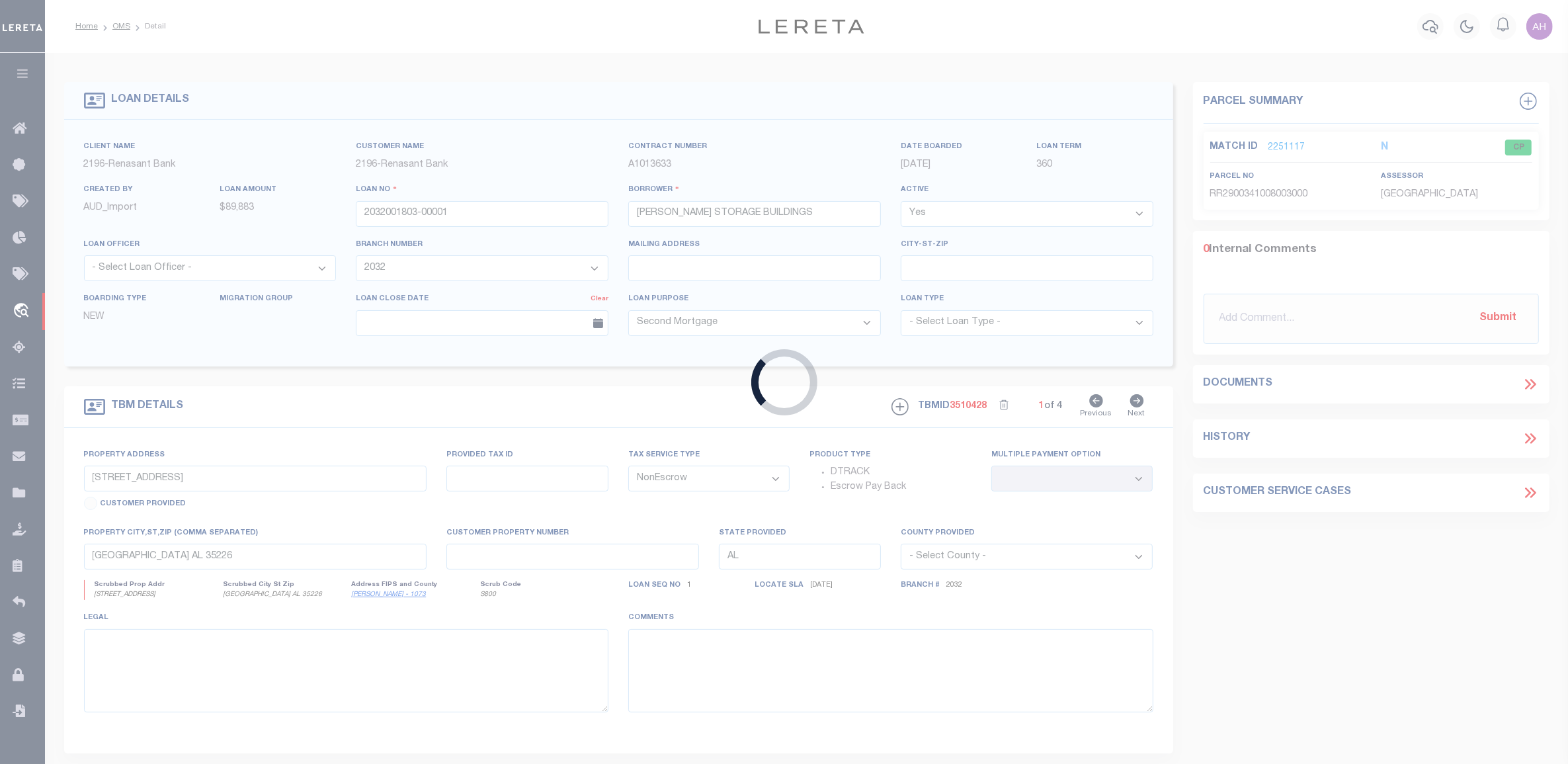
type input "2010008363-00003"
type input "PINE LANE PARK LLC"
select select "400"
type input "3977 PINE LANE SE LOT 2"
select select
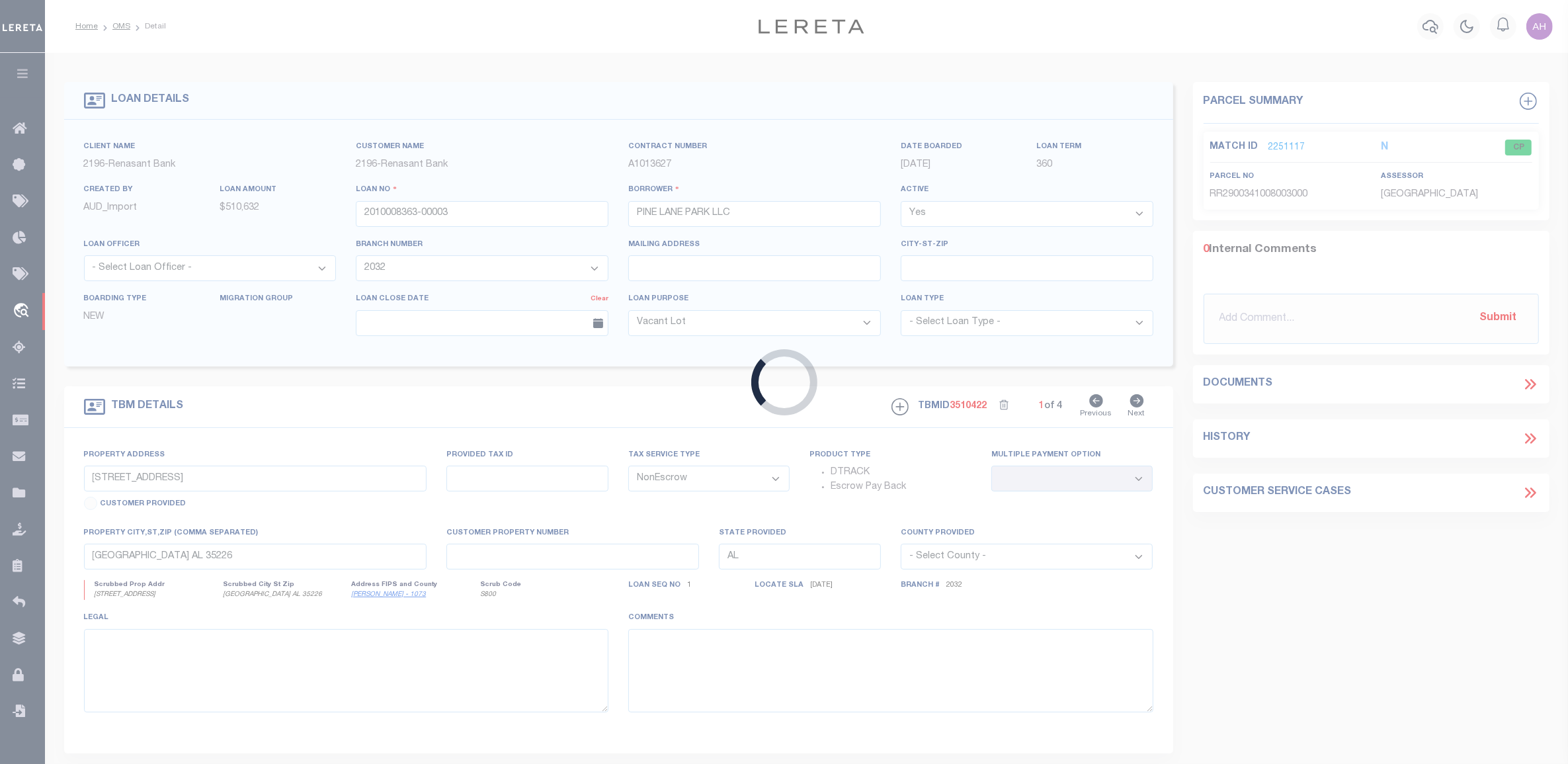
type input "BESSEMER AL 35022"
select select
select select "5166"
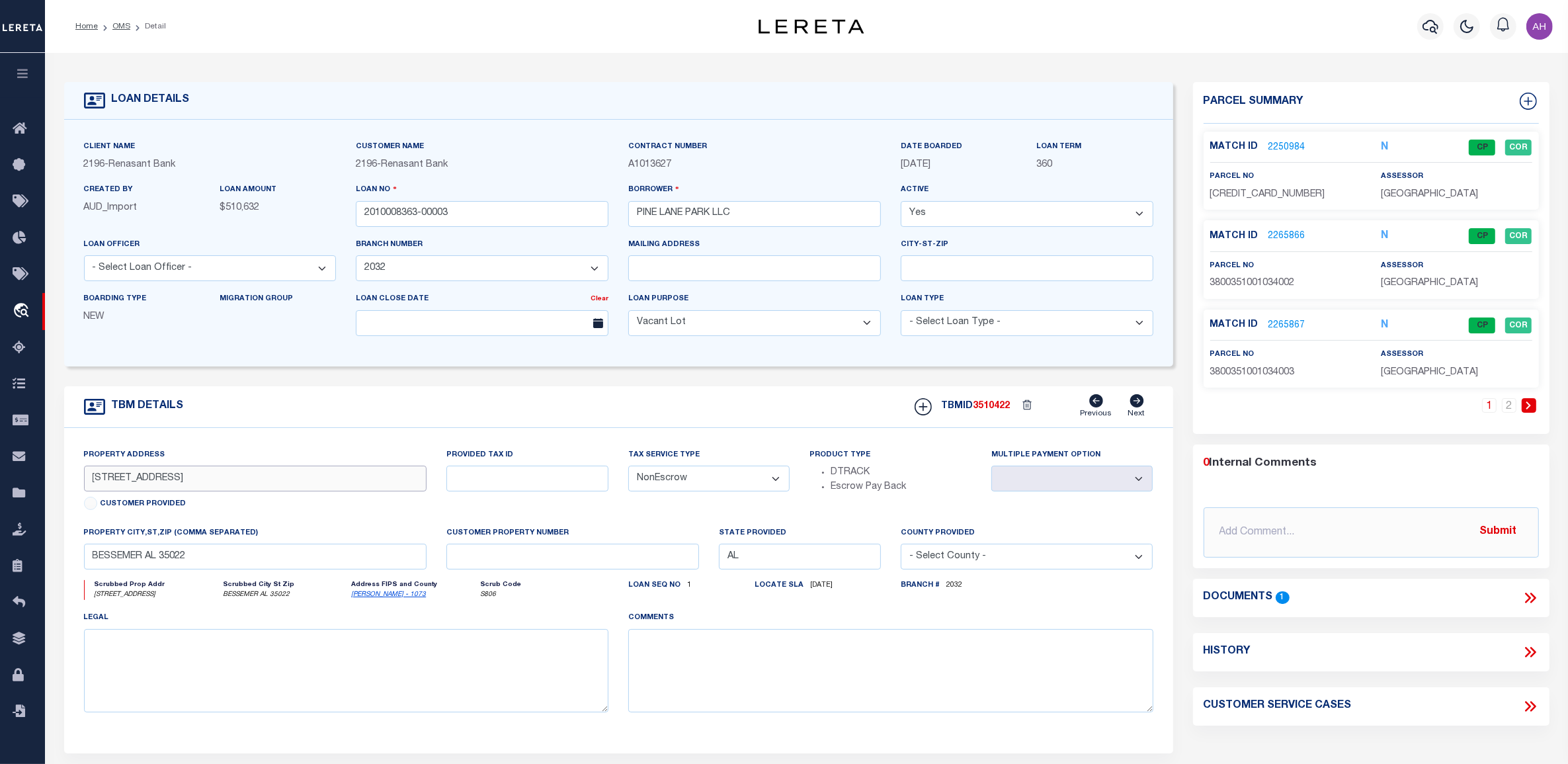
click at [100, 481] on input "3977 PINE LANE SE LOT 2" at bounding box center [256, 478] width 343 height 26
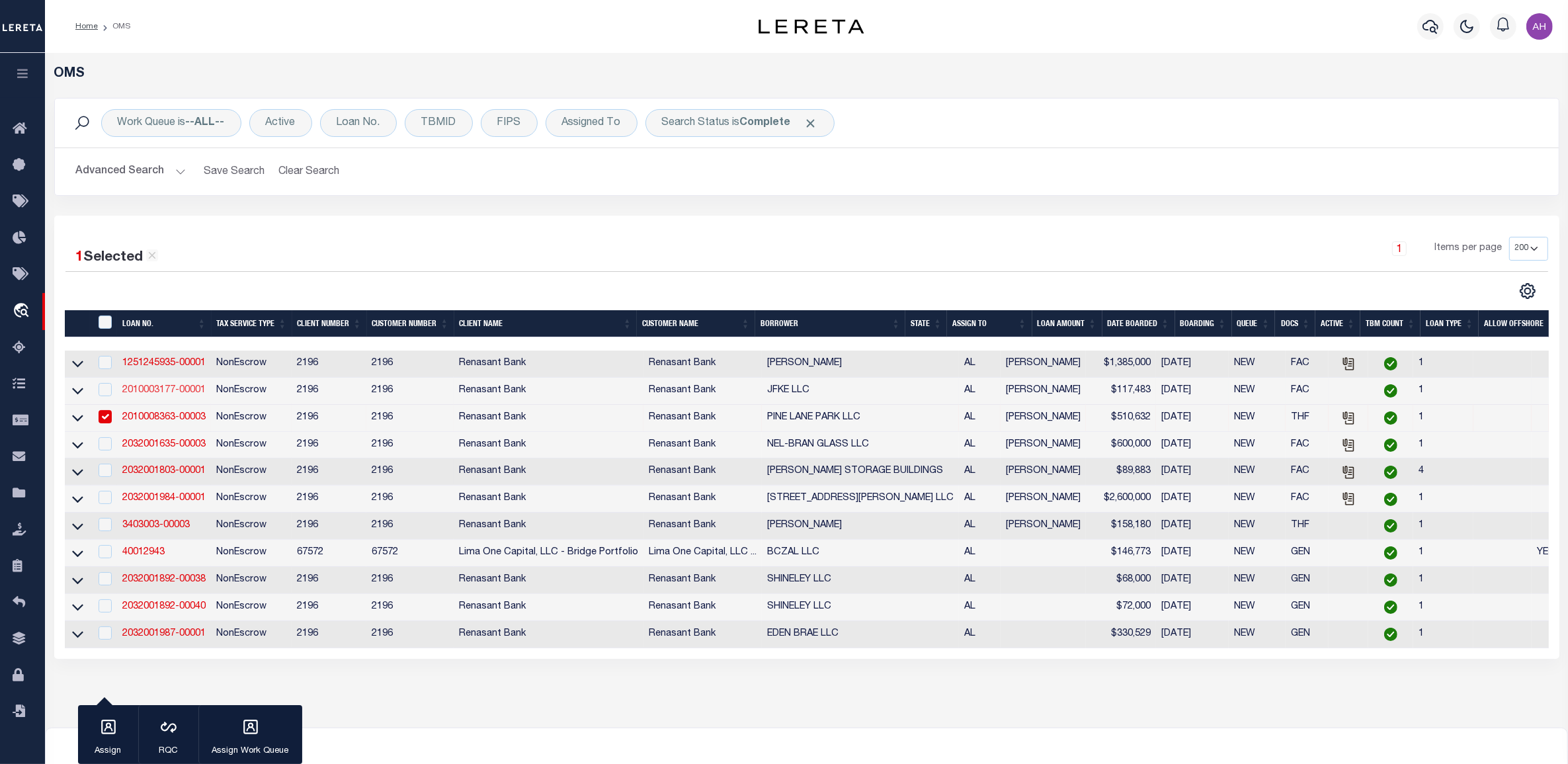
click at [188, 391] on link "2010003177-00001" at bounding box center [164, 390] width 83 height 9
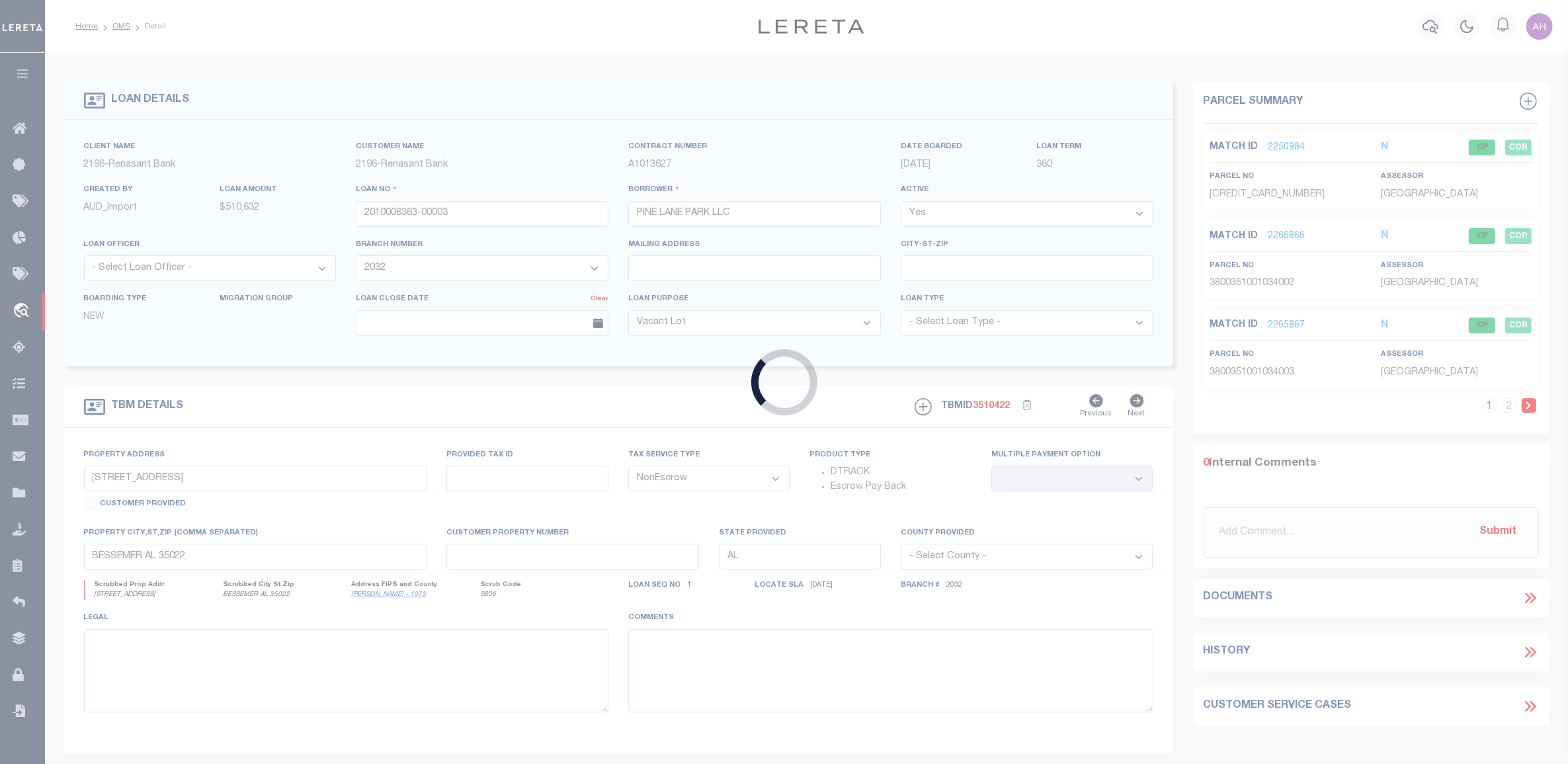
type input "2010003177-00001"
type input "JFKE LLC"
select select "5166"
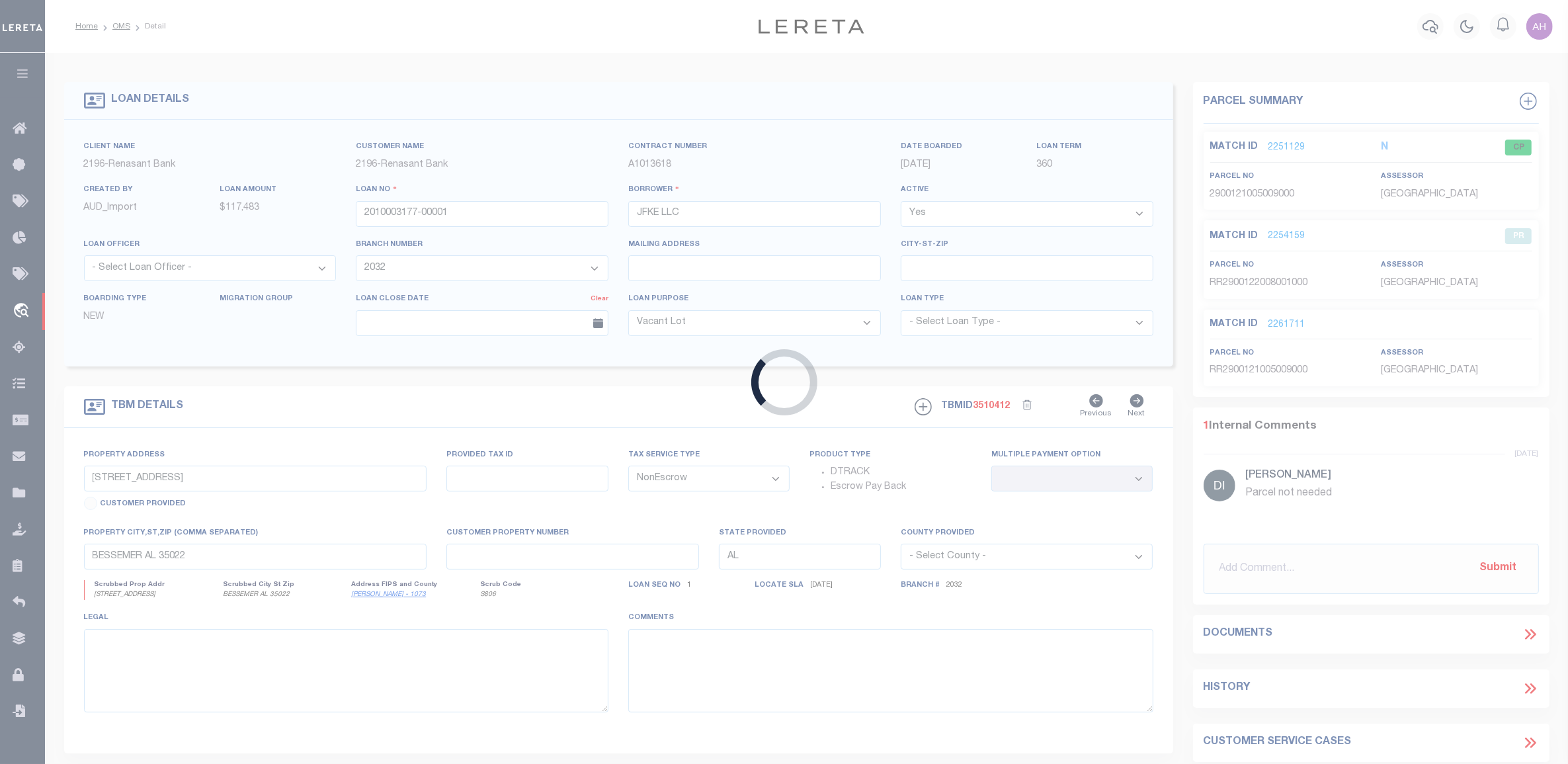
type input "1321 17TH AVENUE SOUTH"
select select
type input "BIRMINGHAM AL 35205"
select select
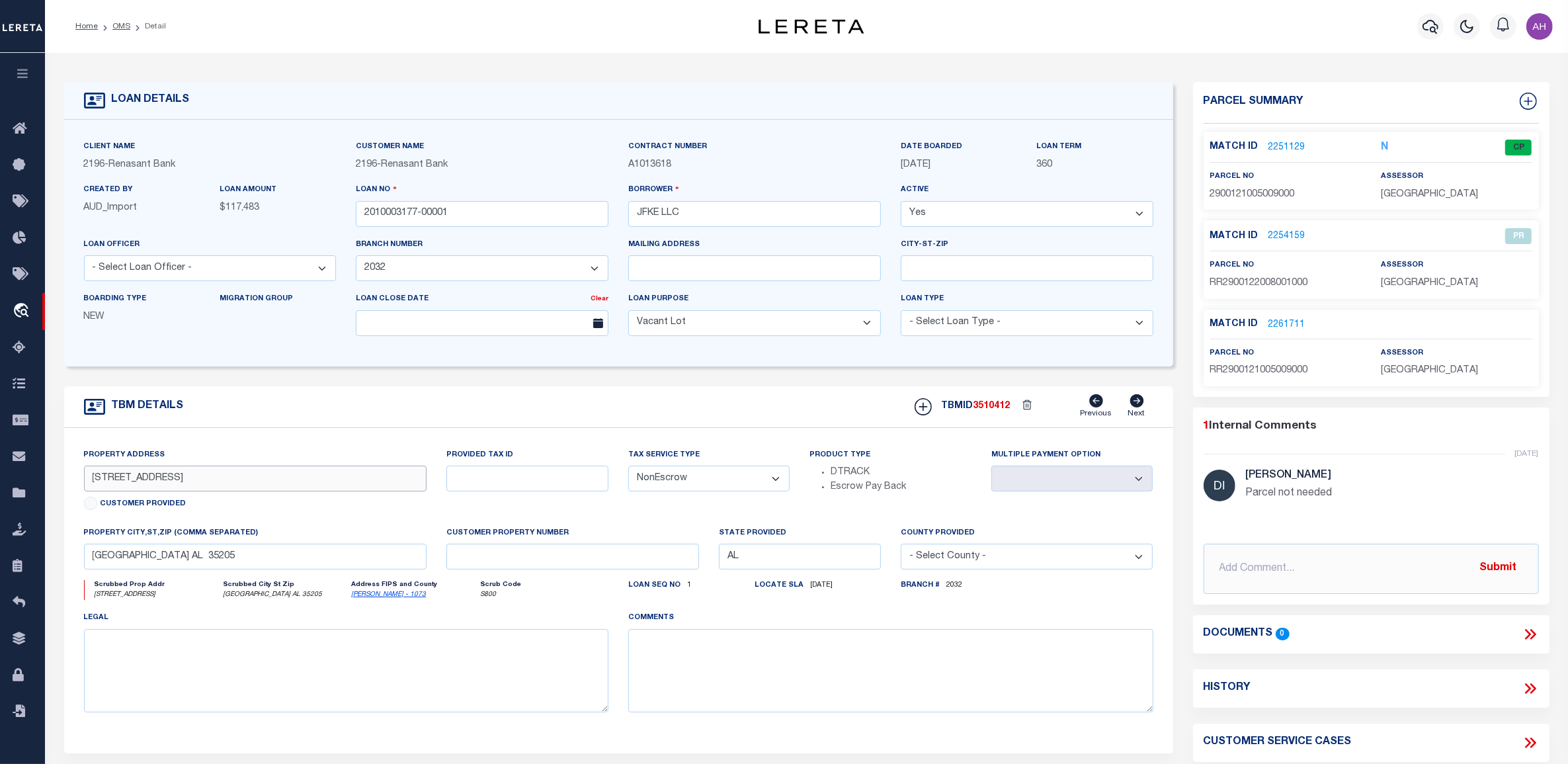
drag, startPoint x: 229, startPoint y: 478, endPoint x: 90, endPoint y: 478, distance: 139.0
click at [90, 478] on input "1321 17TH AVENUE SOUTH" at bounding box center [256, 478] width 343 height 26
click at [185, 562] on input "BIRMINGHAM AL 35205" at bounding box center [256, 556] width 343 height 26
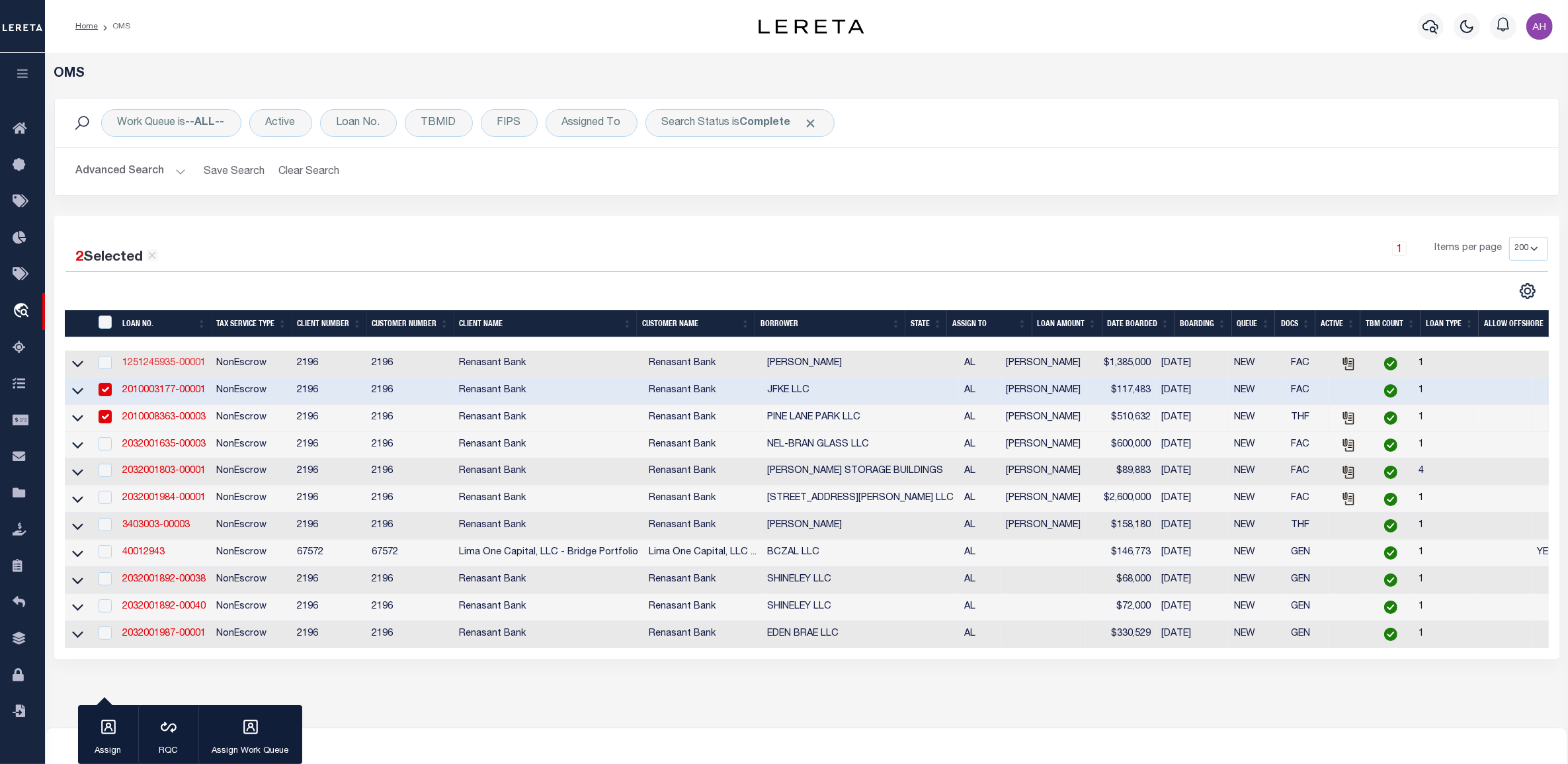
click at [160, 362] on link "1251245935-00001" at bounding box center [164, 363] width 83 height 9
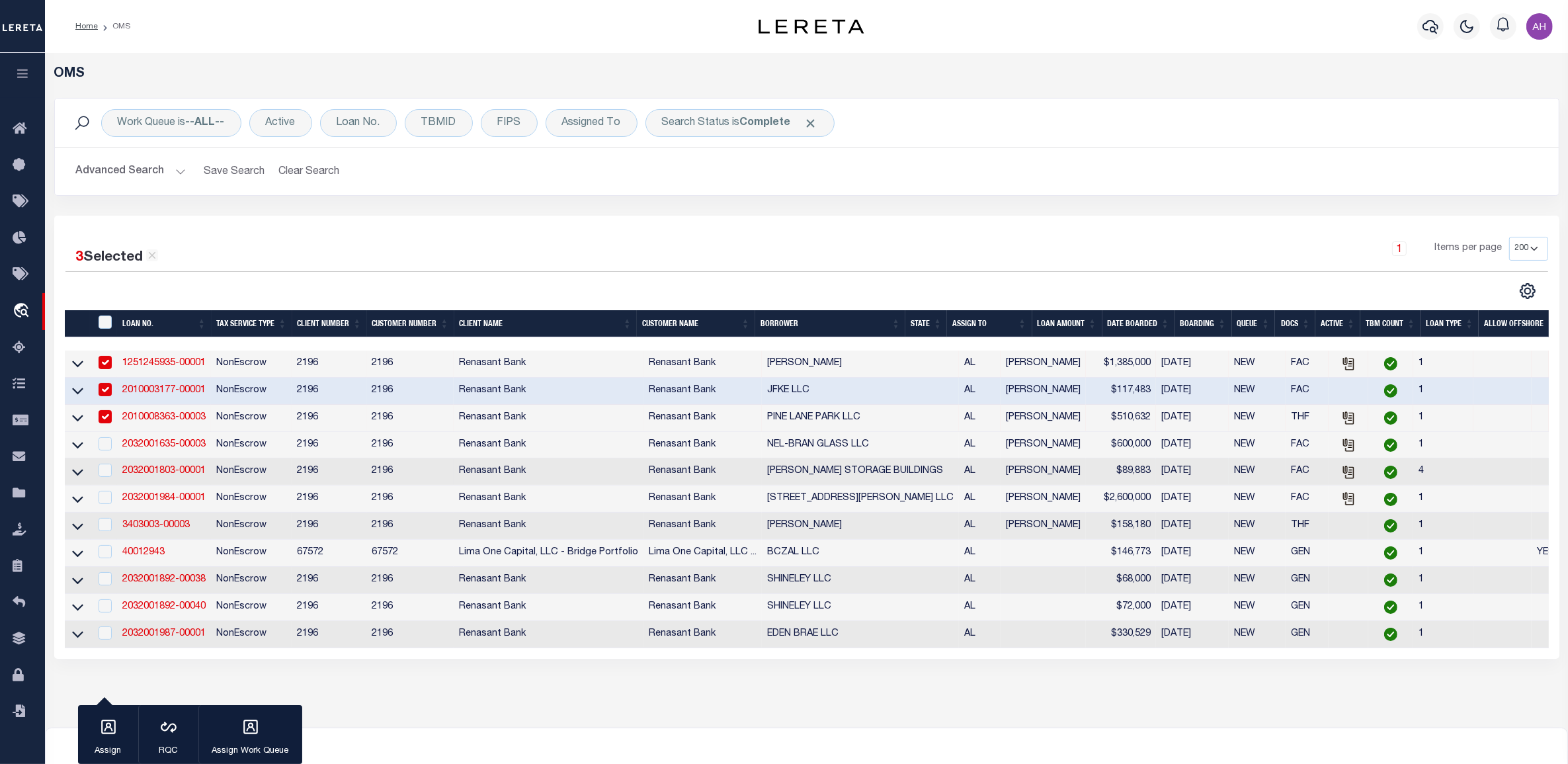
type input "1251245935-00001"
type input "SOLLENBERGER, DAVID"
select select "5186"
select select "100"
select select "5186"
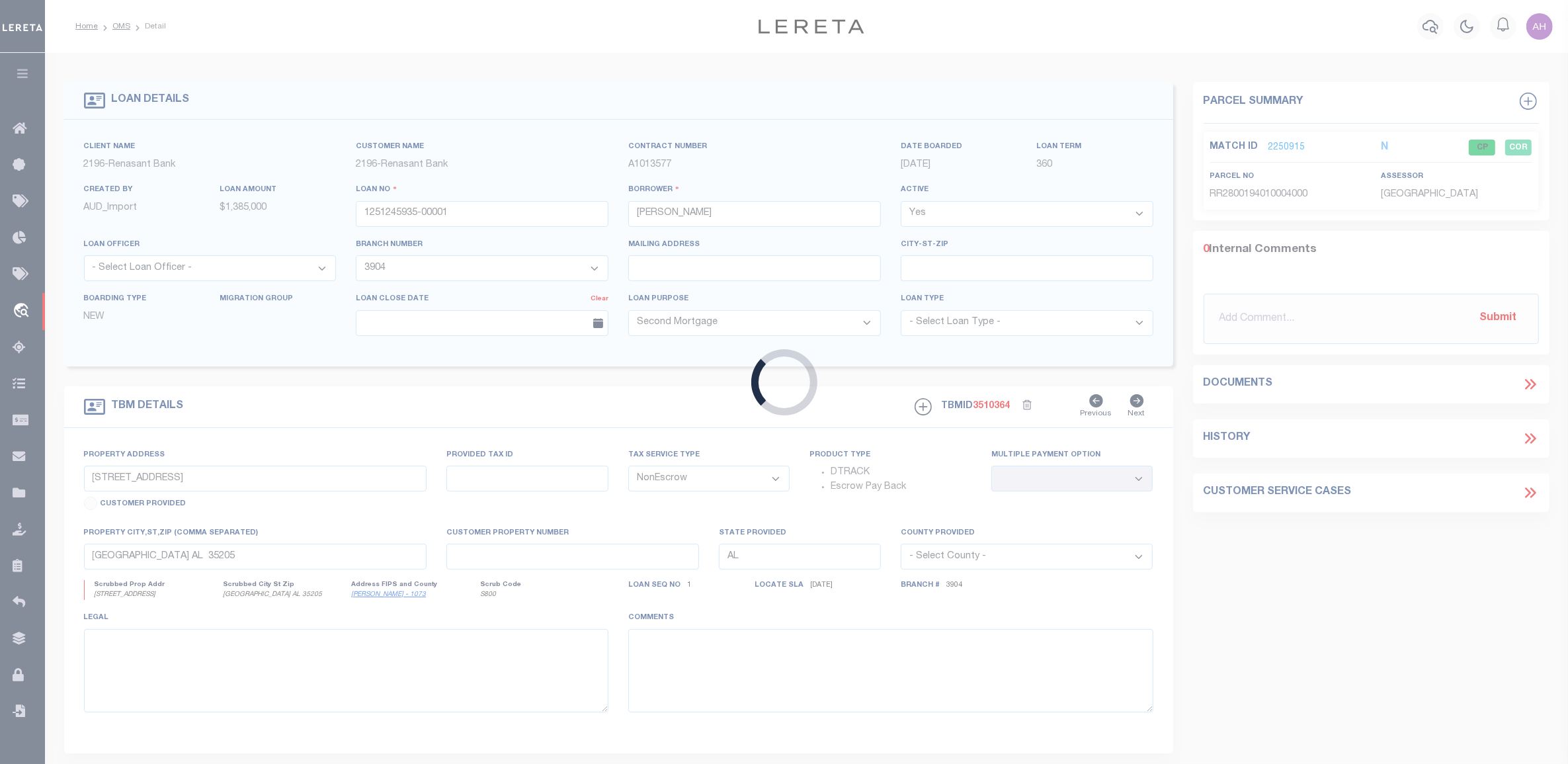
type input "2204 BILTMORE AVENUE"
select select
type input "VESTAVIA HILLS AL 35216"
select select
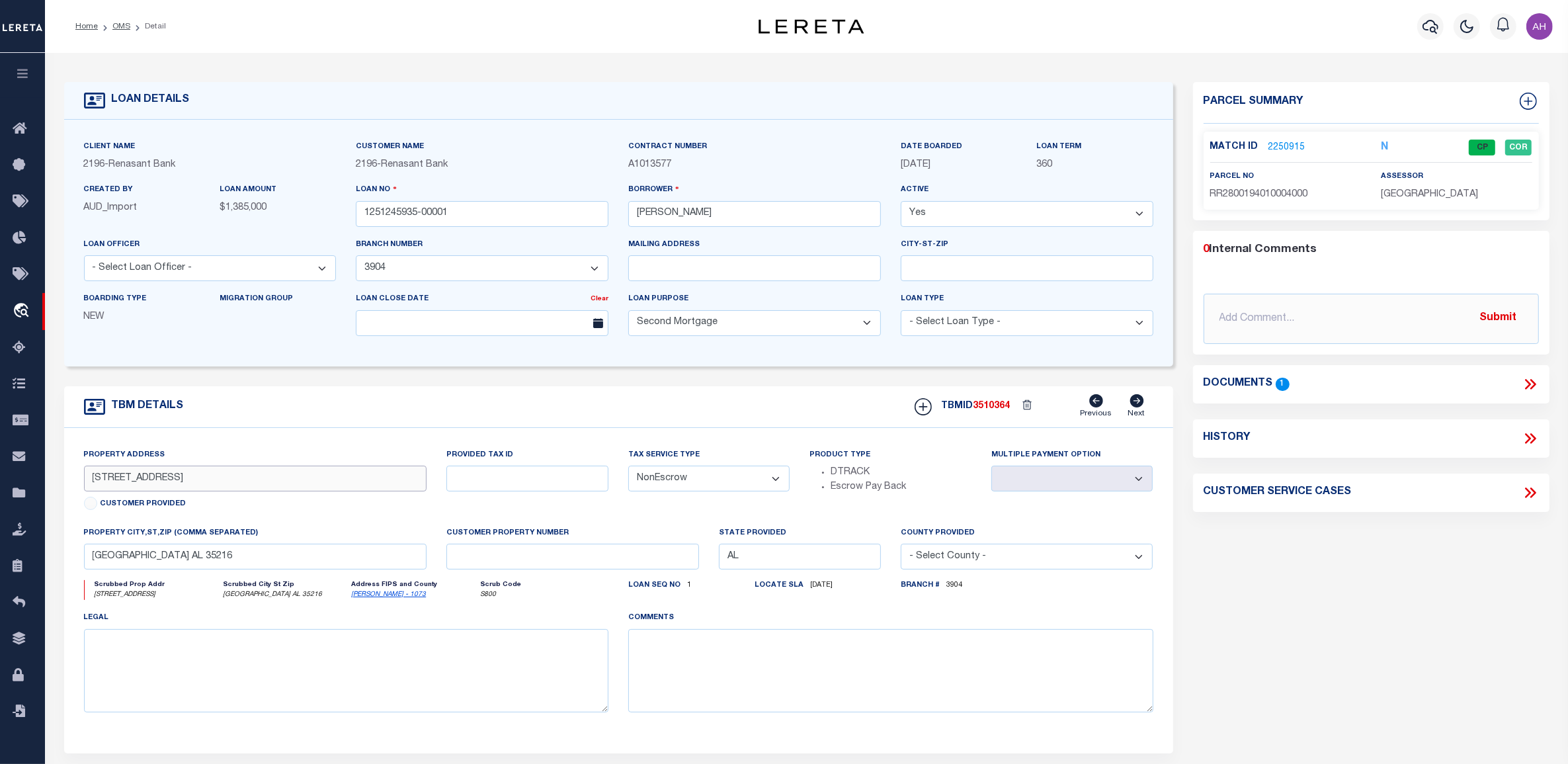
click at [232, 484] on input "2204 BILTMORE AVENUE" at bounding box center [256, 478] width 343 height 26
click at [333, 564] on input "VESTAVIA HILLS AL 35216" at bounding box center [256, 556] width 343 height 26
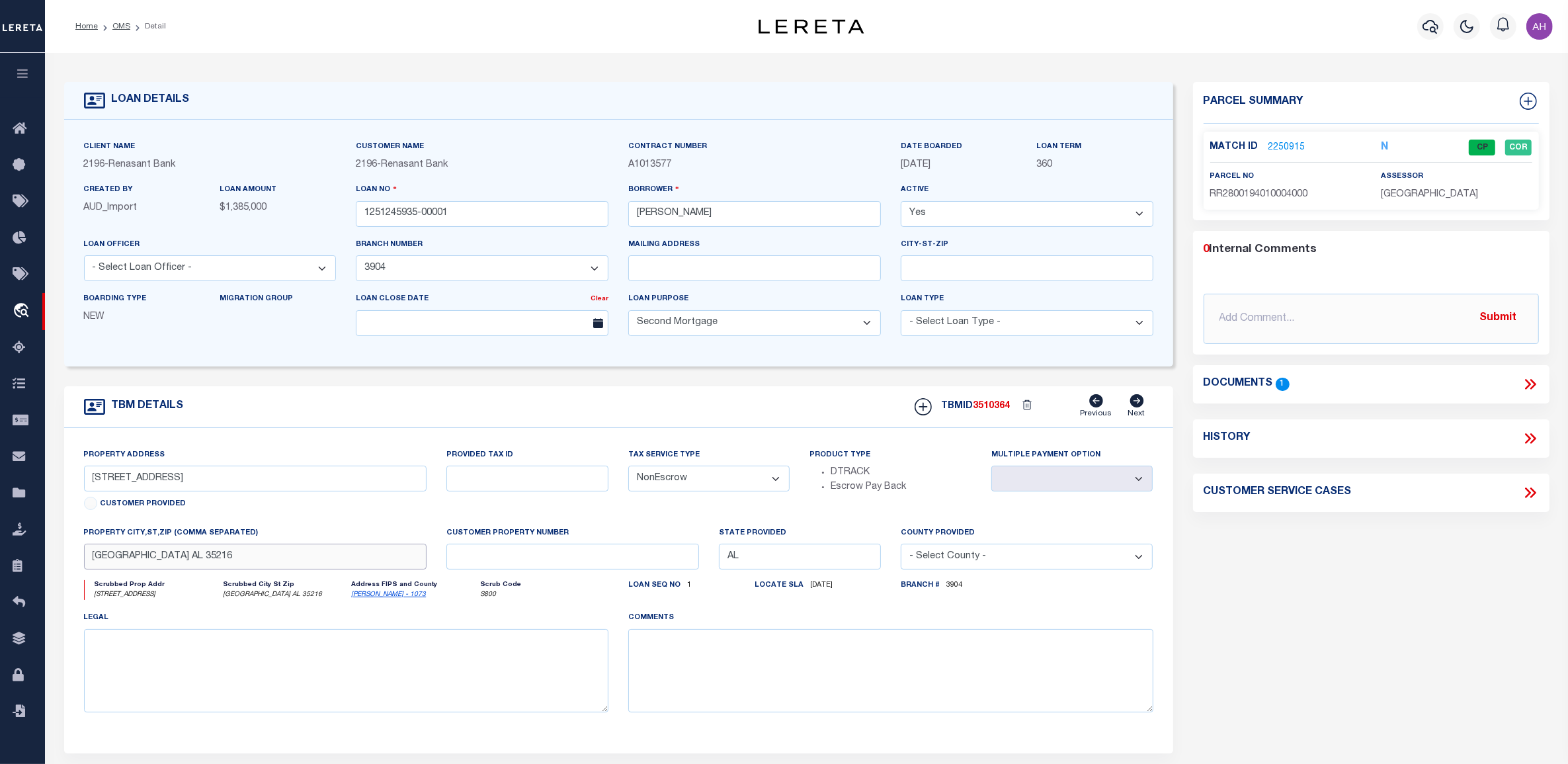
click at [333, 564] on input "VESTAVIA HILLS AL 35216" at bounding box center [256, 556] width 343 height 26
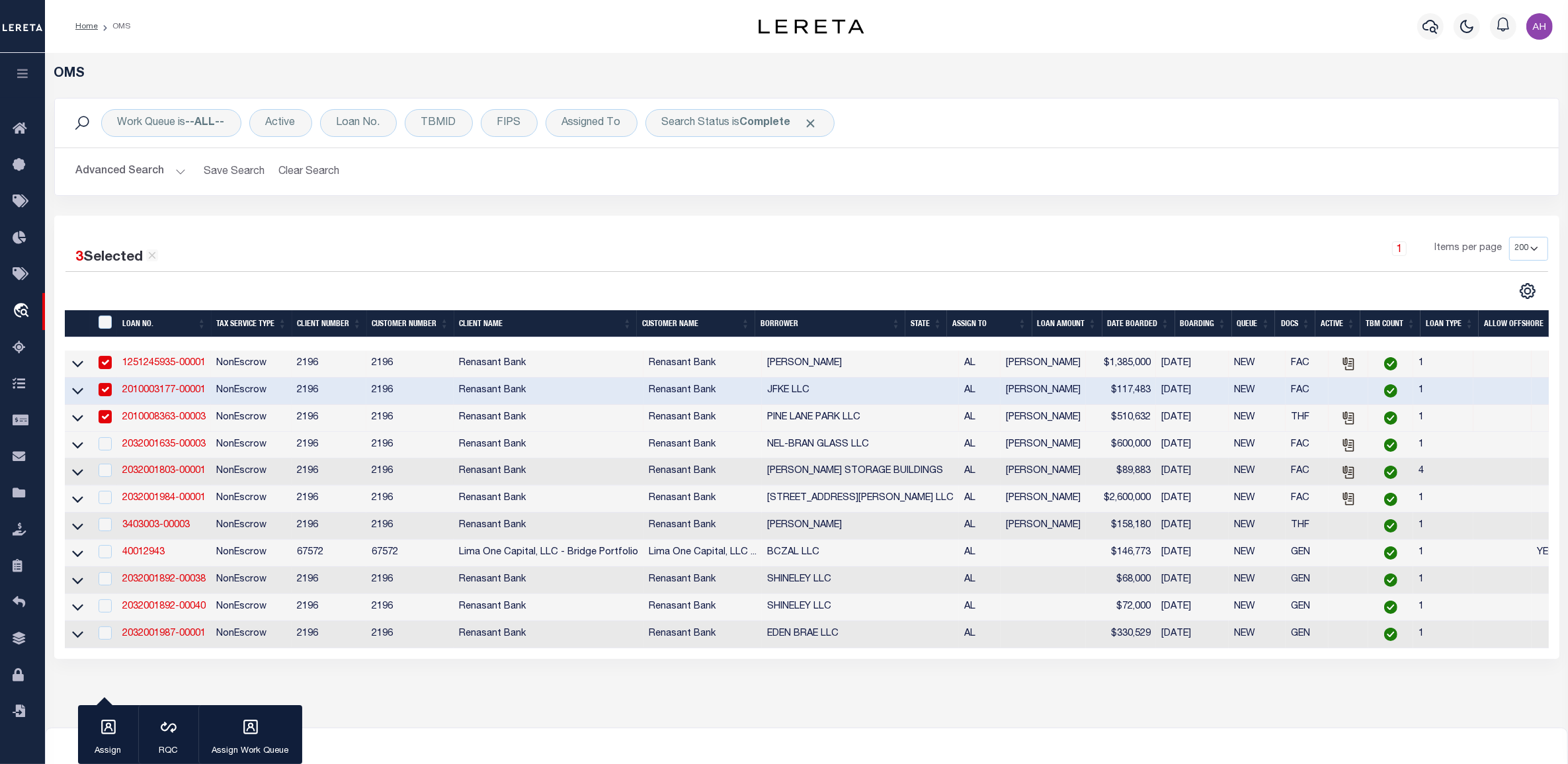
click at [154, 172] on button "Advanced Search" at bounding box center [130, 171] width 110 height 26
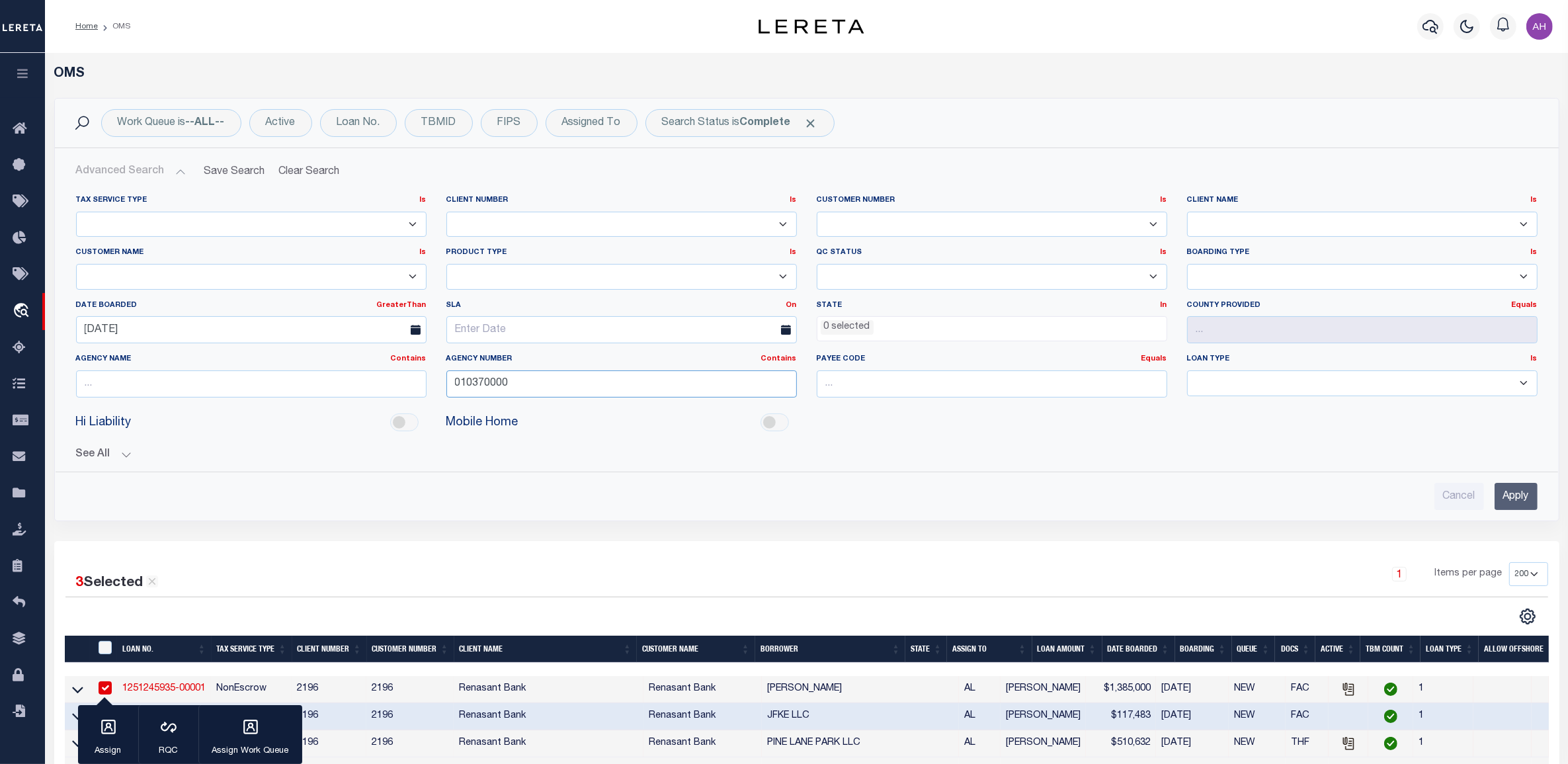
click at [487, 377] on input "010370000" at bounding box center [622, 383] width 351 height 27
click at [311, 379] on input "text" at bounding box center [251, 383] width 351 height 27
type input "Mobile County"
click at [960, 333] on ul "0 selected" at bounding box center [992, 325] width 349 height 18
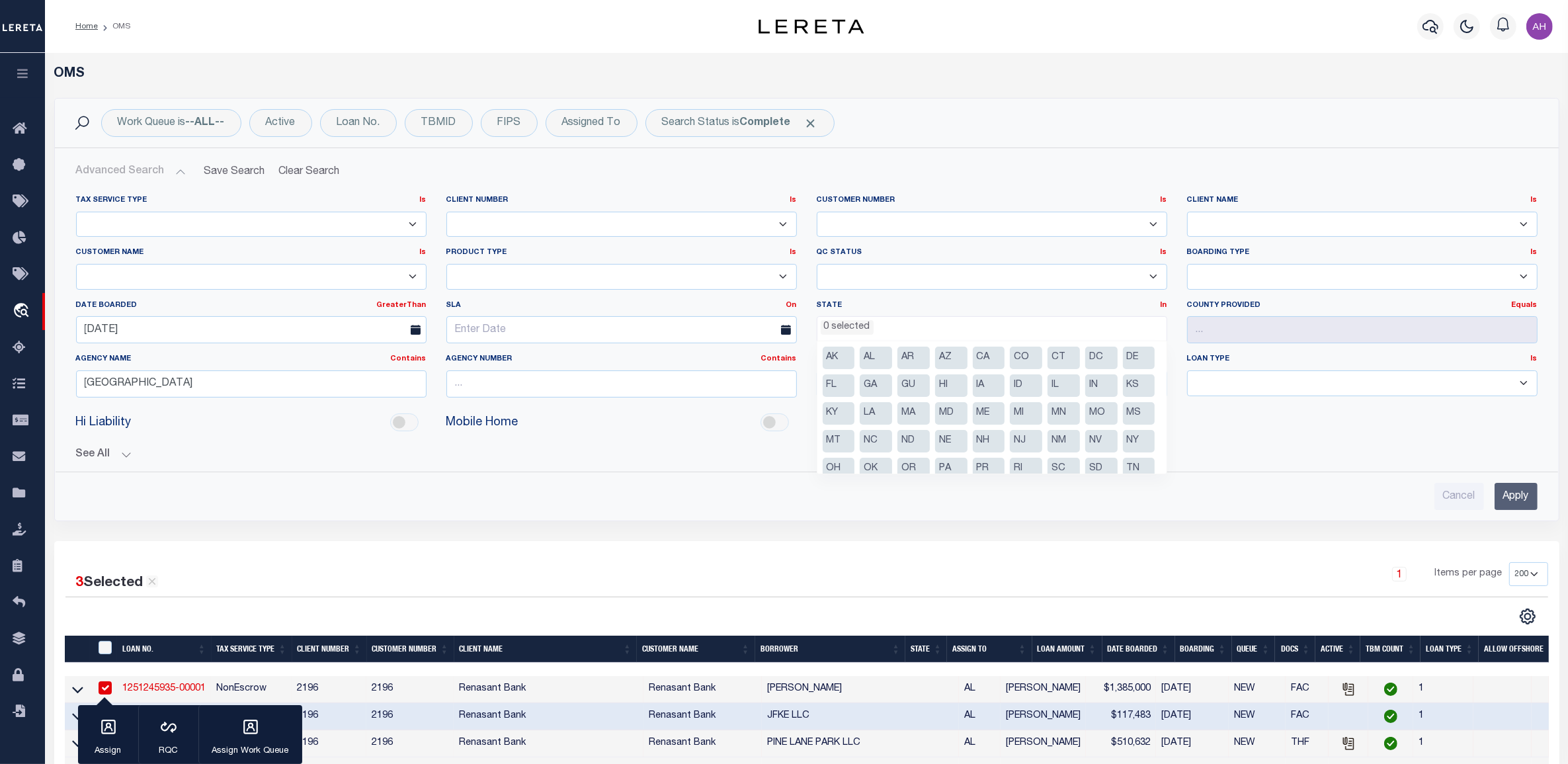
click at [878, 359] on li "AL" at bounding box center [876, 358] width 33 height 23
select select "AL"
click at [1515, 490] on input "Apply" at bounding box center [1516, 496] width 43 height 27
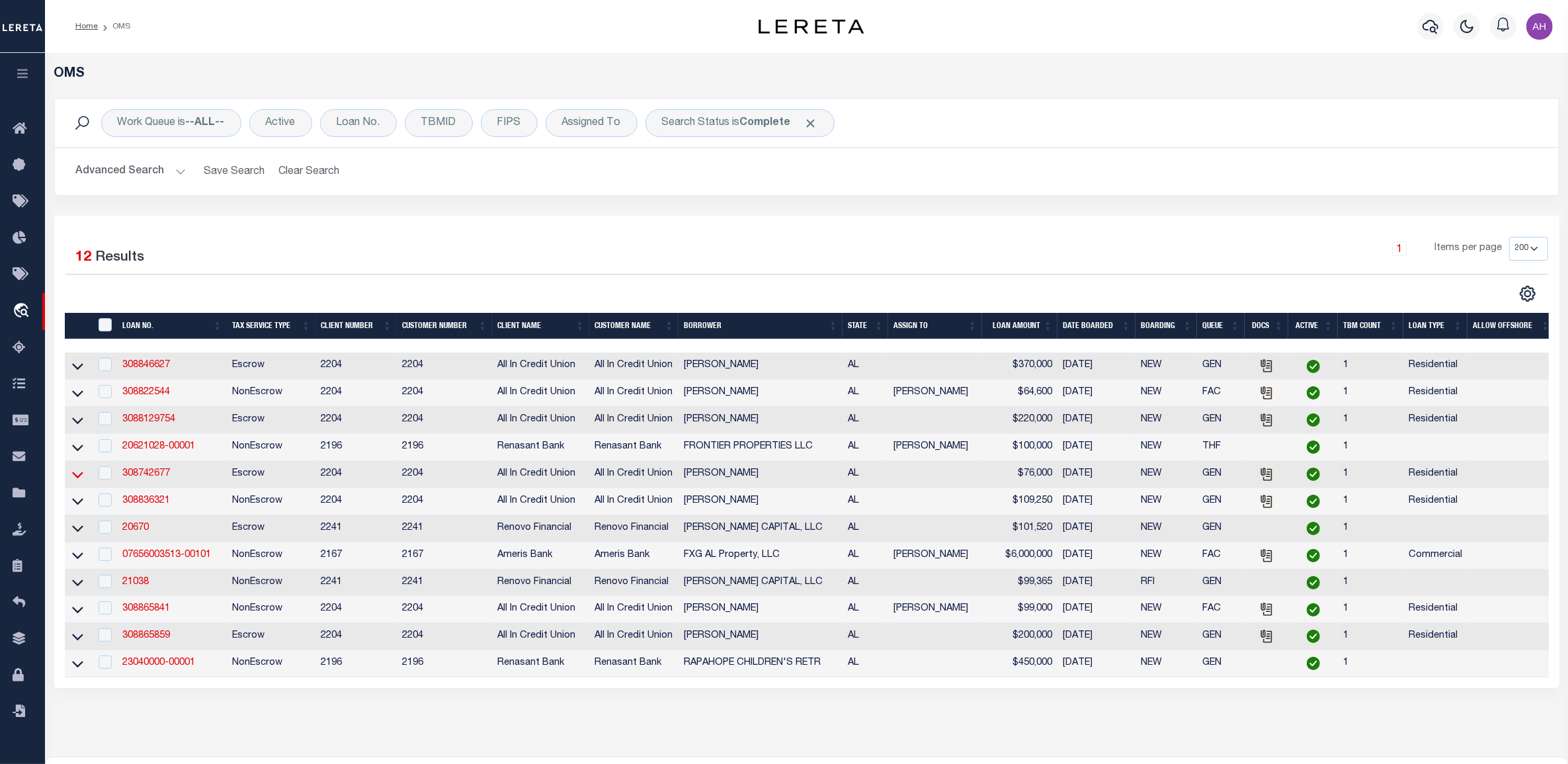
click at [79, 481] on icon at bounding box center [77, 474] width 11 height 14
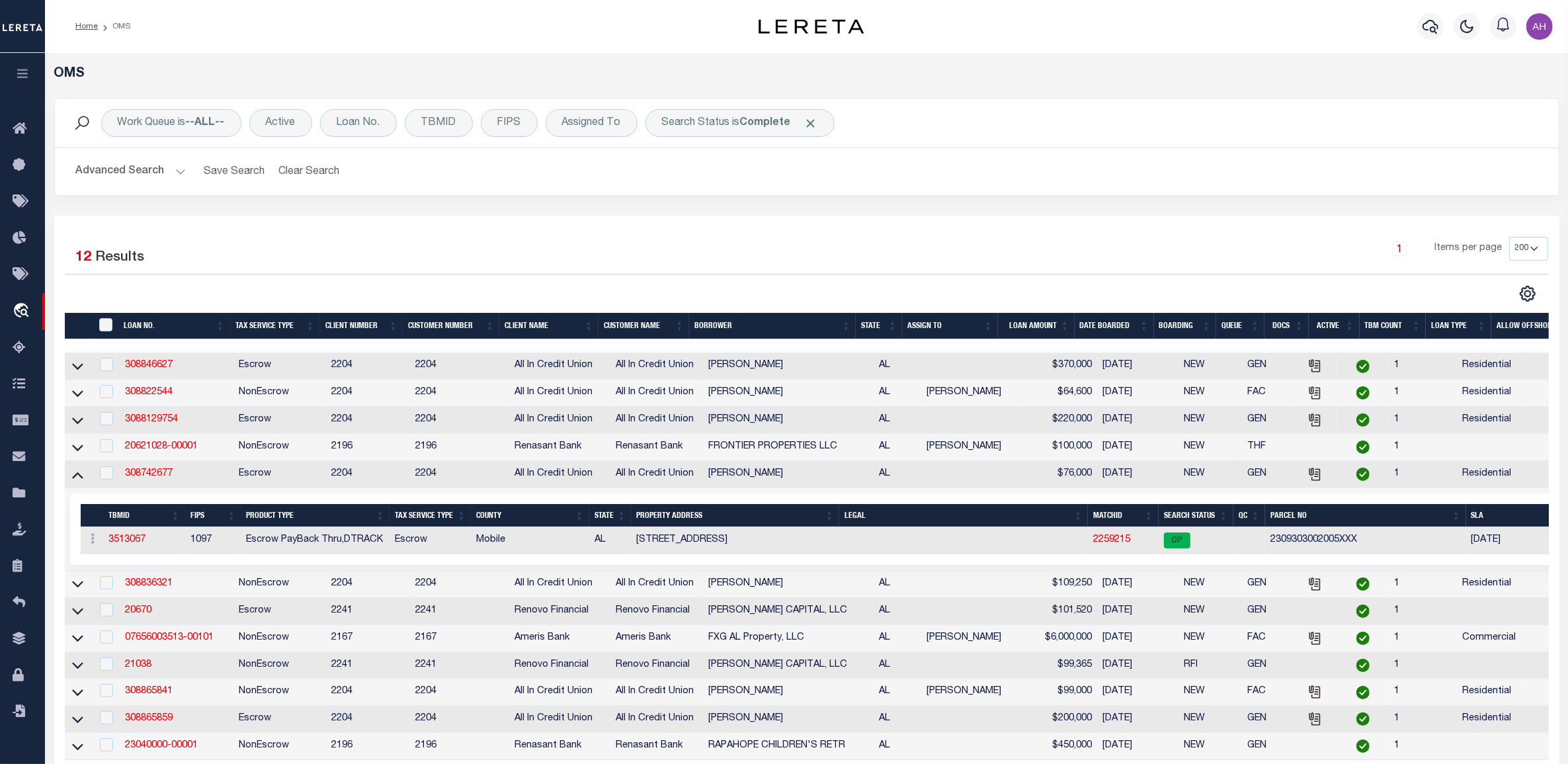
click at [170, 178] on button "Advanced Search" at bounding box center [130, 171] width 110 height 26
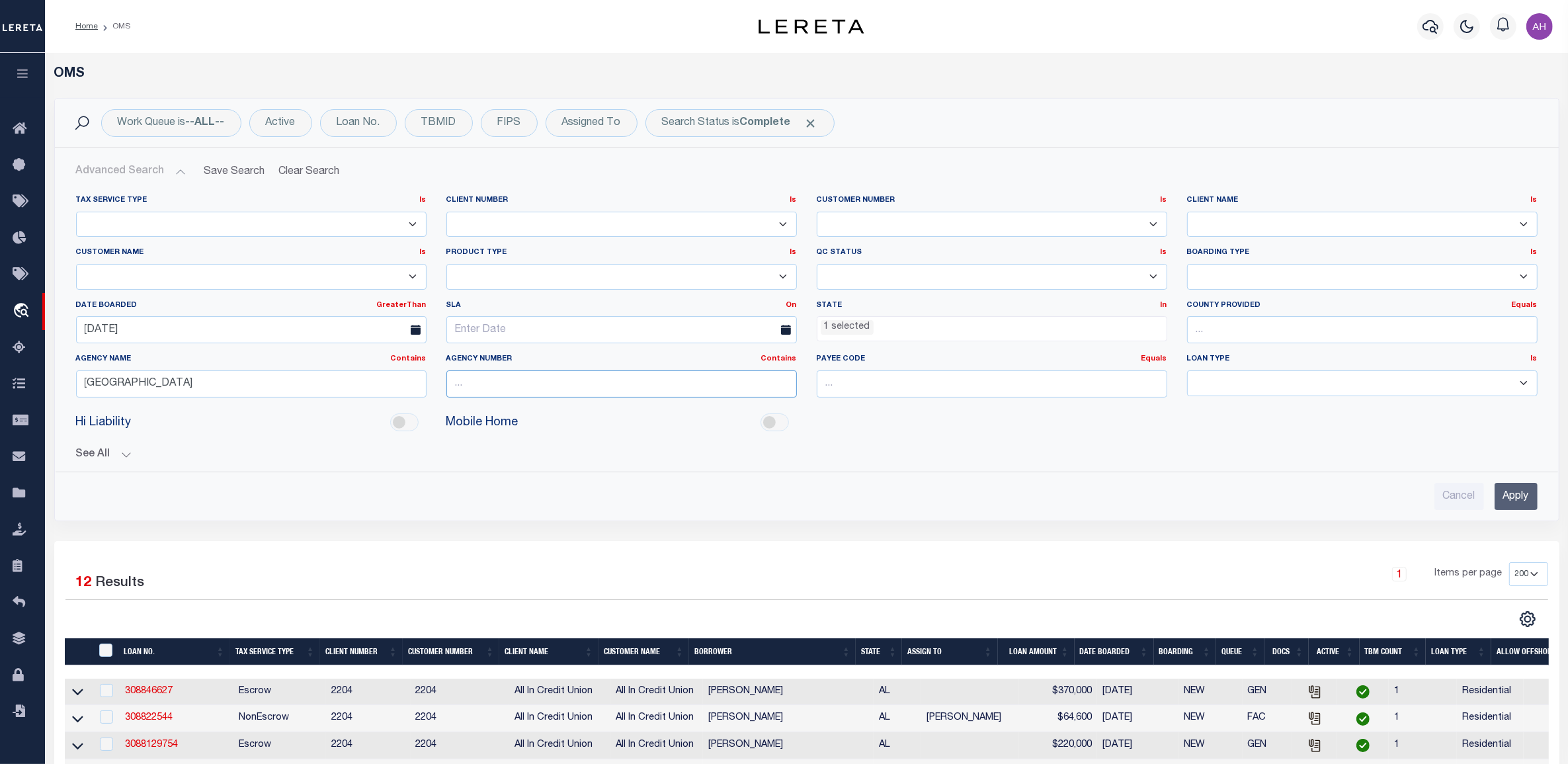
click at [498, 391] on input "text" at bounding box center [622, 383] width 351 height 27
paste input "010490000"
type input "010490000"
click at [273, 380] on input "Mobile County" at bounding box center [251, 383] width 351 height 27
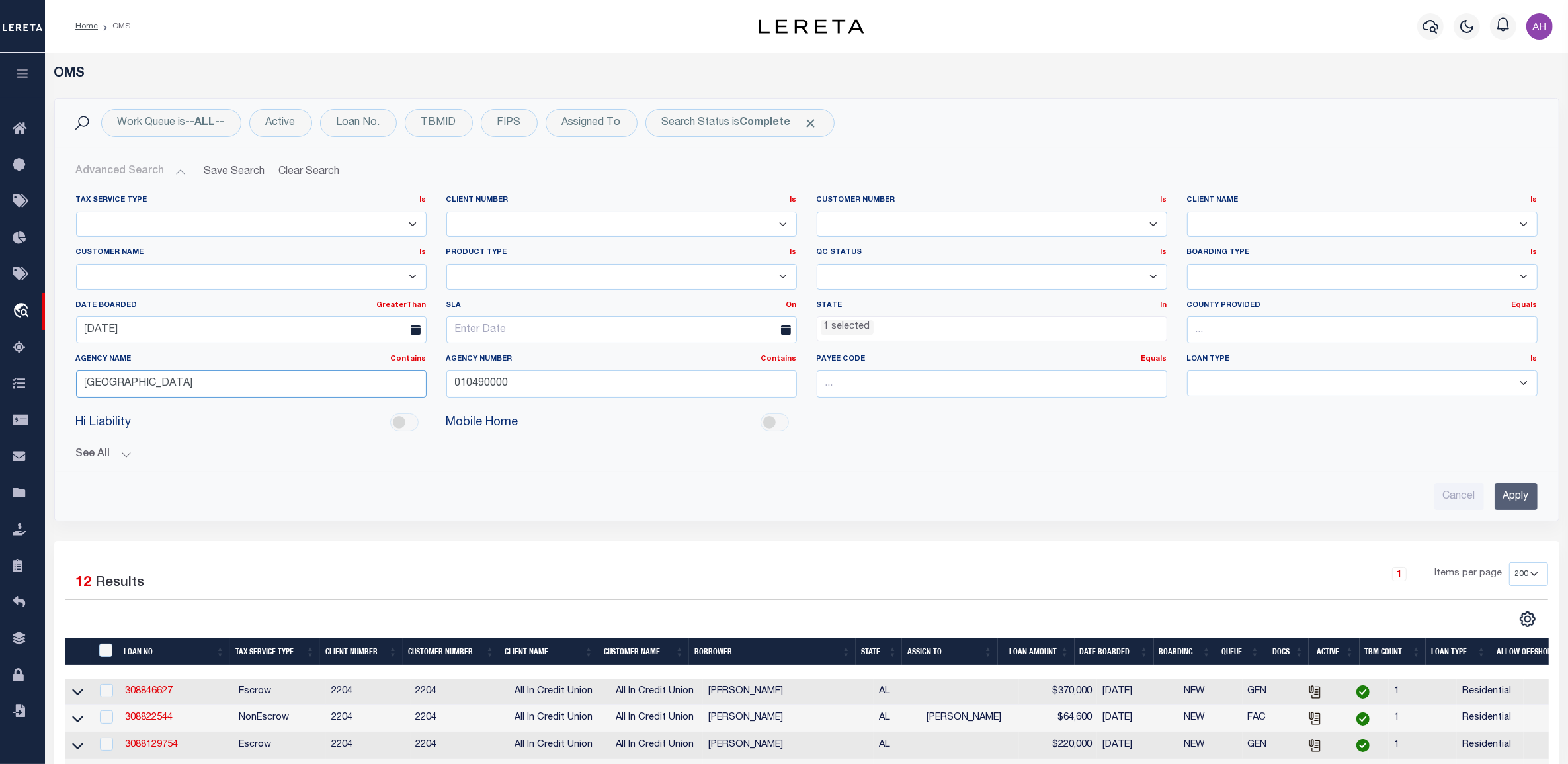
click at [273, 380] on input "Mobile County" at bounding box center [251, 383] width 351 height 27
click at [1525, 492] on input "Apply" at bounding box center [1516, 496] width 43 height 27
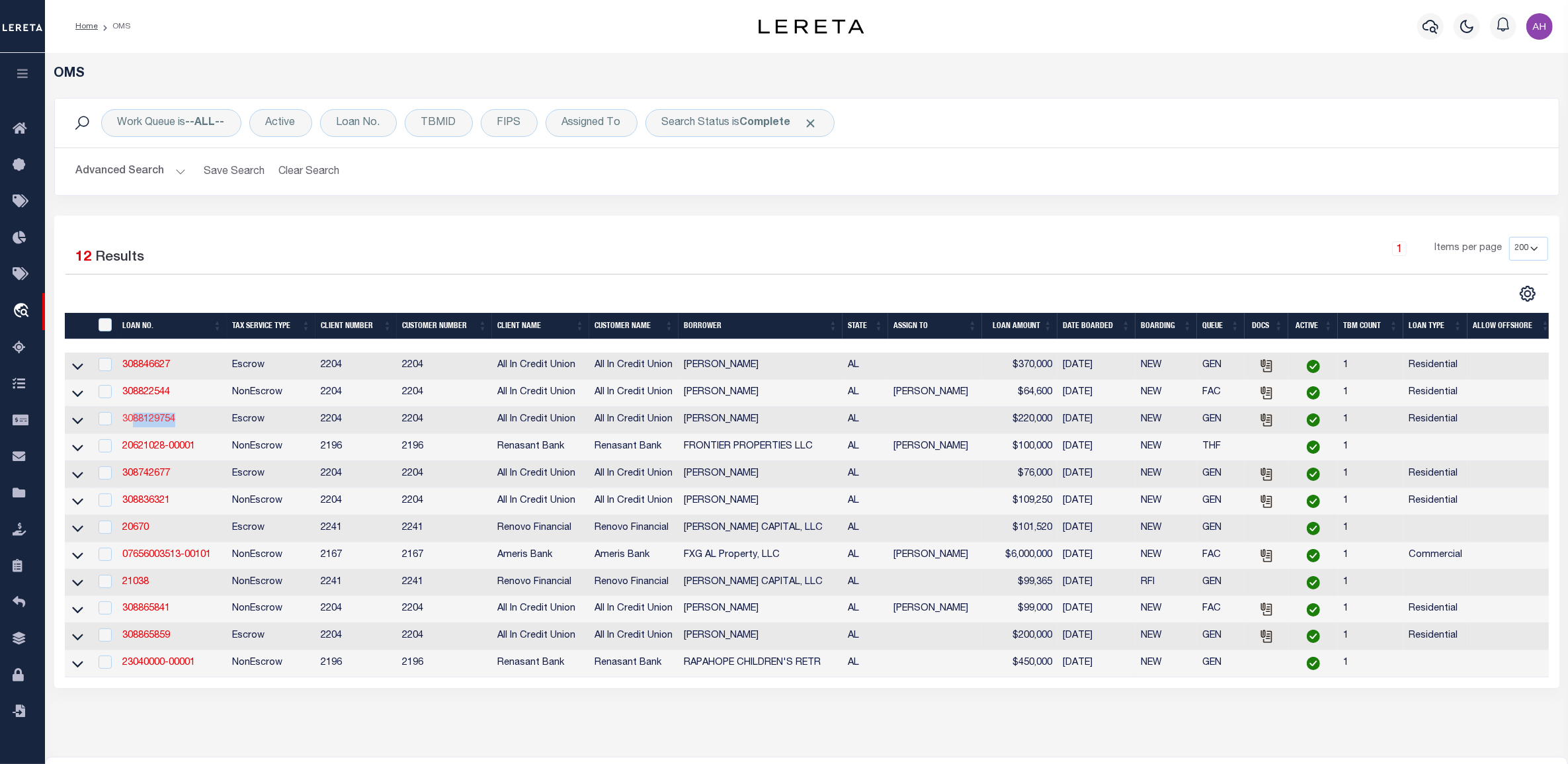
drag, startPoint x: 182, startPoint y: 421, endPoint x: 134, endPoint y: 425, distance: 48.2
click at [134, 425] on td "3088129754" at bounding box center [172, 420] width 110 height 27
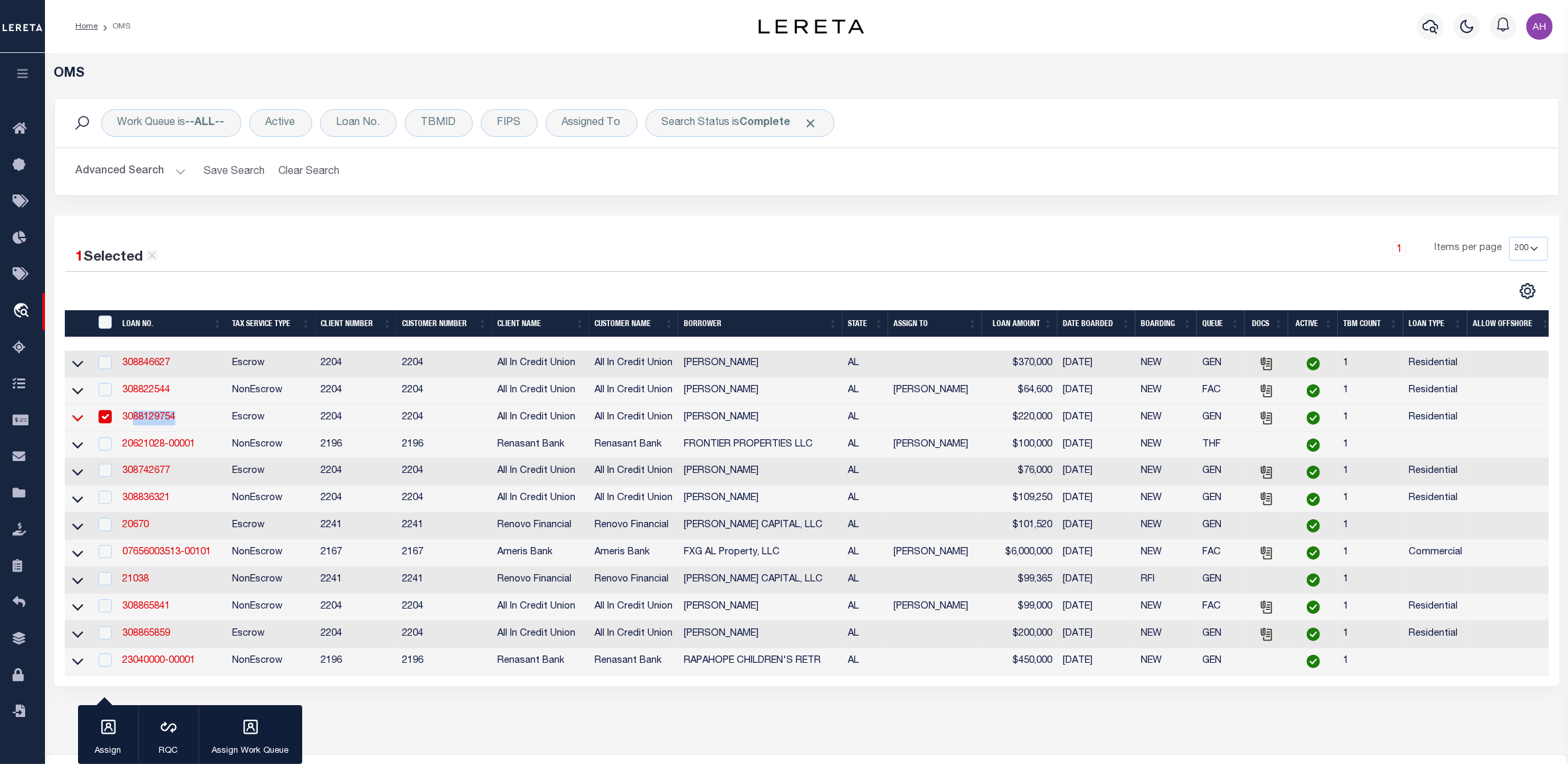
click at [79, 421] on icon at bounding box center [77, 417] width 11 height 14
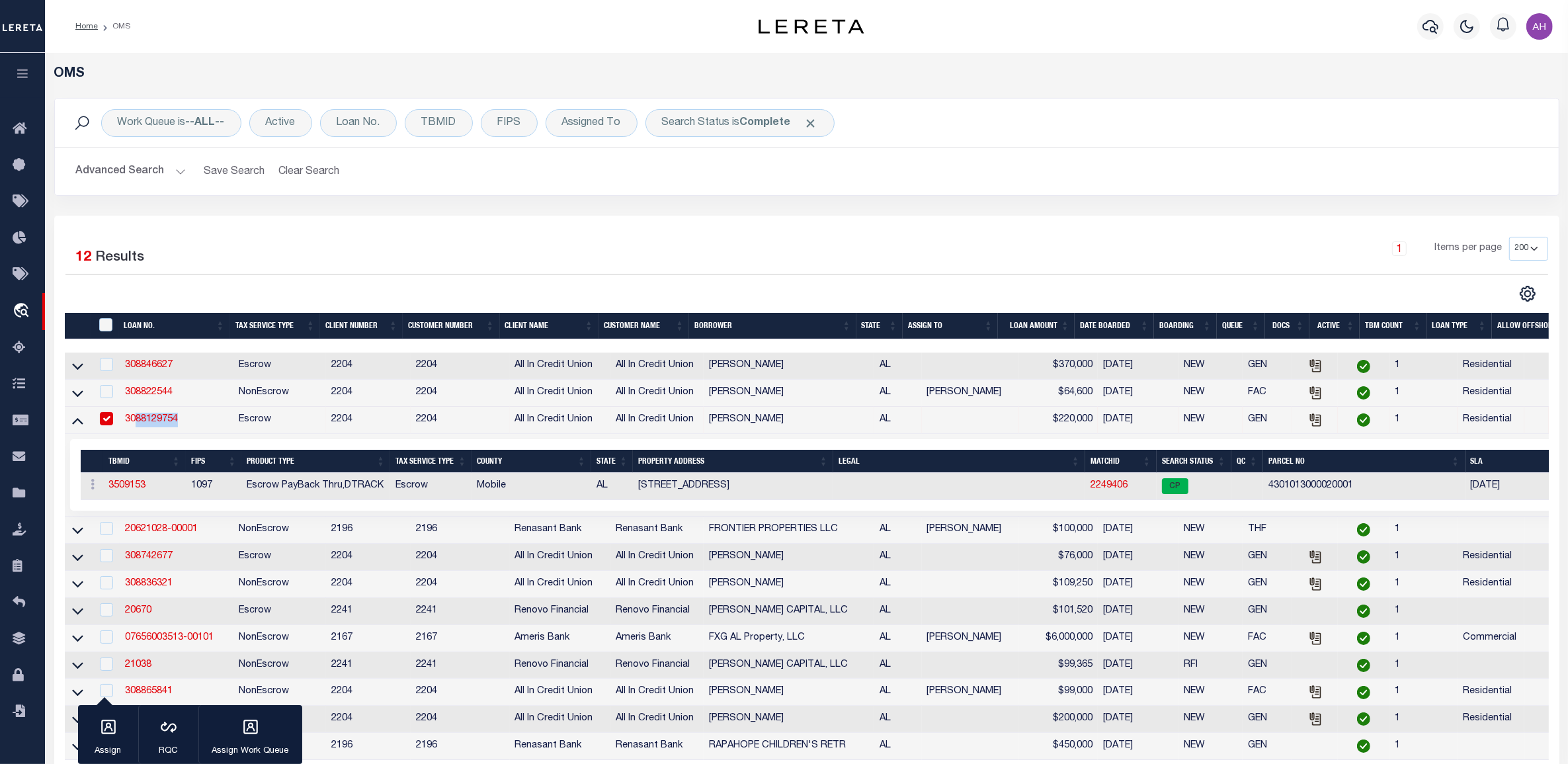
click at [213, 422] on td "3088129754" at bounding box center [177, 420] width 114 height 27
checkbox input "false"
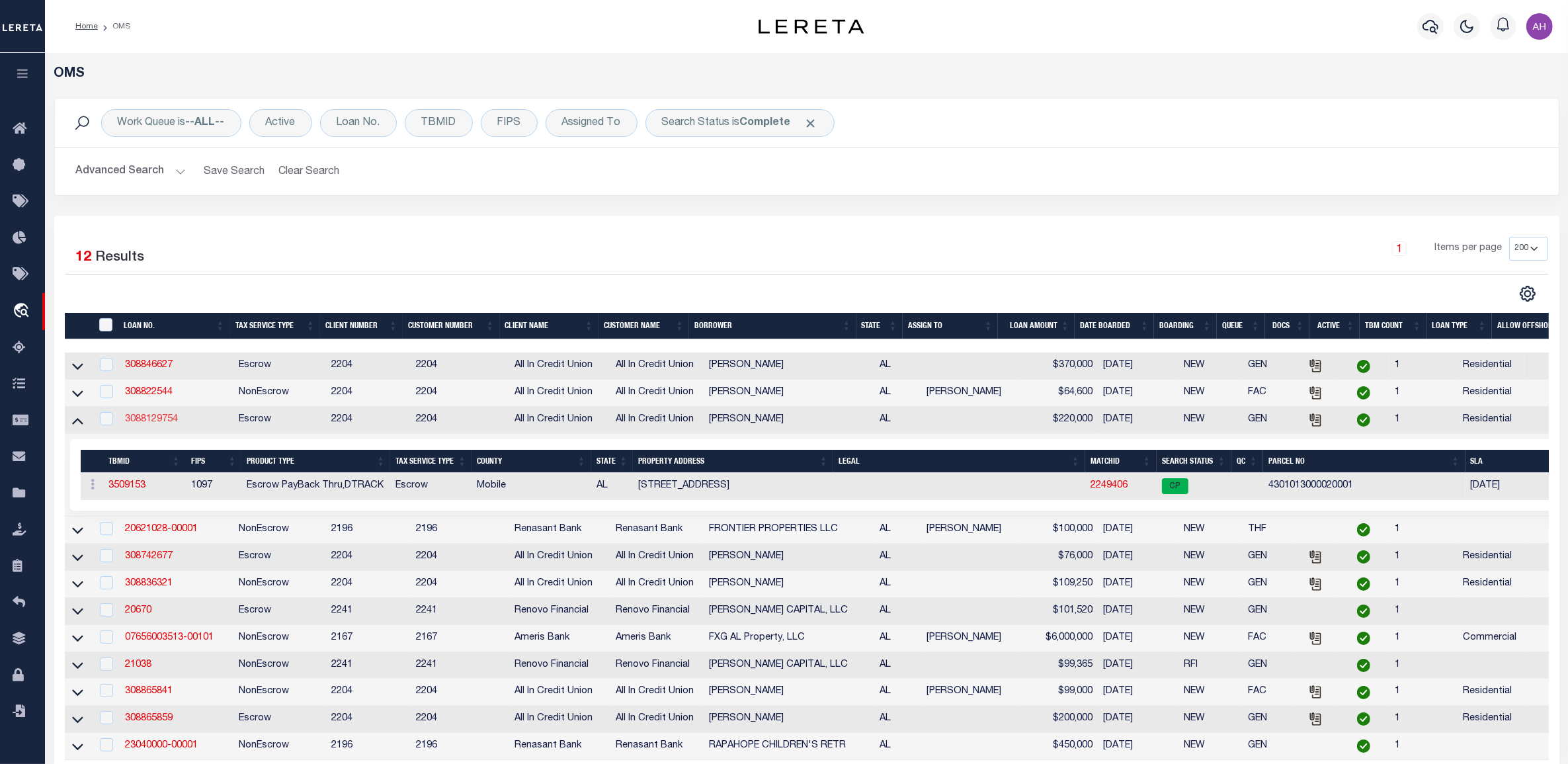
click at [151, 424] on link "3088129754" at bounding box center [151, 419] width 53 height 9
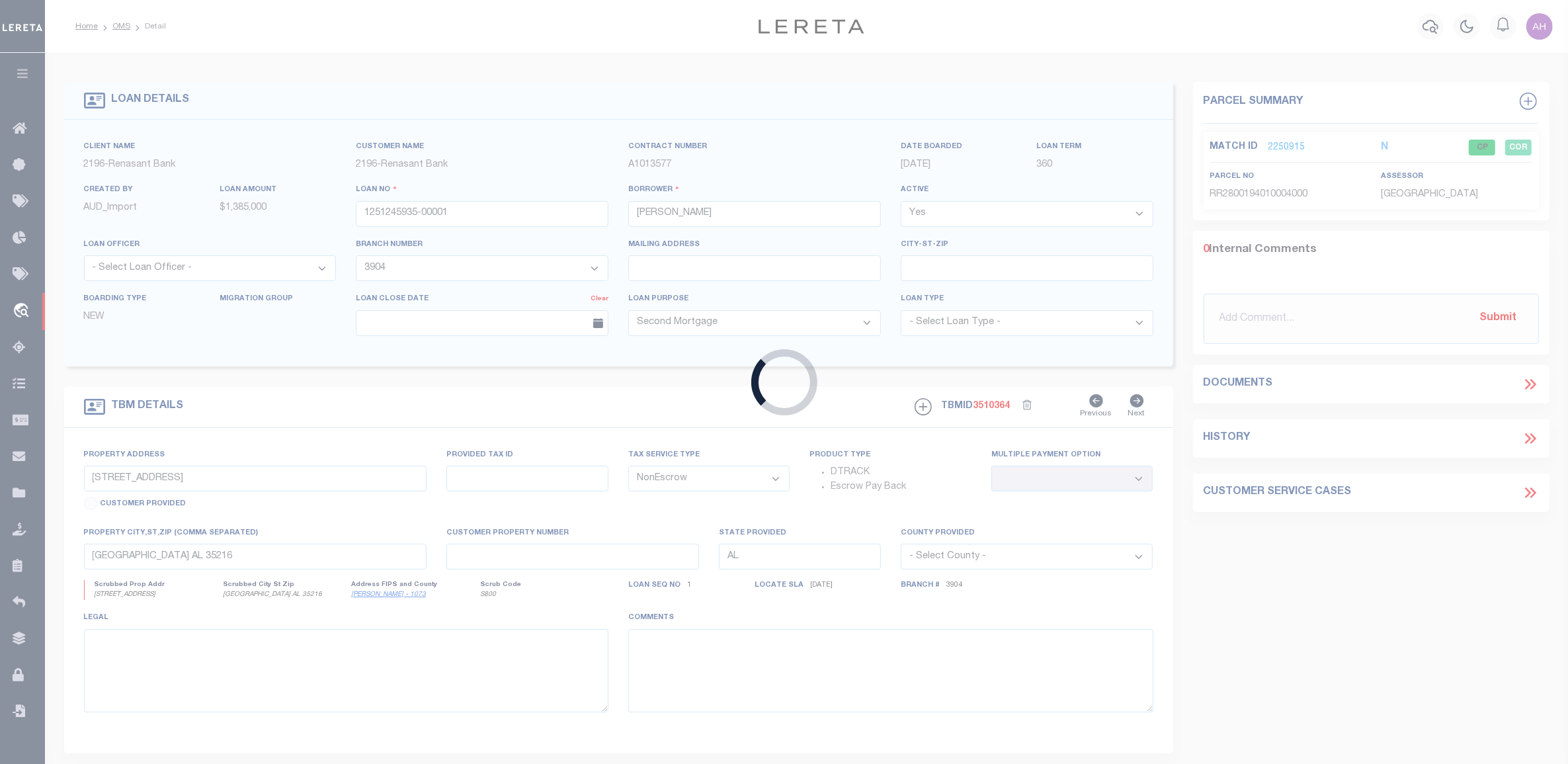
type input "3088129754"
type input "Terrell Bosarge"
select select
type input "08/26/2025"
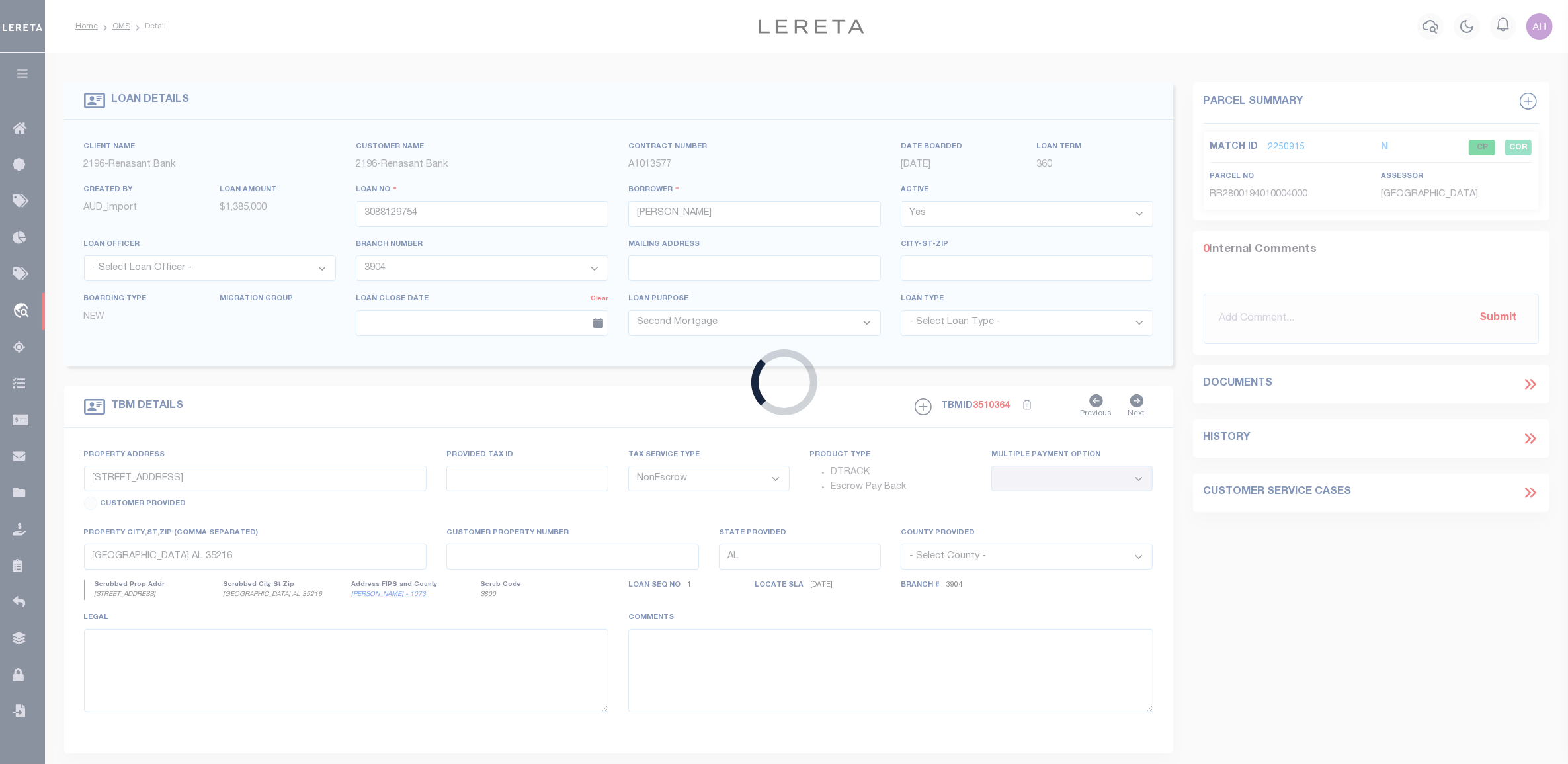
select select
select select "10"
select select "Escrow"
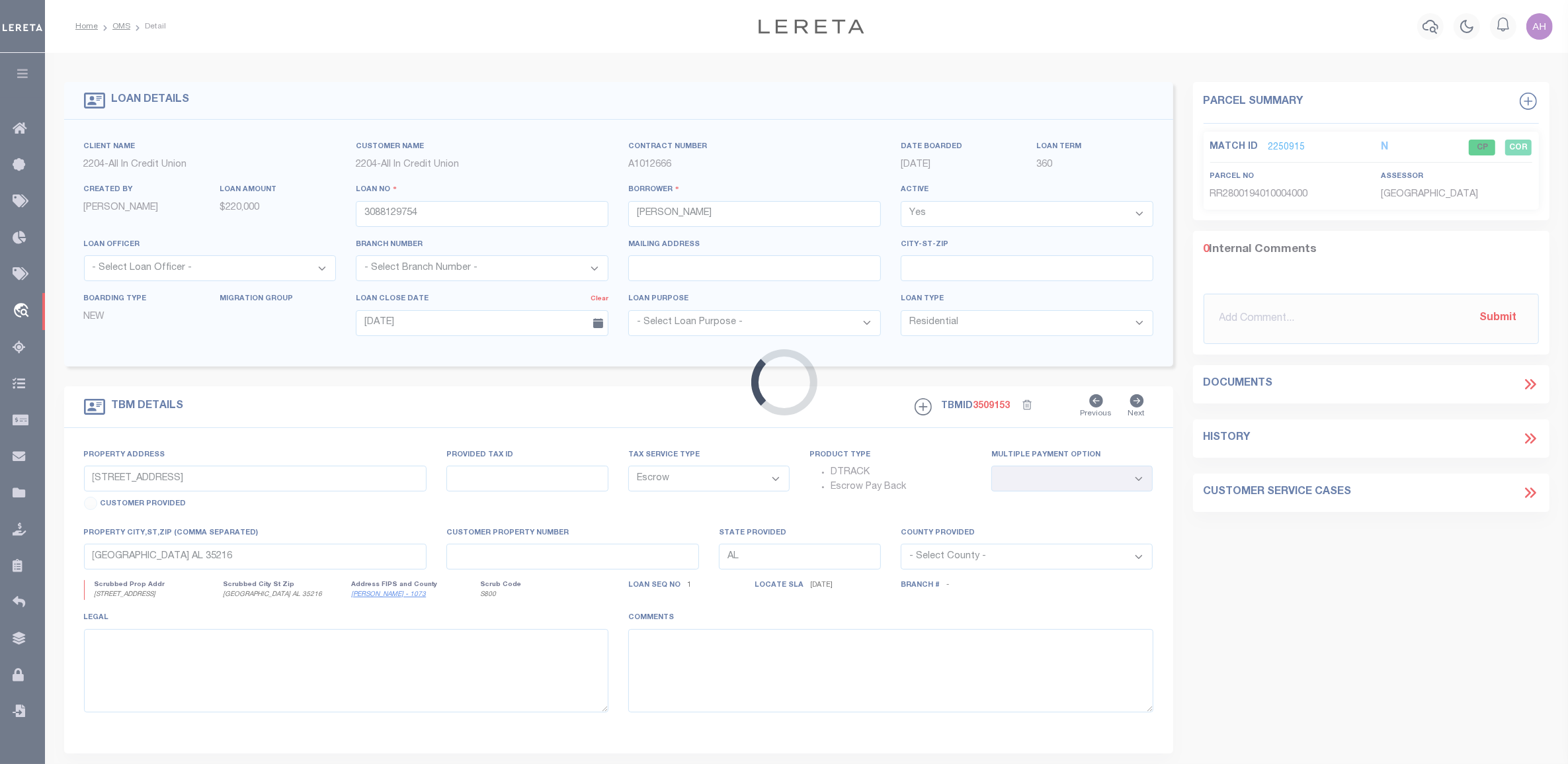
type input "4062 RIVER RD"
select select
type input "THEODORE AL 36582-8317"
select select
select select "51018"
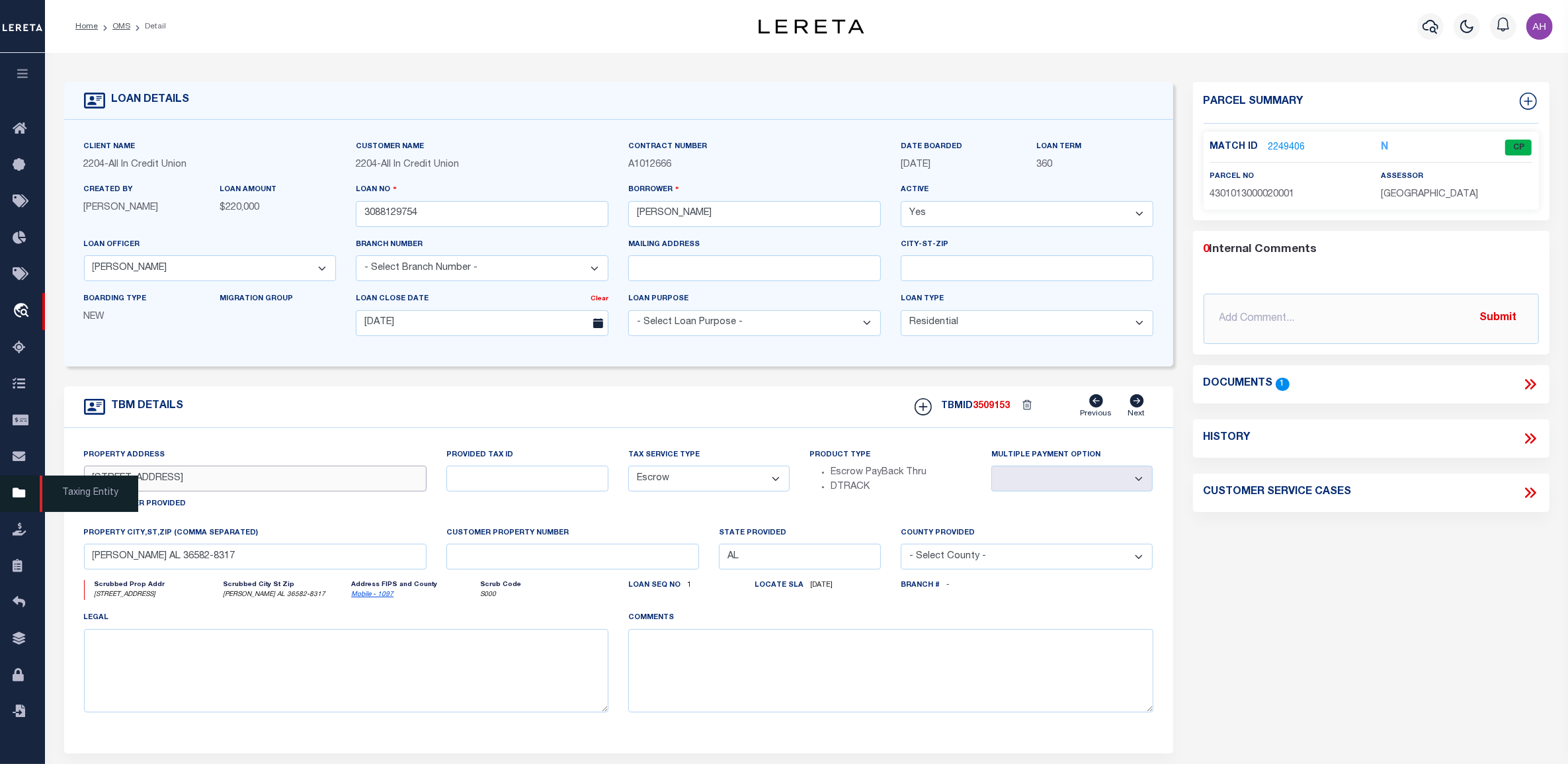
drag, startPoint x: 177, startPoint y: 484, endPoint x: 44, endPoint y: 482, distance: 133.0
click at [44, 482] on div "Home OMS Detail" at bounding box center [784, 502] width 1568 height 1006
click at [246, 455] on div "Property Address 4062 RIVER RD Customer Provided" at bounding box center [256, 481] width 343 height 67
drag, startPoint x: 189, startPoint y: 488, endPoint x: 43, endPoint y: 486, distance: 146.0
click at [43, 486] on div "Home OMS Detail" at bounding box center [784, 502] width 1568 height 1006
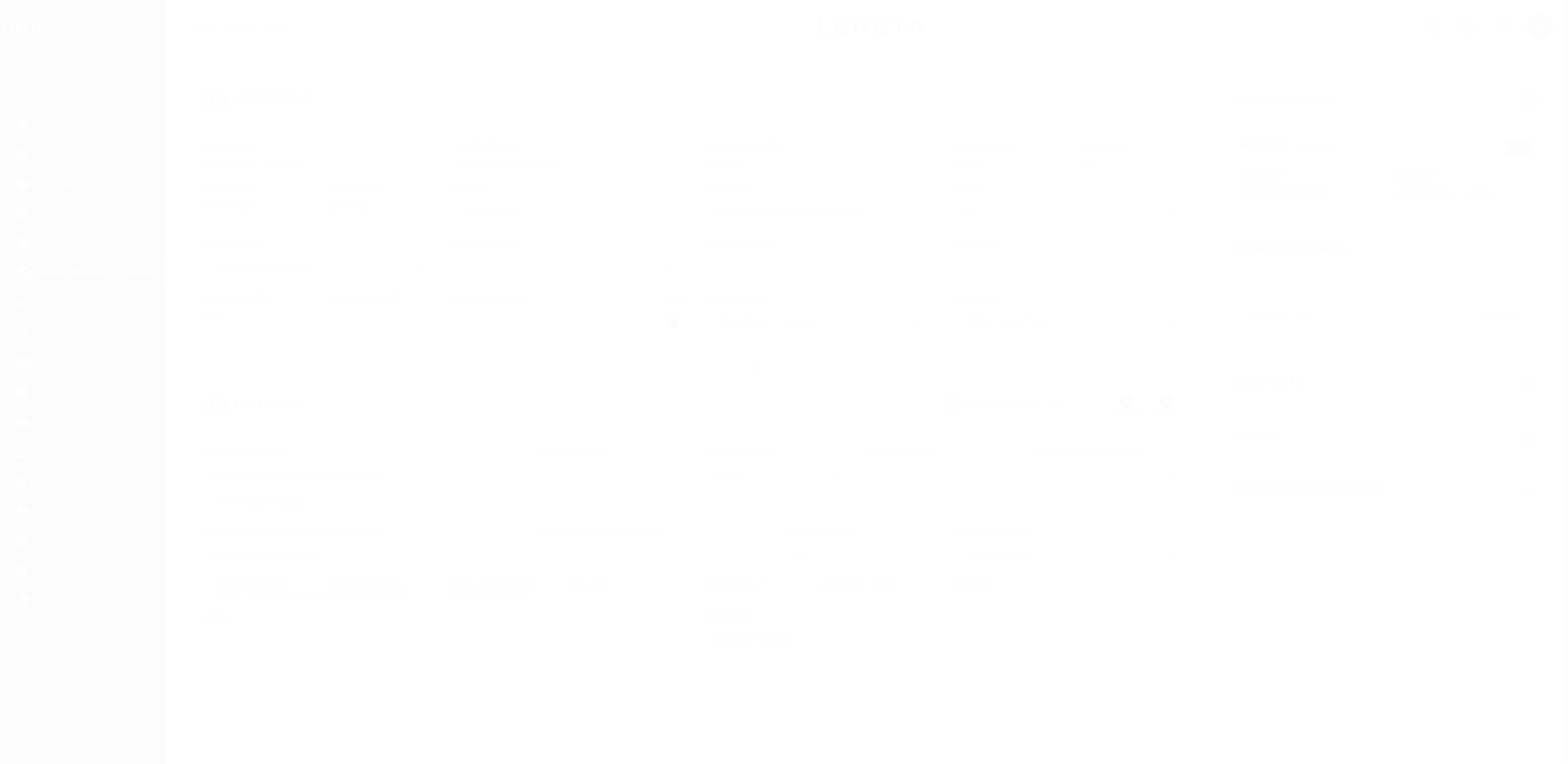
select select "16881"
select select "Escrow"
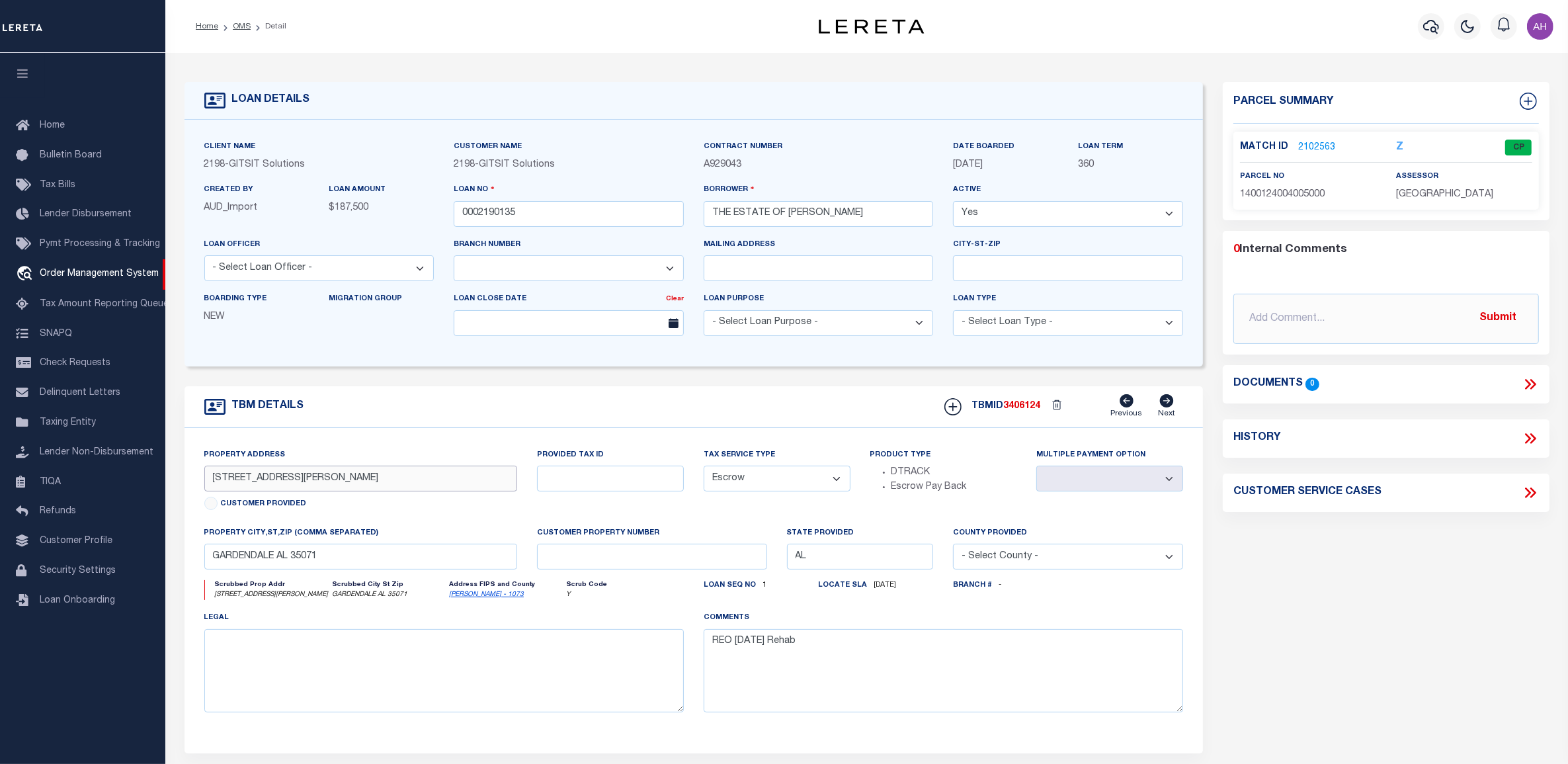
drag, startPoint x: 301, startPoint y: 483, endPoint x: 169, endPoint y: 471, distance: 132.5
click at [169, 471] on div "LOAN DETAILS Client Name 2198 -" at bounding box center [866, 435] width 1394 height 739
click at [252, 563] on input "GARDENDALE AL 35071" at bounding box center [361, 556] width 313 height 26
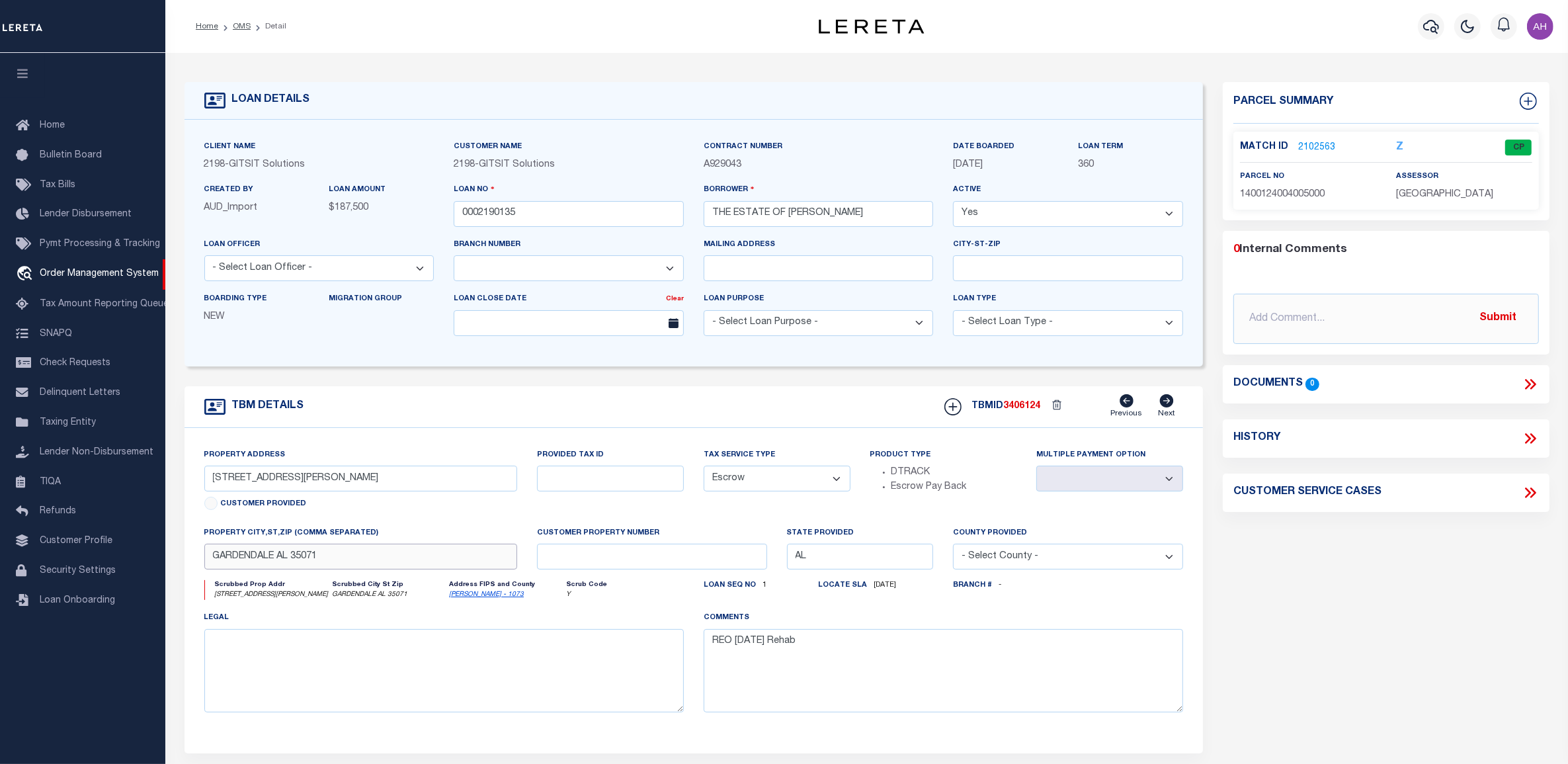
click at [234, 558] on input "GARDENDALE AL 35071" at bounding box center [361, 556] width 313 height 26
click at [307, 560] on input "GARDENDALE AL 35071" at bounding box center [361, 556] width 313 height 26
click at [335, 567] on input "GARDENDALE AL 35071" at bounding box center [361, 556] width 313 height 26
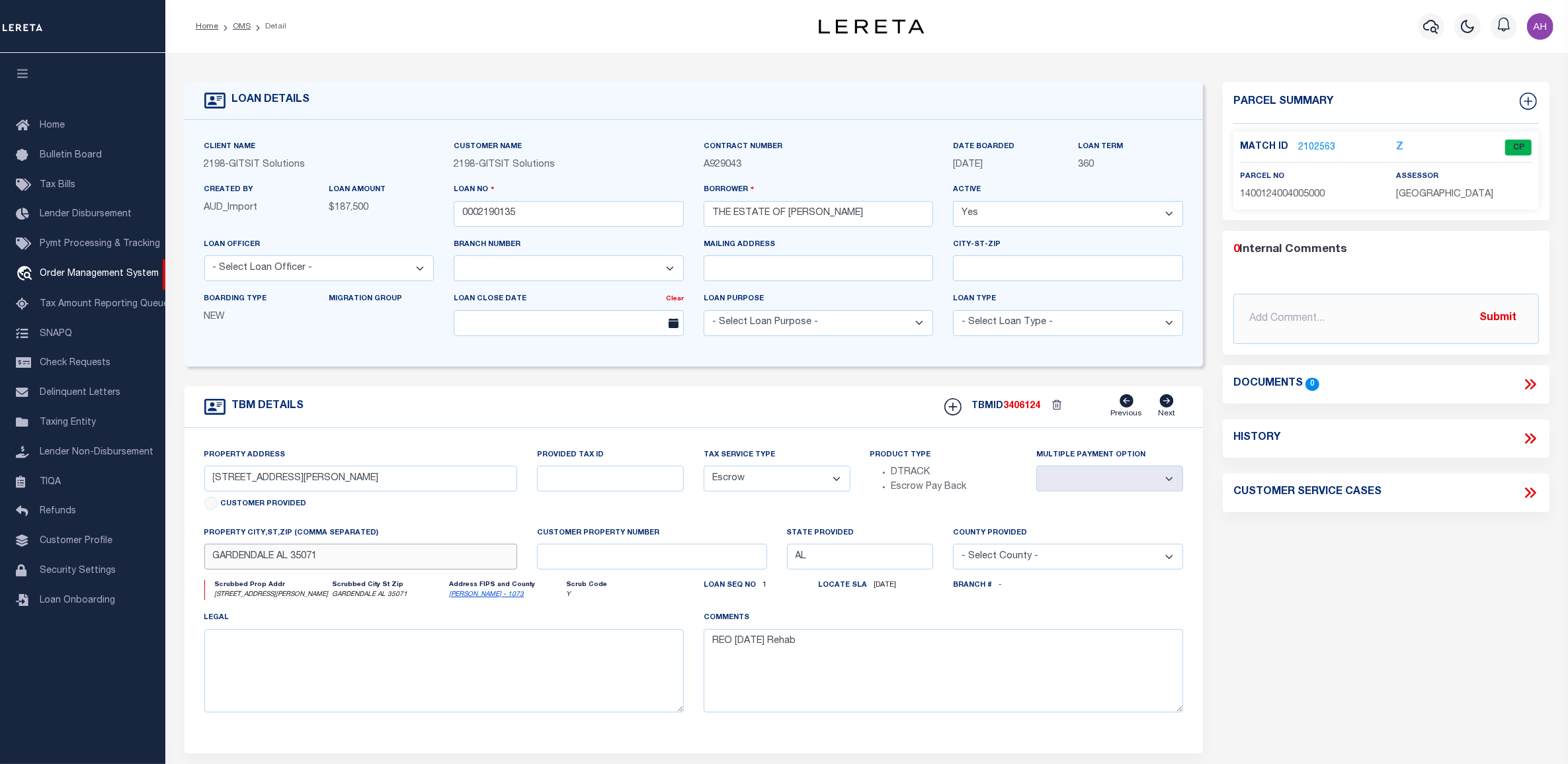
click at [335, 567] on input "GARDENDALE AL 35071" at bounding box center [361, 556] width 313 height 26
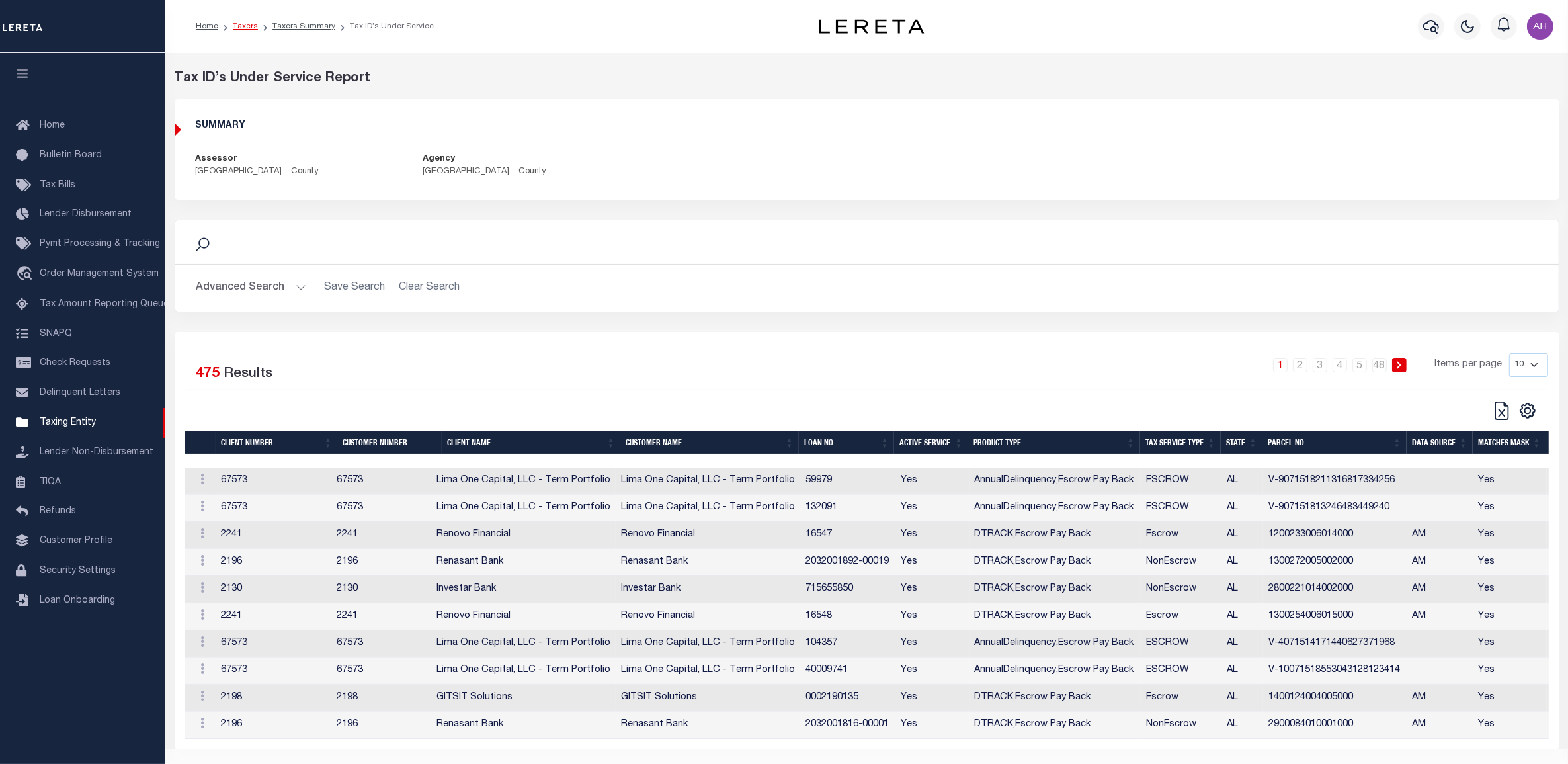
click at [237, 23] on link "Taxers" at bounding box center [246, 27] width 25 height 8
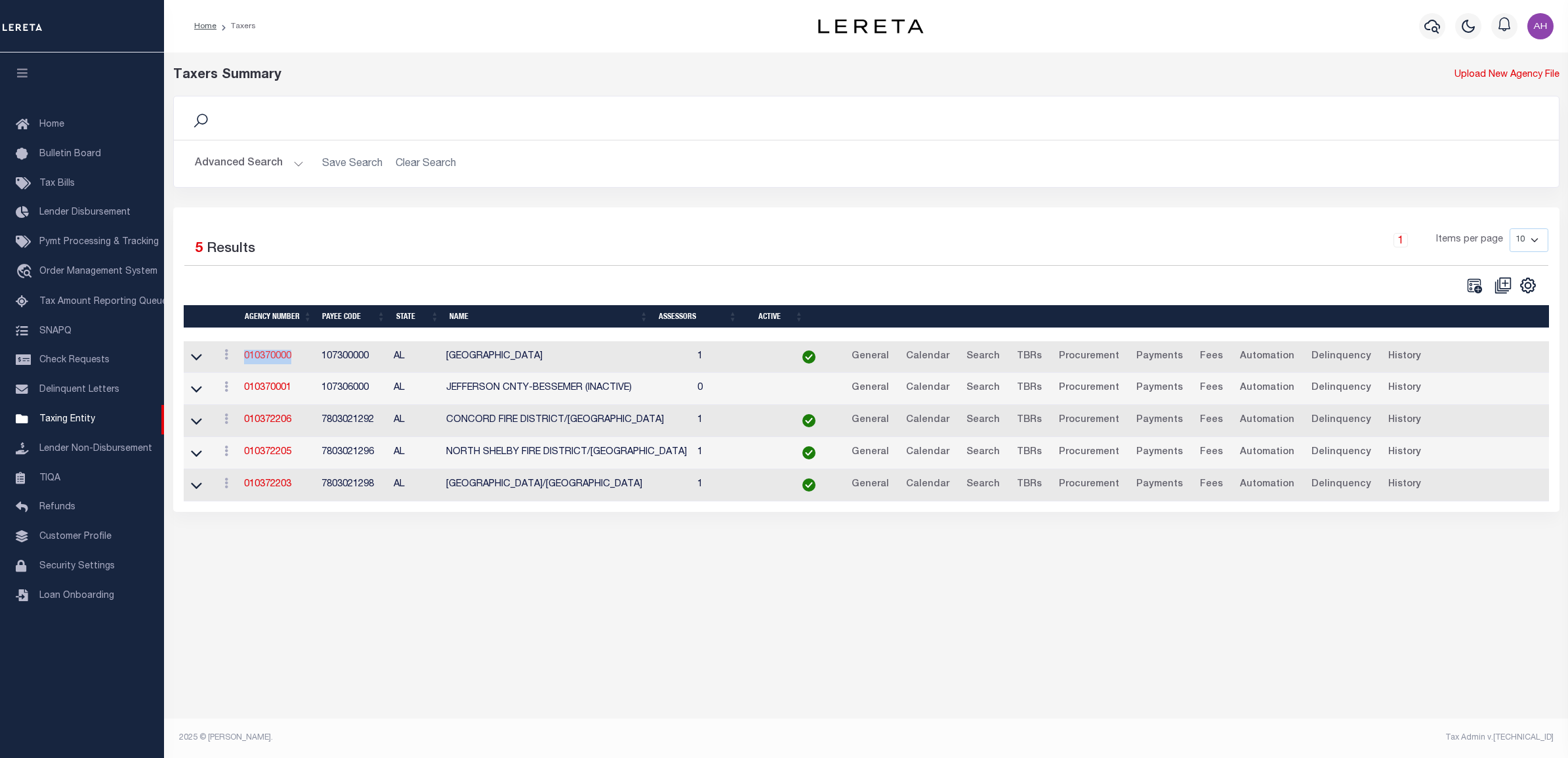
drag, startPoint x: 300, startPoint y: 358, endPoint x: 244, endPoint y: 359, distance: 56.0
click at [244, 359] on td "010370000" at bounding box center [277, 357] width 77 height 32
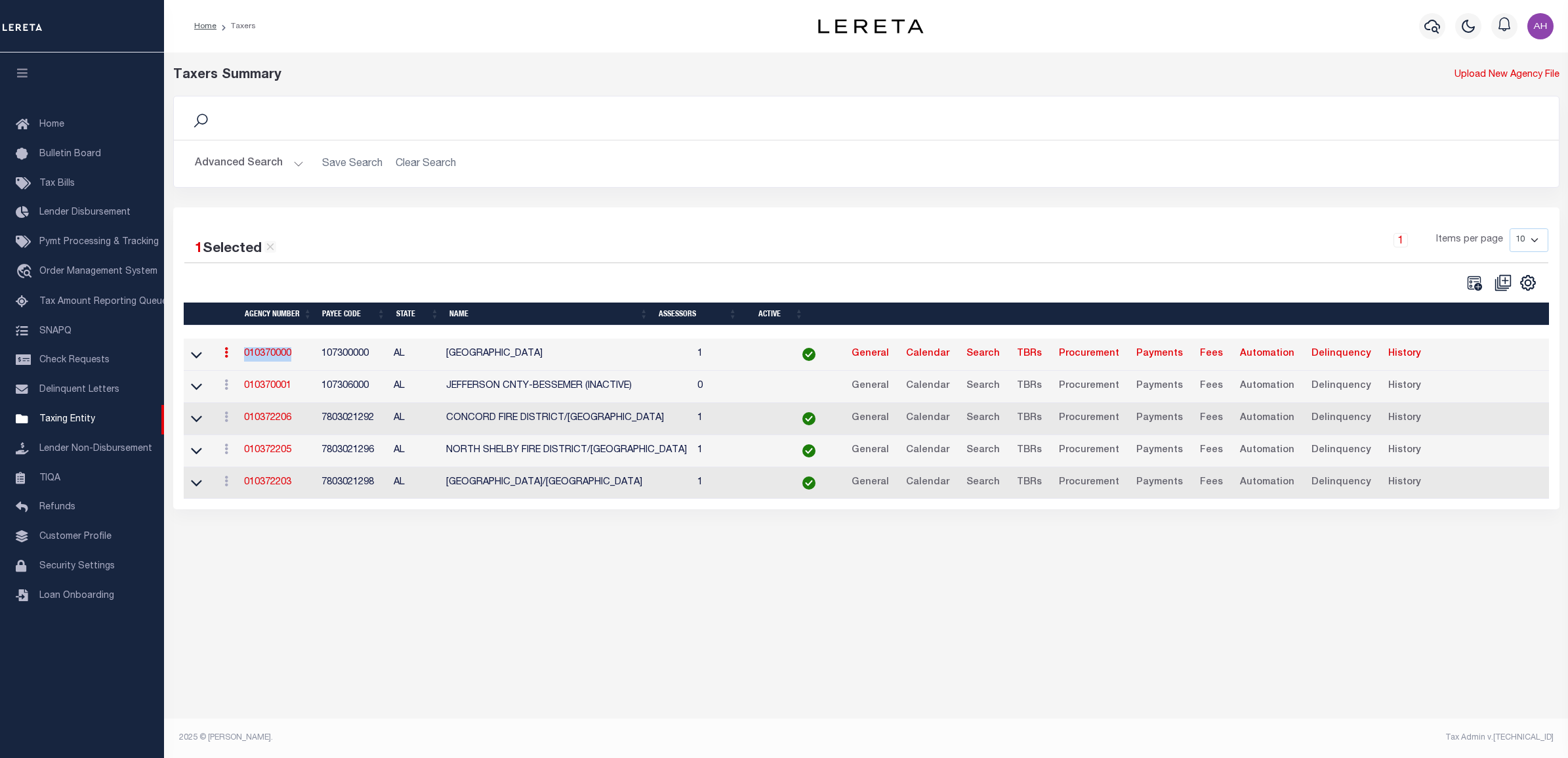
copy link "010370000"
click at [263, 164] on button "Advanced Search" at bounding box center [249, 164] width 109 height 26
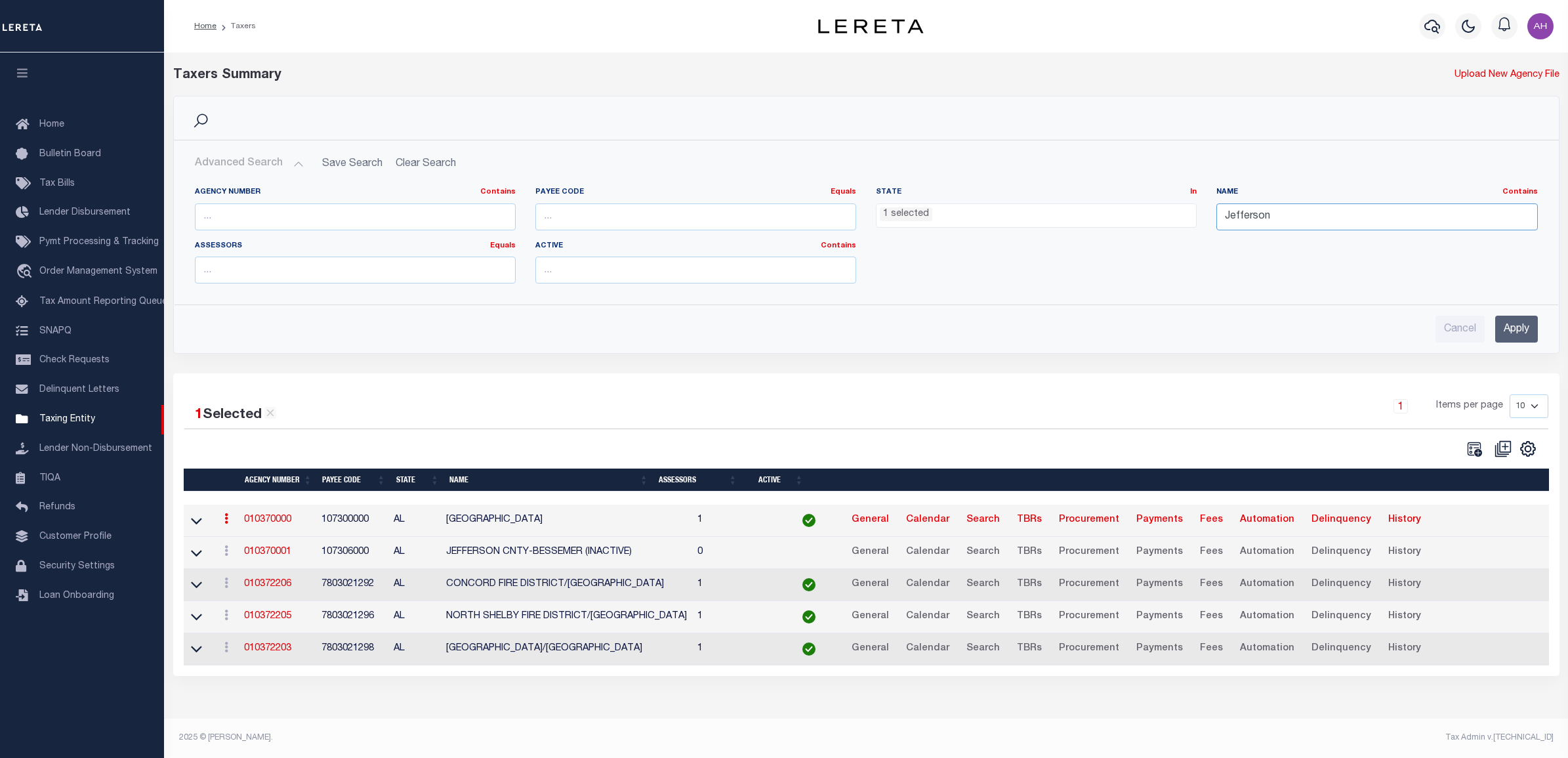
click at [1257, 217] on input "Jefferson" at bounding box center [1377, 217] width 321 height 27
type input "Mobile"
click at [1520, 331] on input "Apply" at bounding box center [1516, 329] width 43 height 27
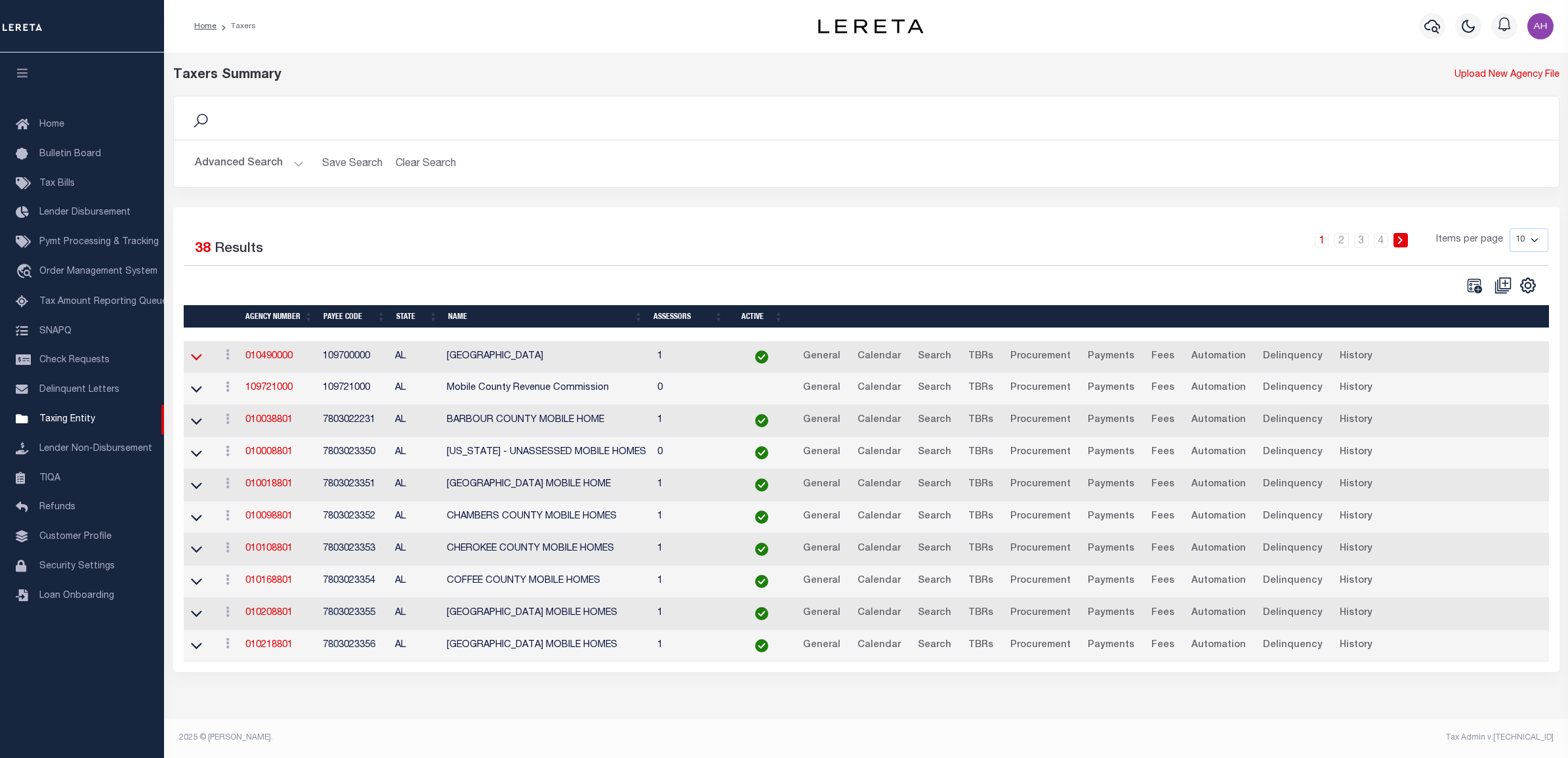
click at [197, 358] on icon at bounding box center [196, 357] width 11 height 14
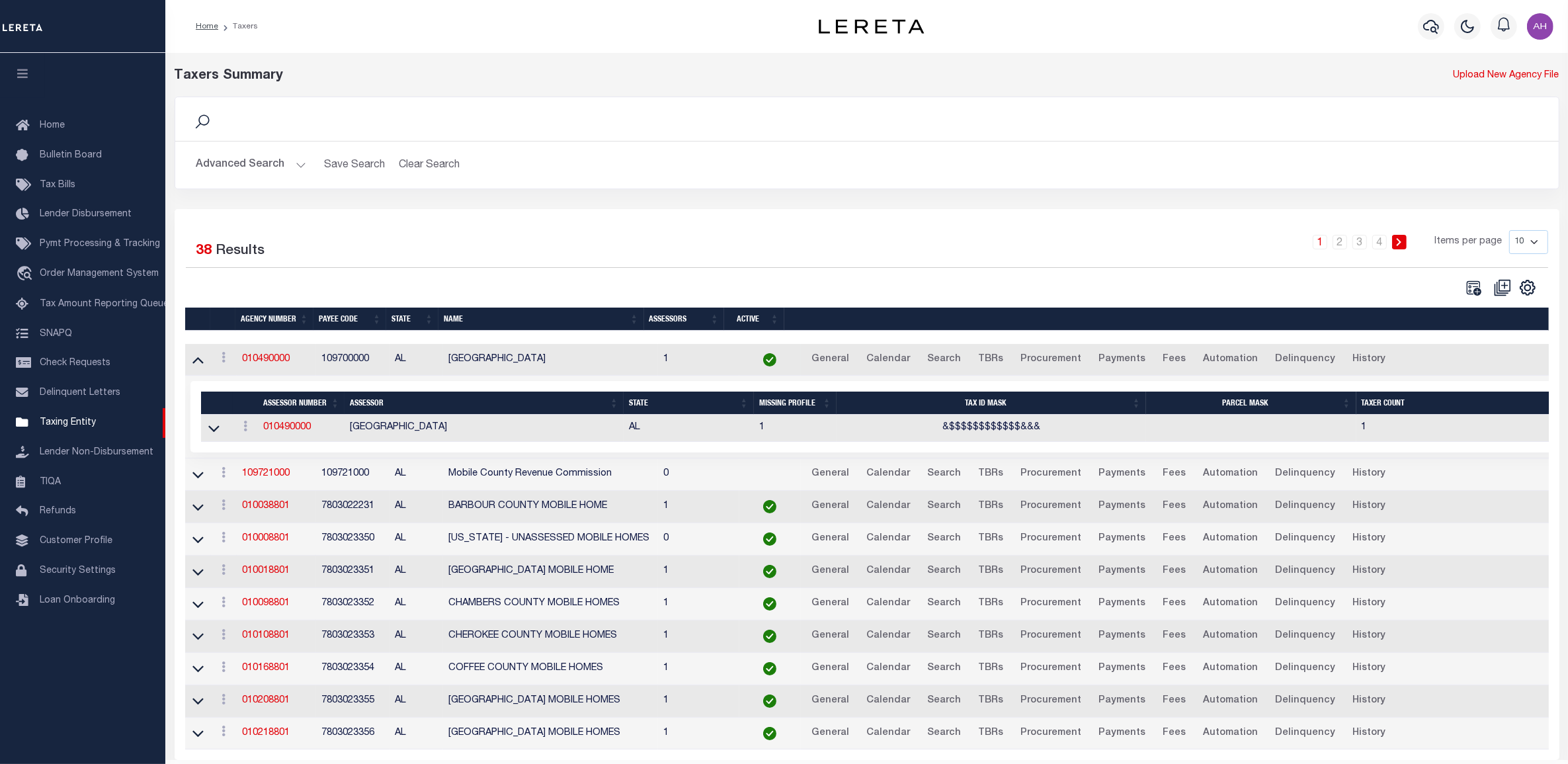
click at [271, 165] on button "Advanced Search" at bounding box center [251, 165] width 110 height 26
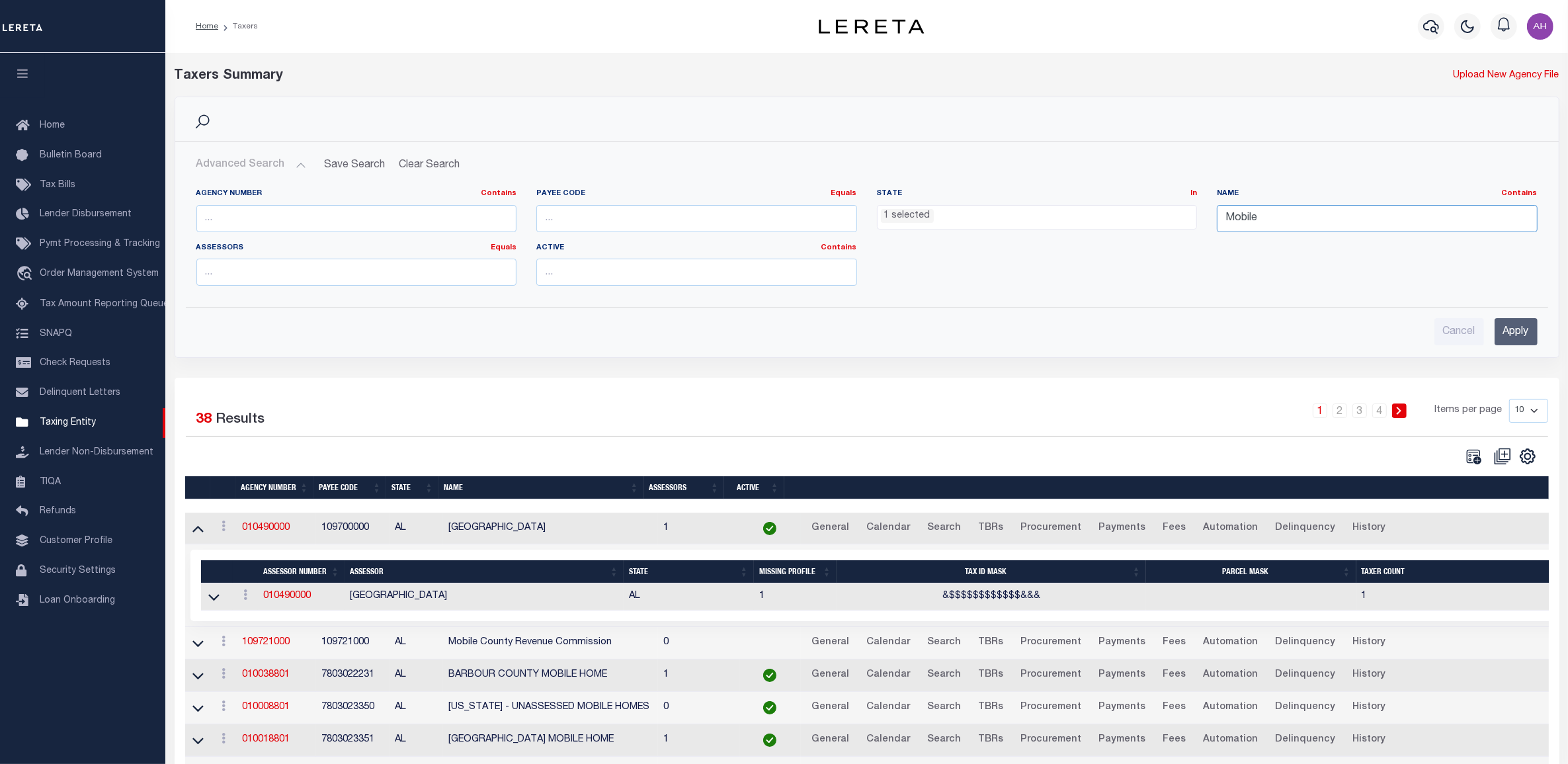
click at [1230, 213] on input "Mobile" at bounding box center [1377, 218] width 321 height 27
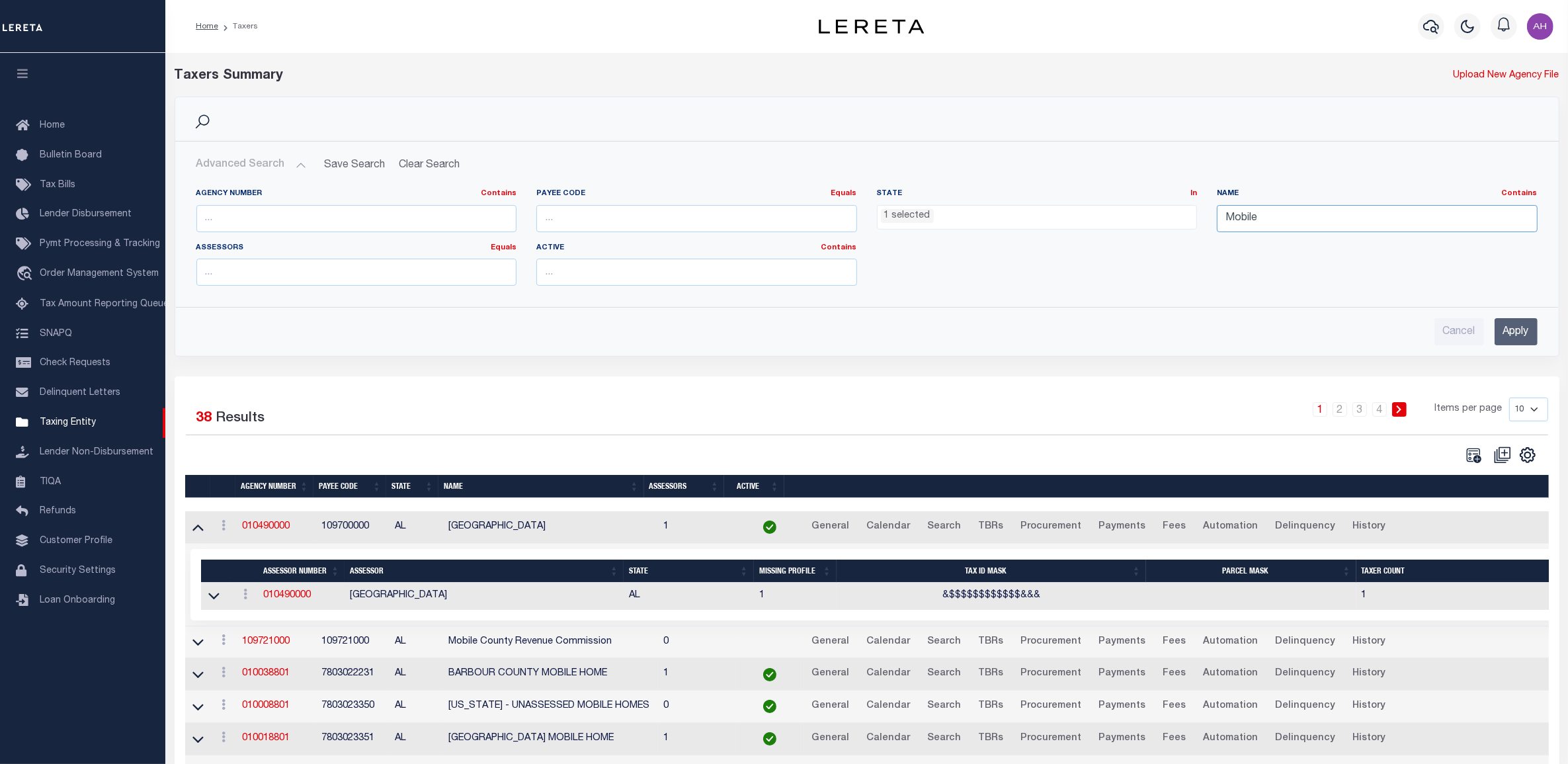
click at [1230, 213] on input "Mobile" at bounding box center [1377, 218] width 321 height 27
click at [349, 530] on td "109700000" at bounding box center [353, 527] width 74 height 33
click at [348, 530] on td "109700000" at bounding box center [353, 527] width 74 height 33
drag, startPoint x: 298, startPoint y: 531, endPoint x: 240, endPoint y: 534, distance: 58.1
click at [240, 534] on td "010490000" at bounding box center [276, 527] width 79 height 33
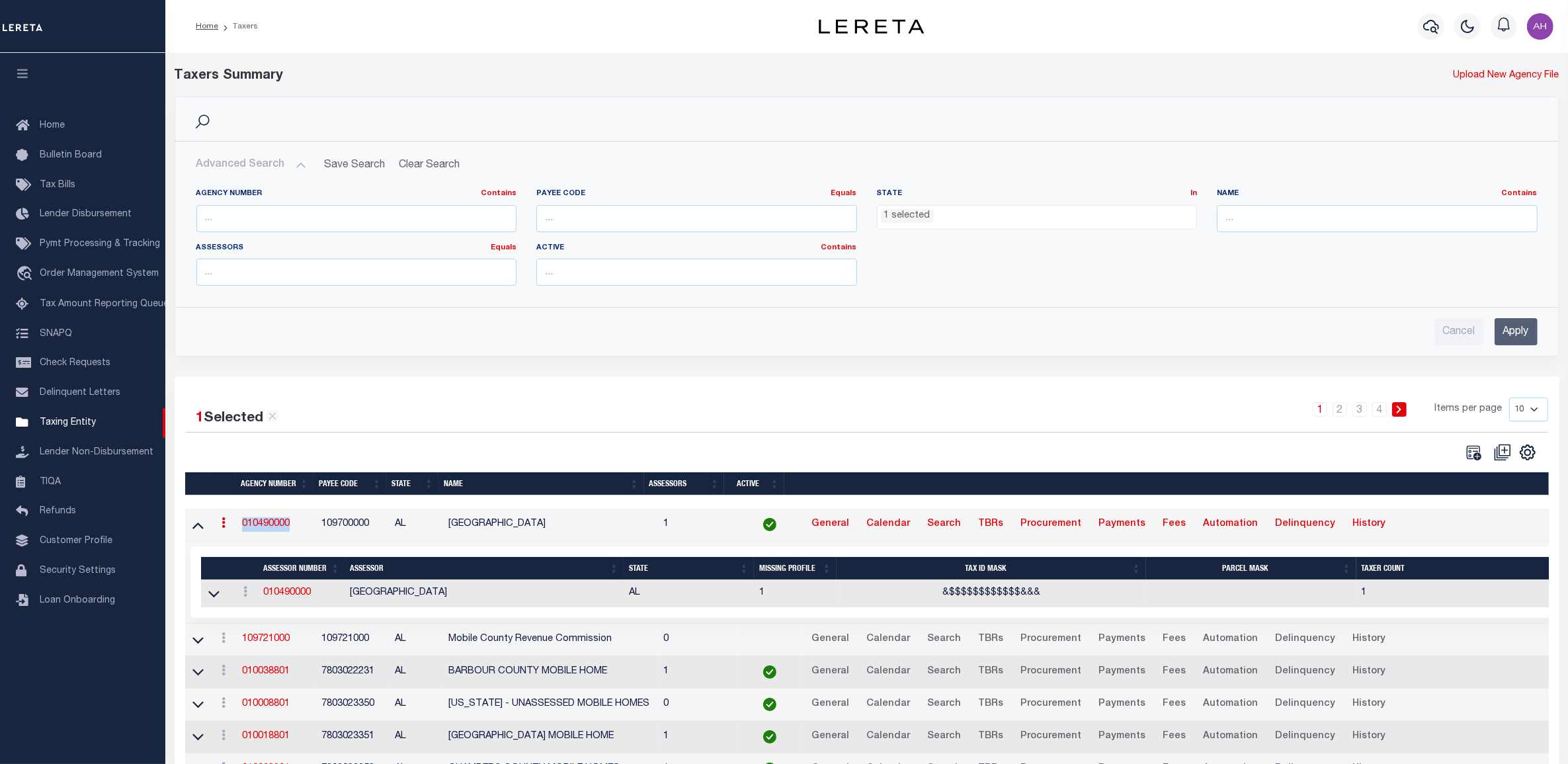
copy link "010490000"
